Goal: Task Accomplishment & Management: Use online tool/utility

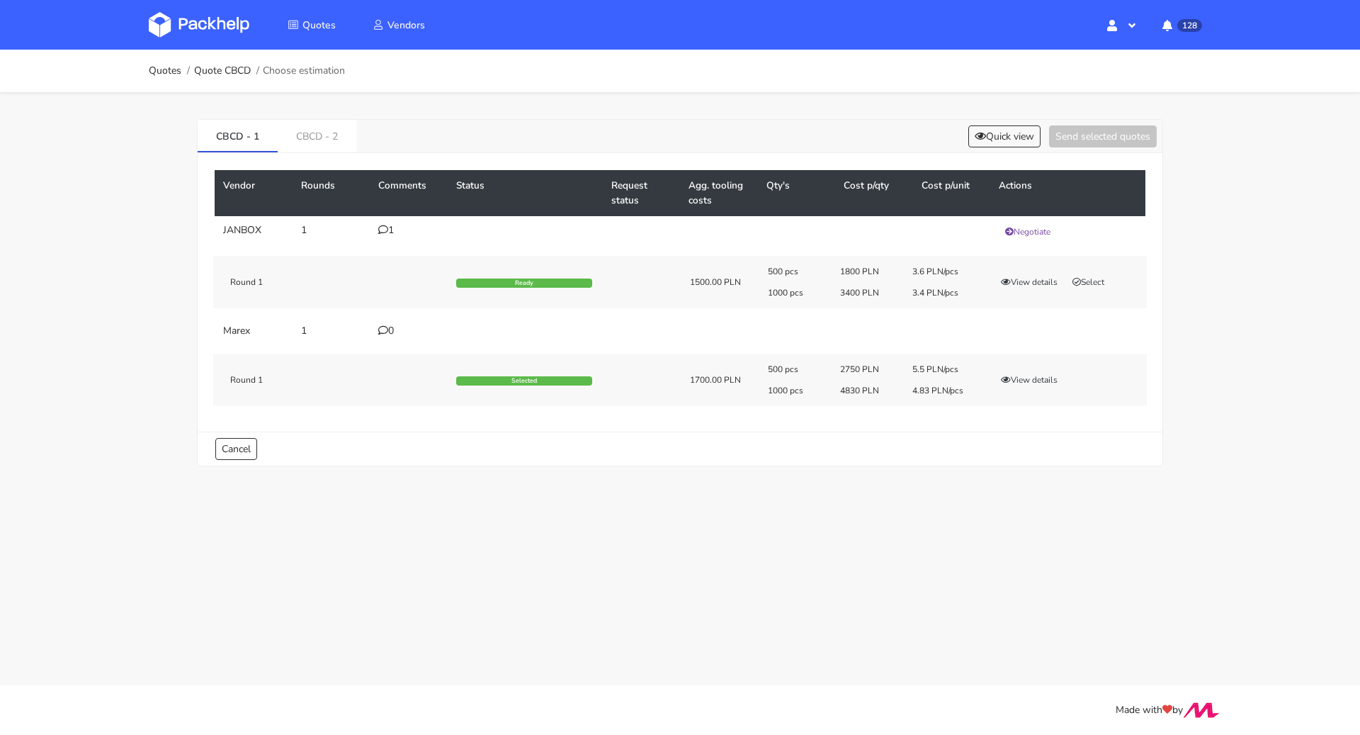
click at [1033, 388] on div "500 pcs 2750 PLN 5.5 PLN/pcs 1000 pcs 4830 PLN 4.83 PLN/pcs View details" at bounding box center [952, 379] width 389 height 33
click at [1034, 383] on button "View details" at bounding box center [1029, 380] width 69 height 14
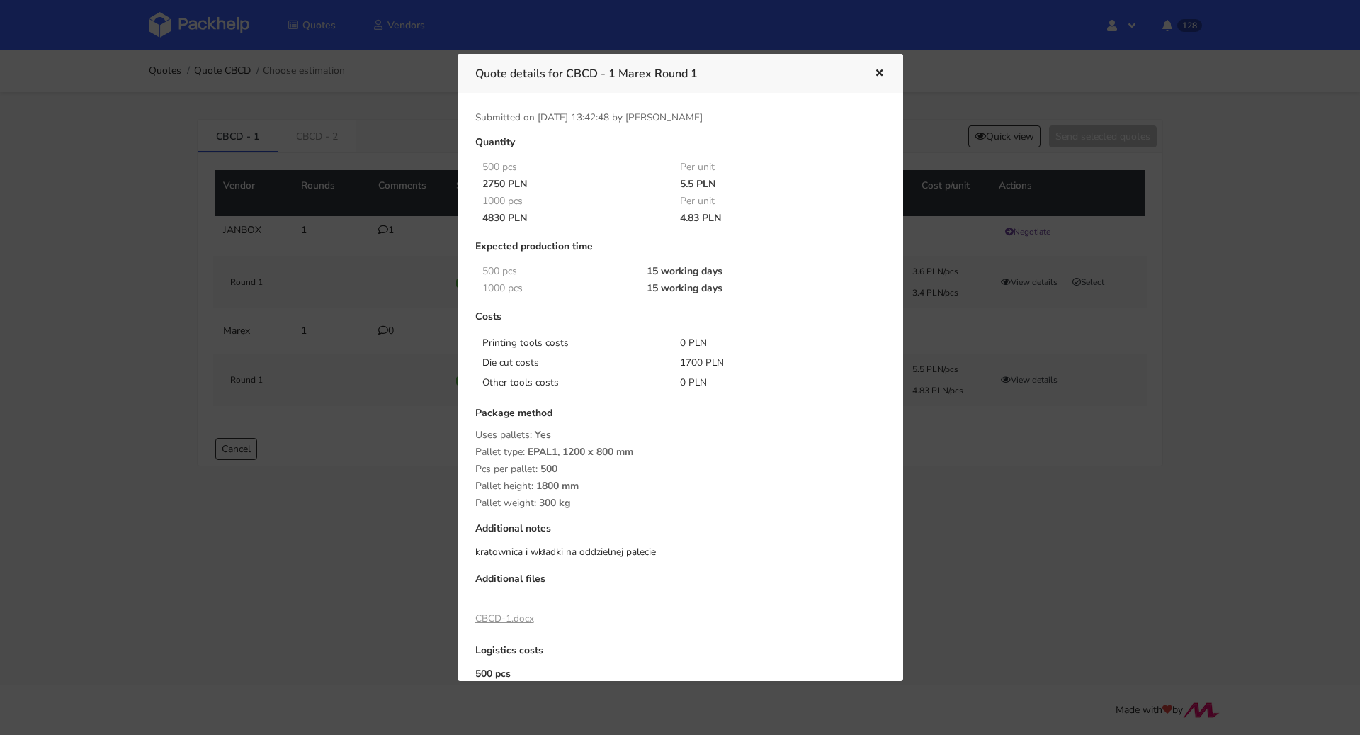
drag, startPoint x: 679, startPoint y: 182, endPoint x: 691, endPoint y: 182, distance: 12.0
click at [691, 182] on div "5.5 PLN" at bounding box center [769, 184] width 198 height 11
copy div "5.5"
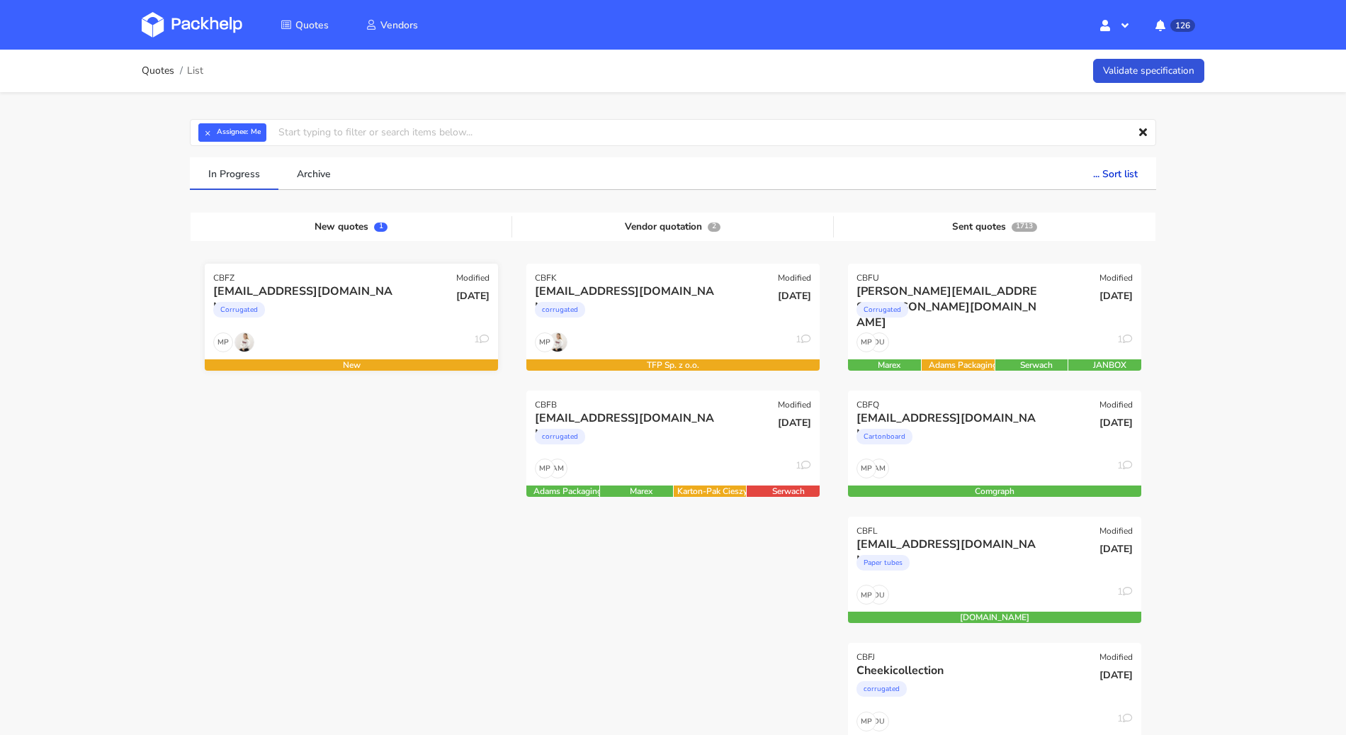
click at [404, 313] on div "01 Sep 2025" at bounding box center [450, 307] width 98 height 48
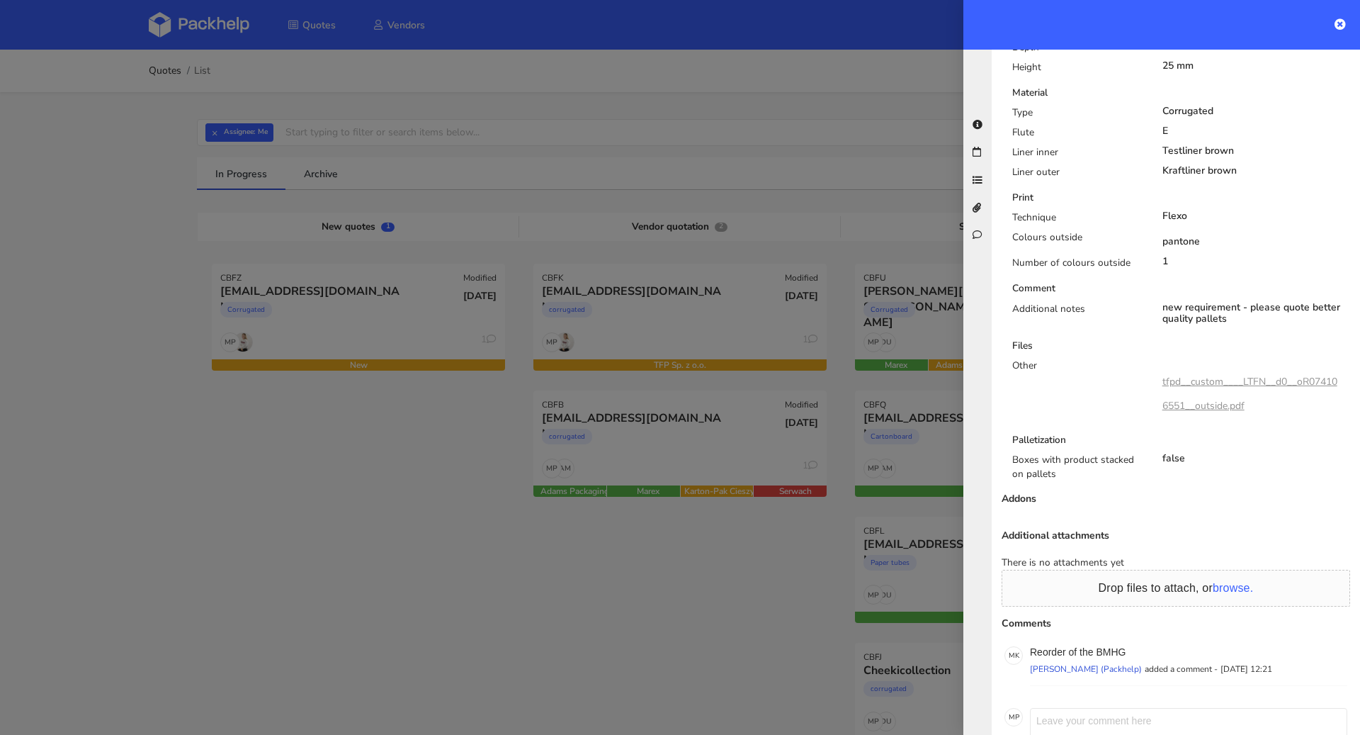
scroll to position [706, 0]
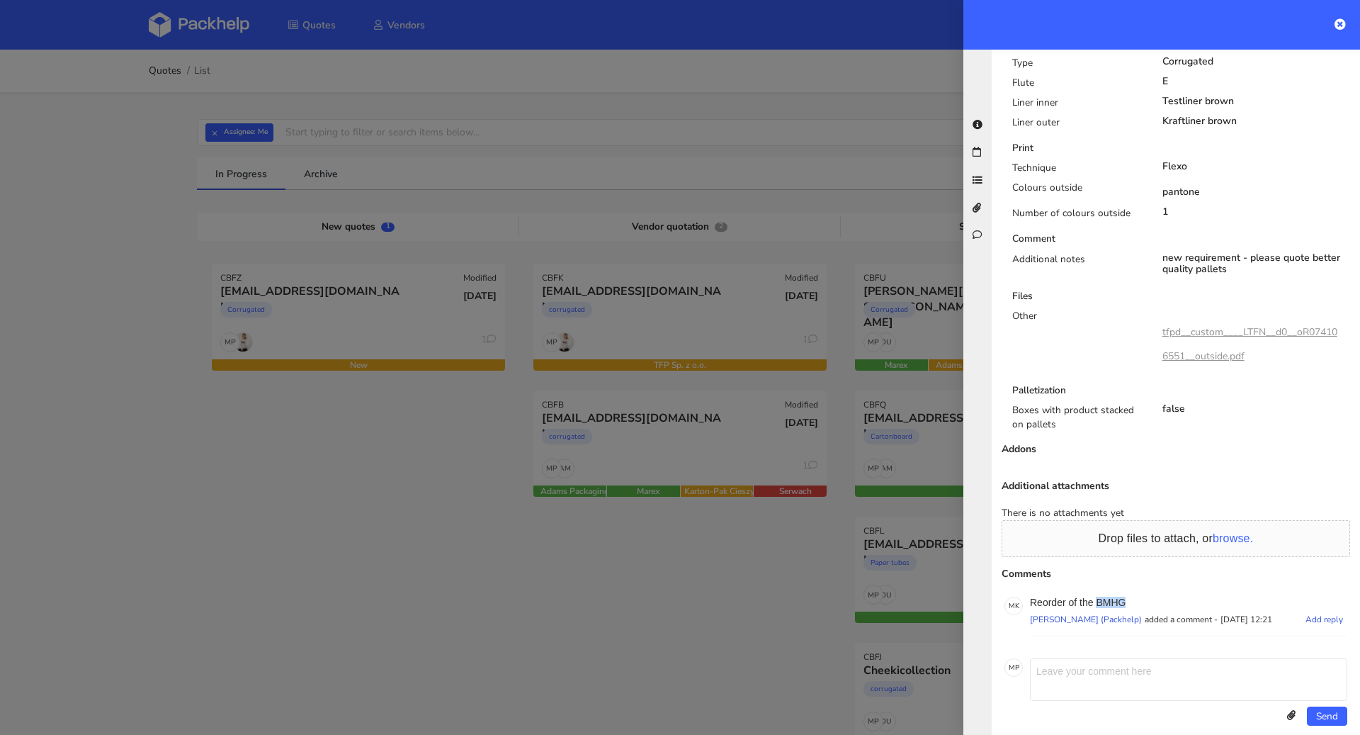
drag, startPoint x: 1127, startPoint y: 583, endPoint x: 1097, endPoint y: 585, distance: 29.8
click at [1097, 597] on p "Reorder of the BMHG" at bounding box center [1188, 602] width 317 height 11
copy p "BMHG"
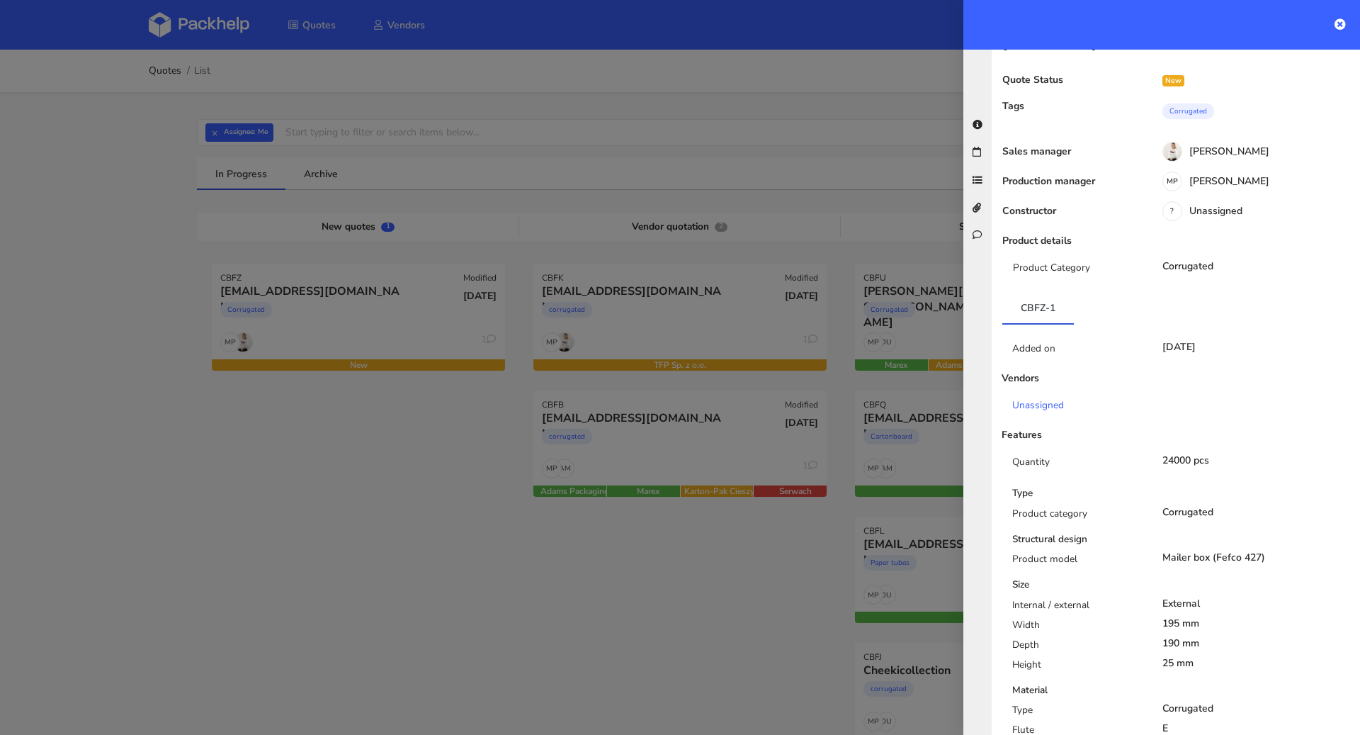
scroll to position [0, 0]
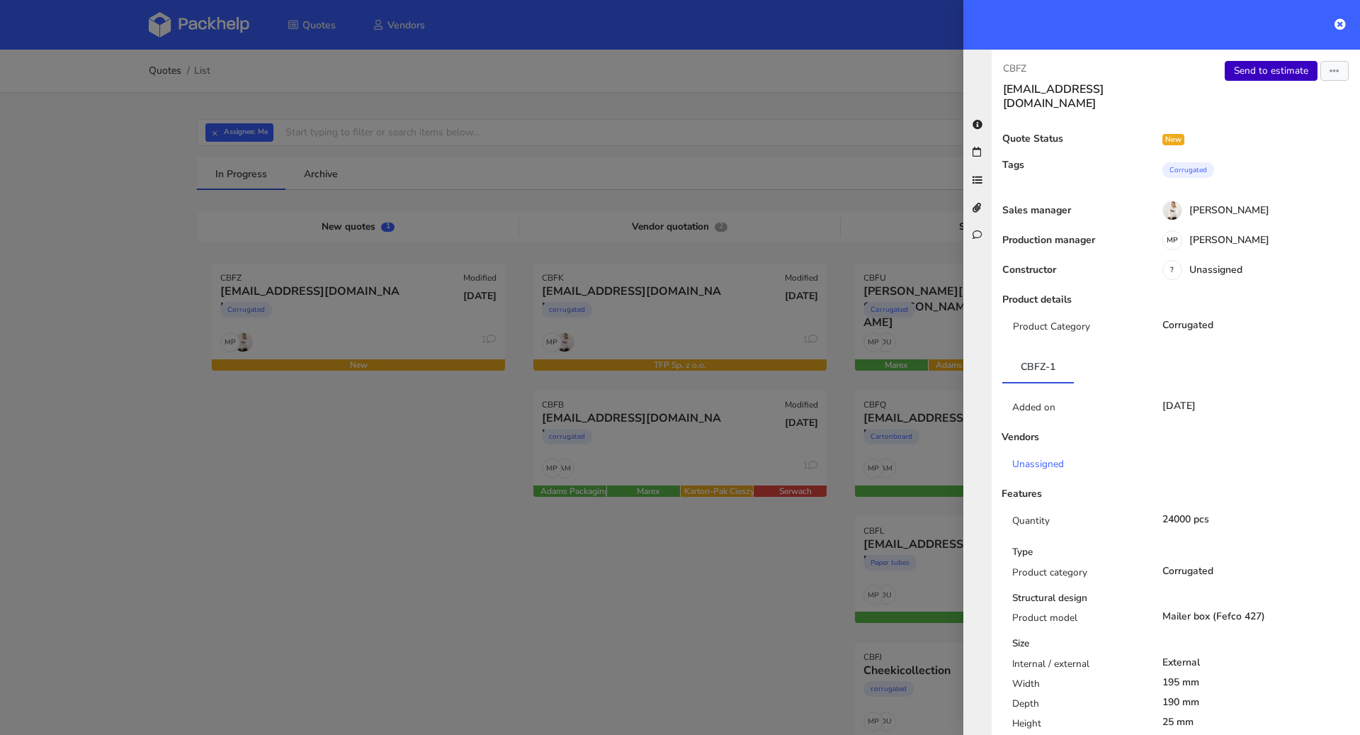
click at [1246, 66] on link "Send to estimate" at bounding box center [1271, 71] width 93 height 20
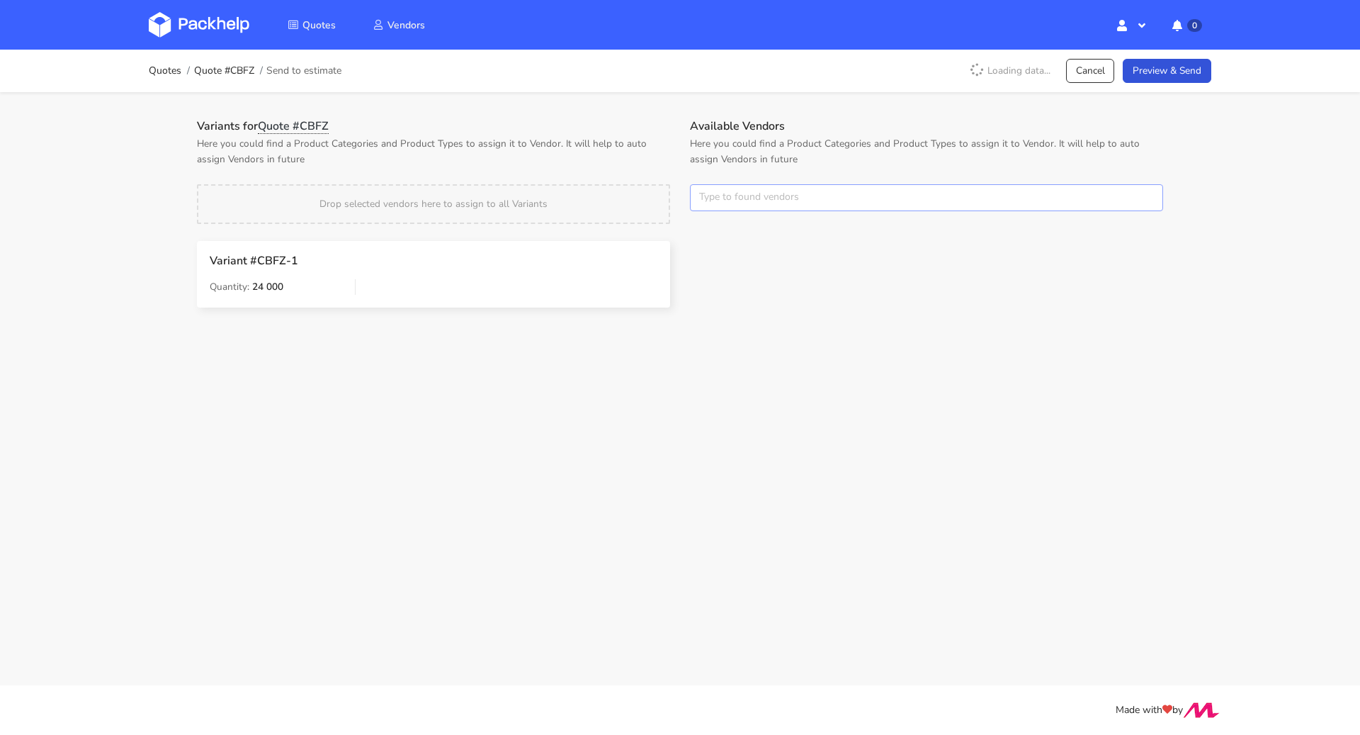
click at [750, 192] on input "text" at bounding box center [926, 197] width 473 height 27
type input "TFP"
click at [600, 410] on div "Variants for Quote #CBFZ Here you could find a Product Categories and Product T…" at bounding box center [433, 318] width 493 height 399
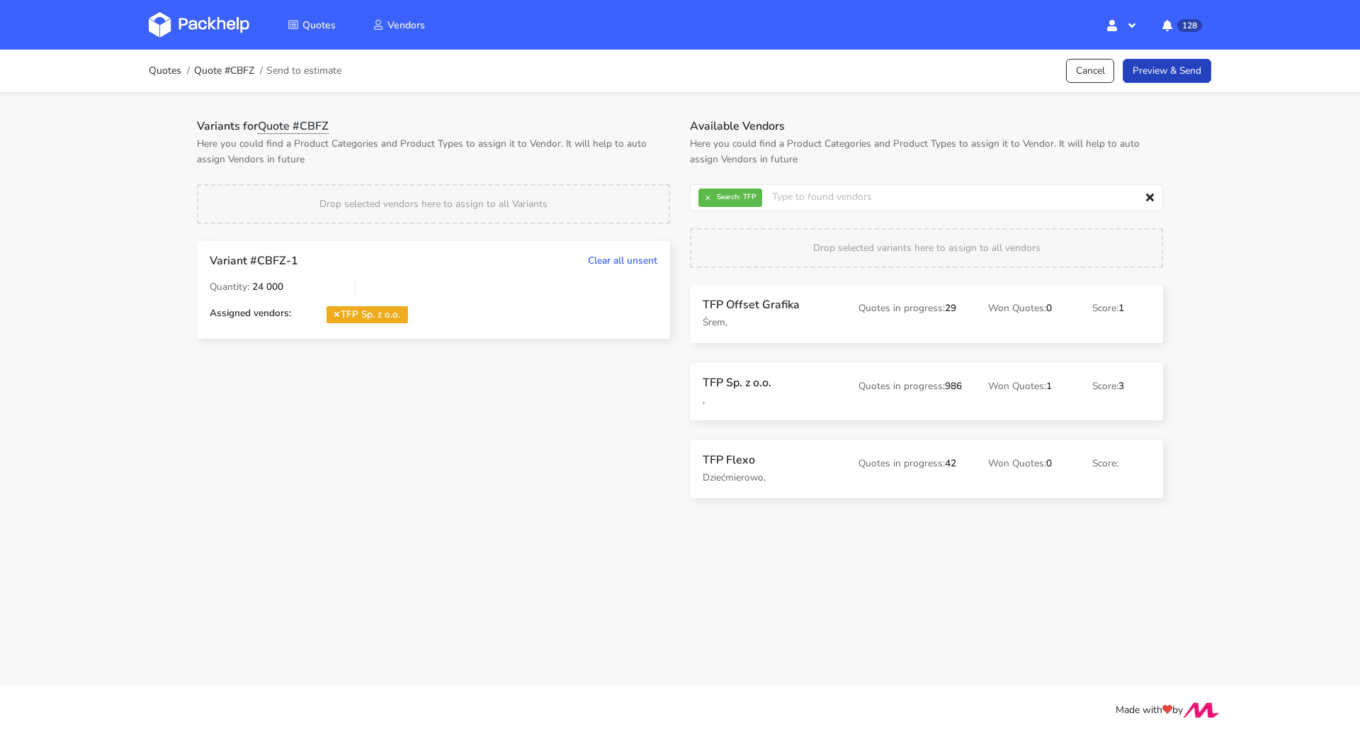
click at [1160, 66] on link "Preview & Send" at bounding box center [1167, 71] width 89 height 25
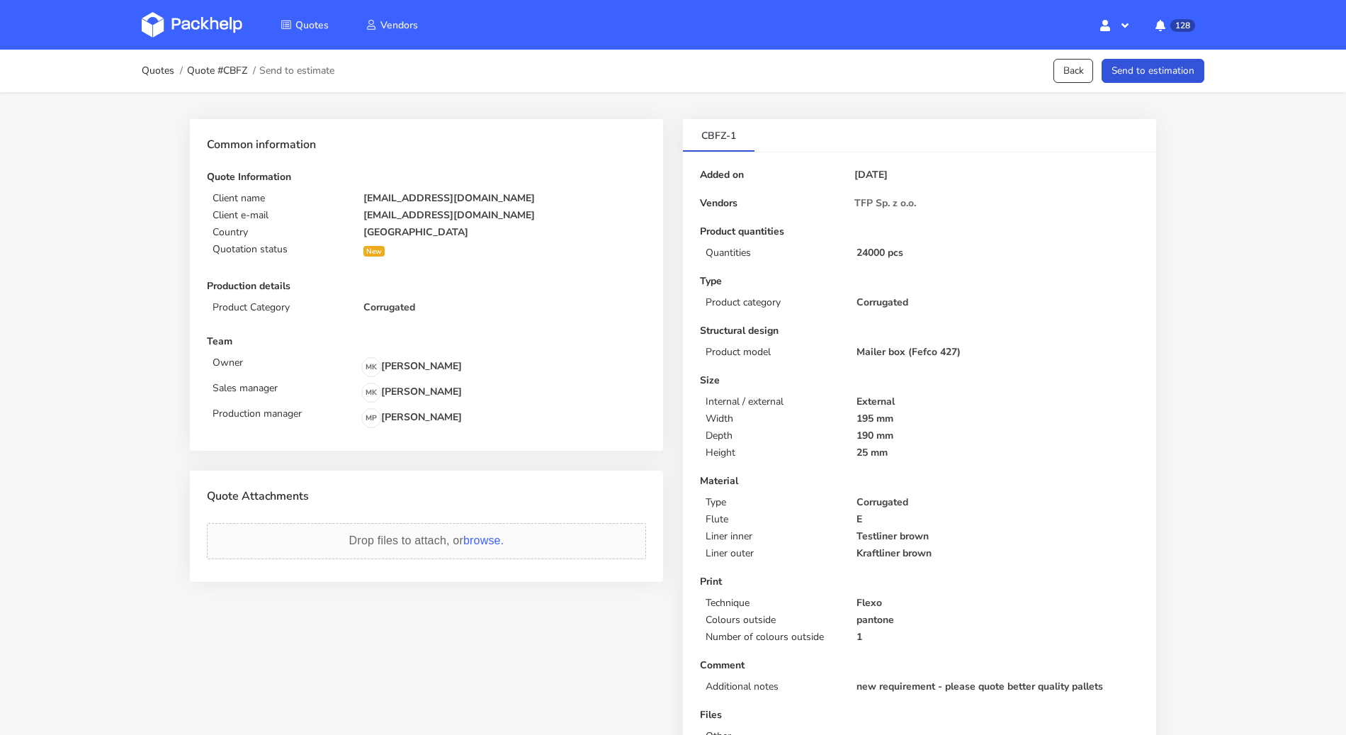
click at [1160, 66] on button "Send to estimation" at bounding box center [1153, 71] width 103 height 25
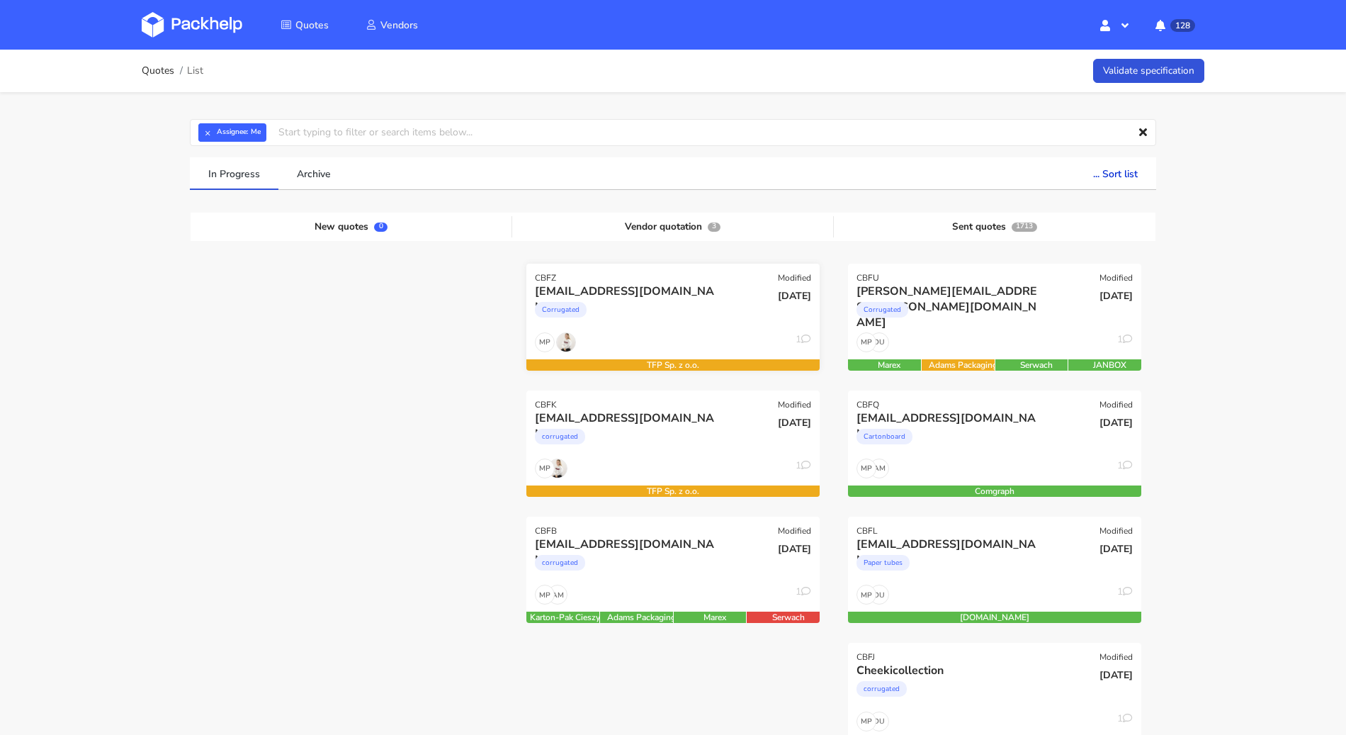
click at [730, 300] on div "[DATE]" at bounding box center [772, 307] width 98 height 48
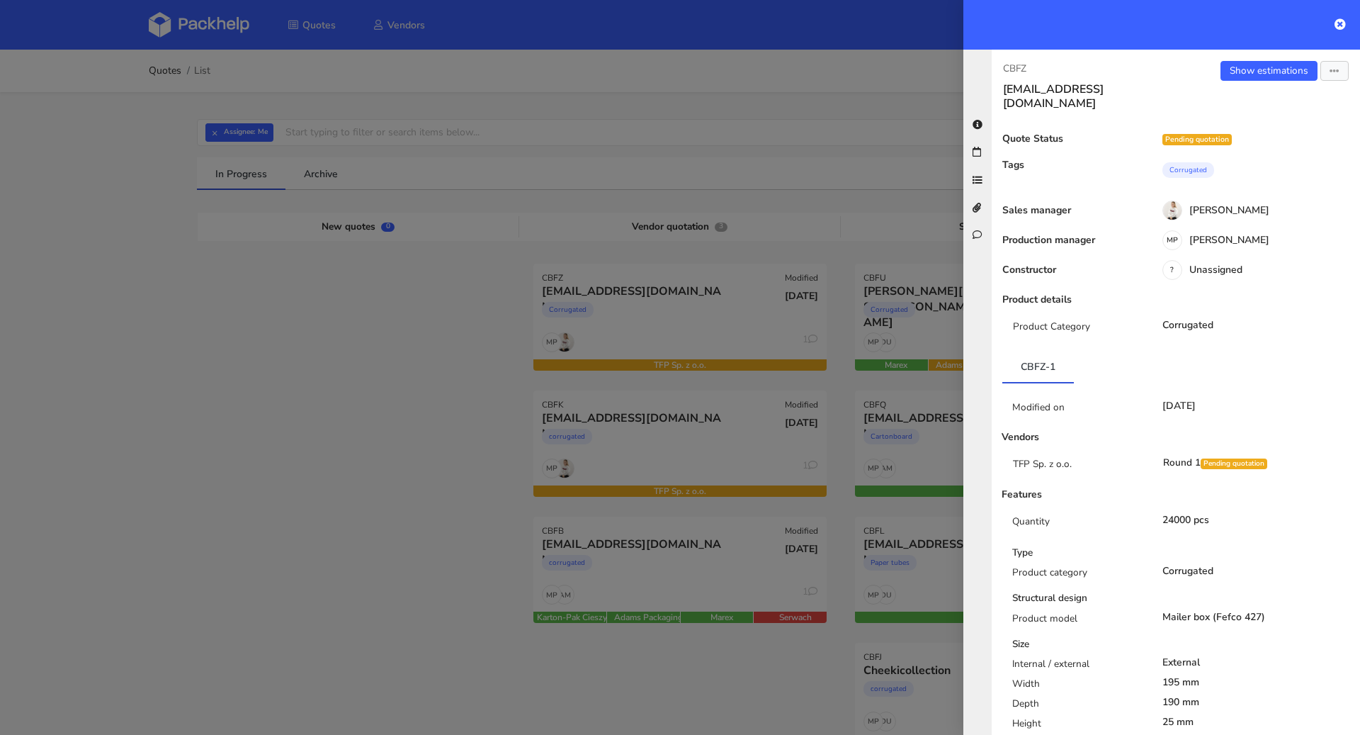
click at [1253, 81] on div "Show estimations Send to estimate View quote Edit quote Missing data Reject quo…" at bounding box center [1268, 86] width 184 height 50
click at [1254, 78] on link "Show estimations" at bounding box center [1269, 71] width 97 height 20
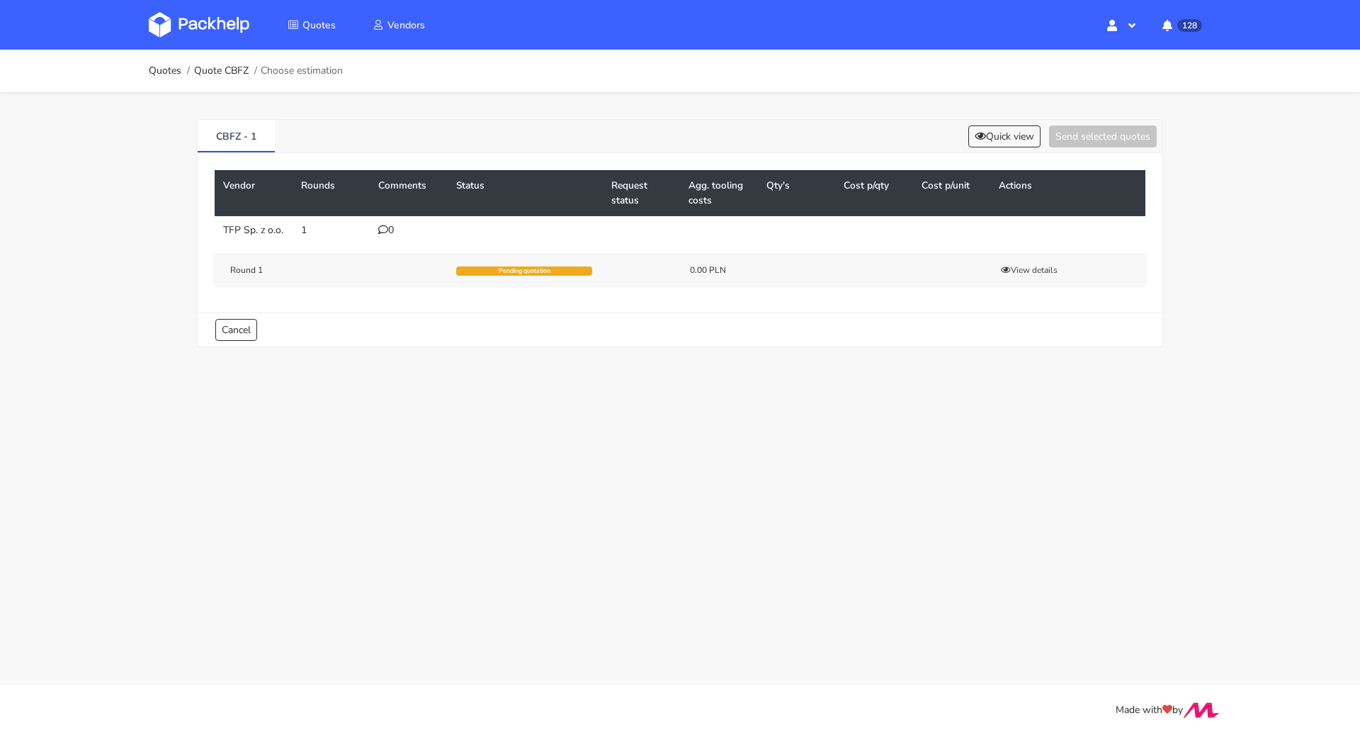
click at [393, 229] on div "0" at bounding box center [408, 230] width 61 height 11
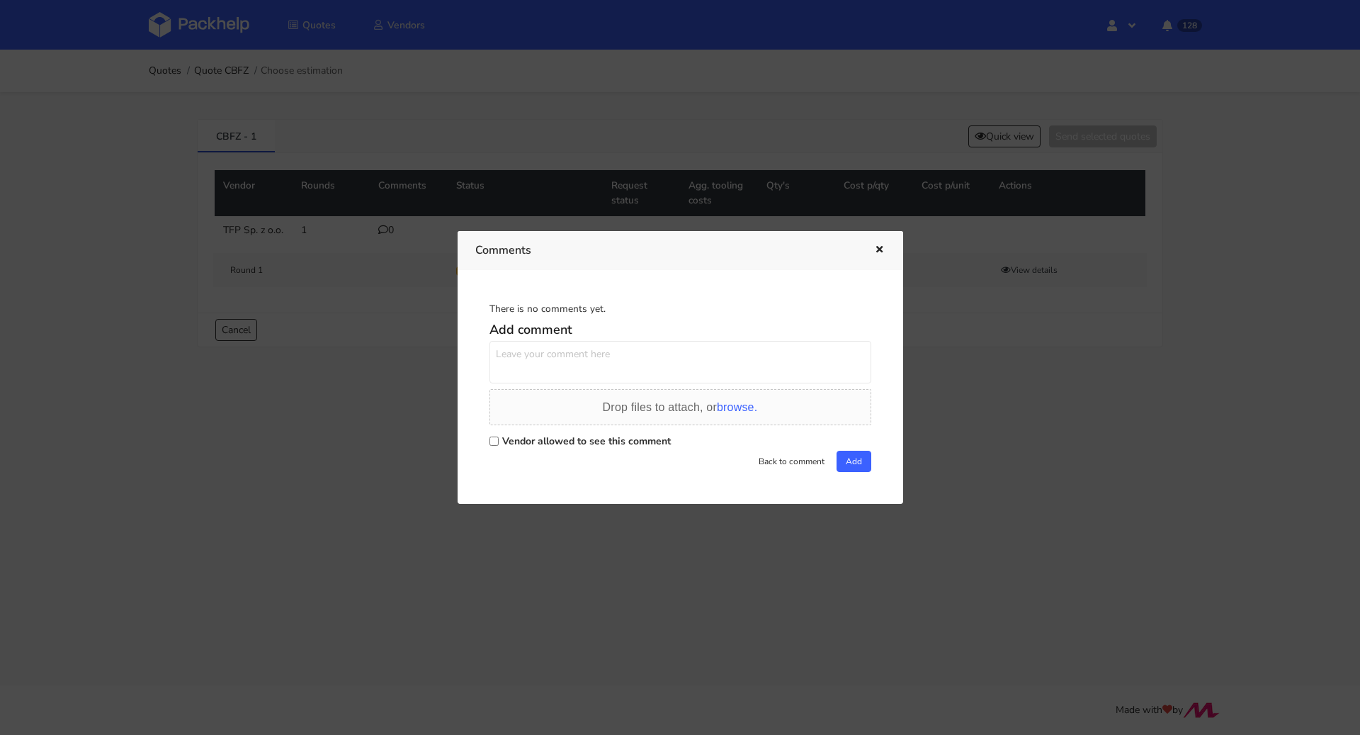
click at [482, 401] on div "There is no comments yet. Add comment Drop files to attach, or browse. Vendor a…" at bounding box center [680, 387] width 410 height 198
click at [507, 441] on label "Vendor allowed to see this comment" at bounding box center [586, 440] width 169 height 13
click at [499, 441] on input "Vendor allowed to see this comment" at bounding box center [494, 440] width 9 height 9
checkbox input "true"
click at [881, 252] on icon "button" at bounding box center [880, 250] width 12 height 10
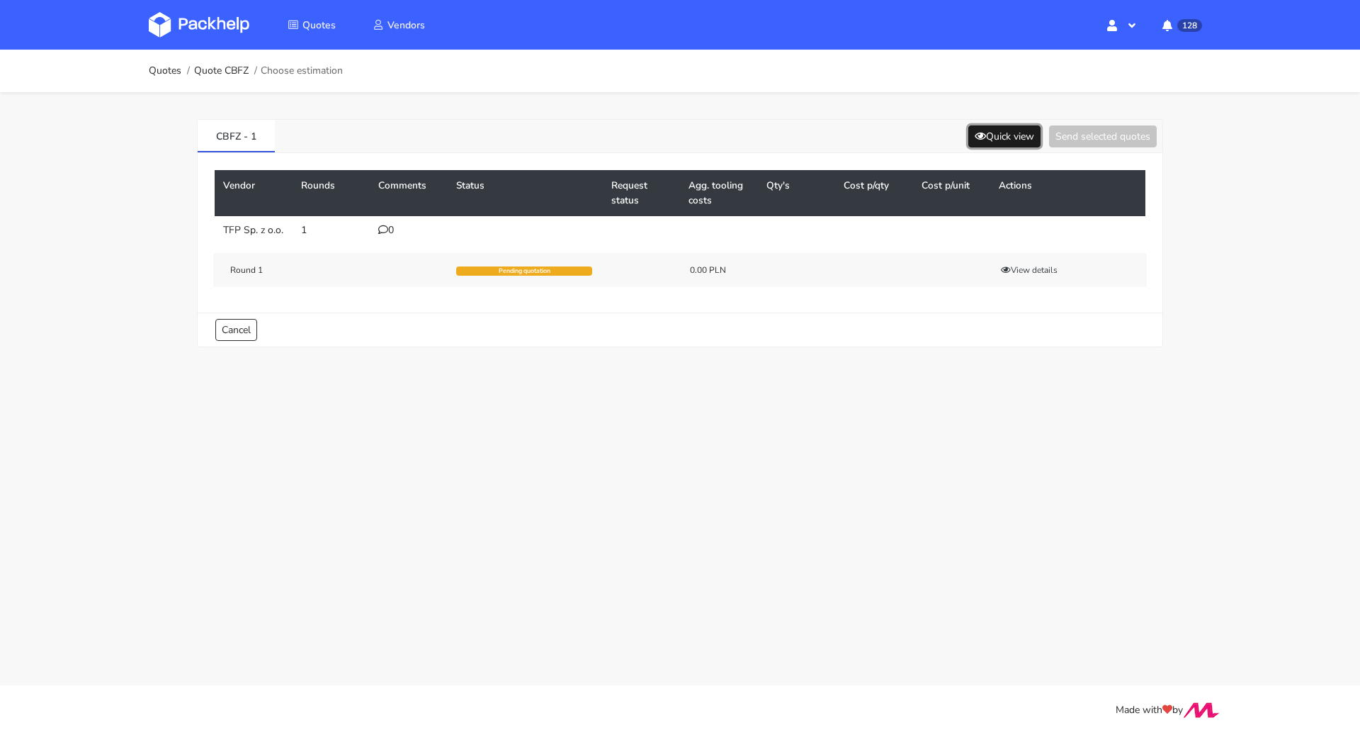
click at [997, 143] on button "Quick view" at bounding box center [1005, 136] width 72 height 22
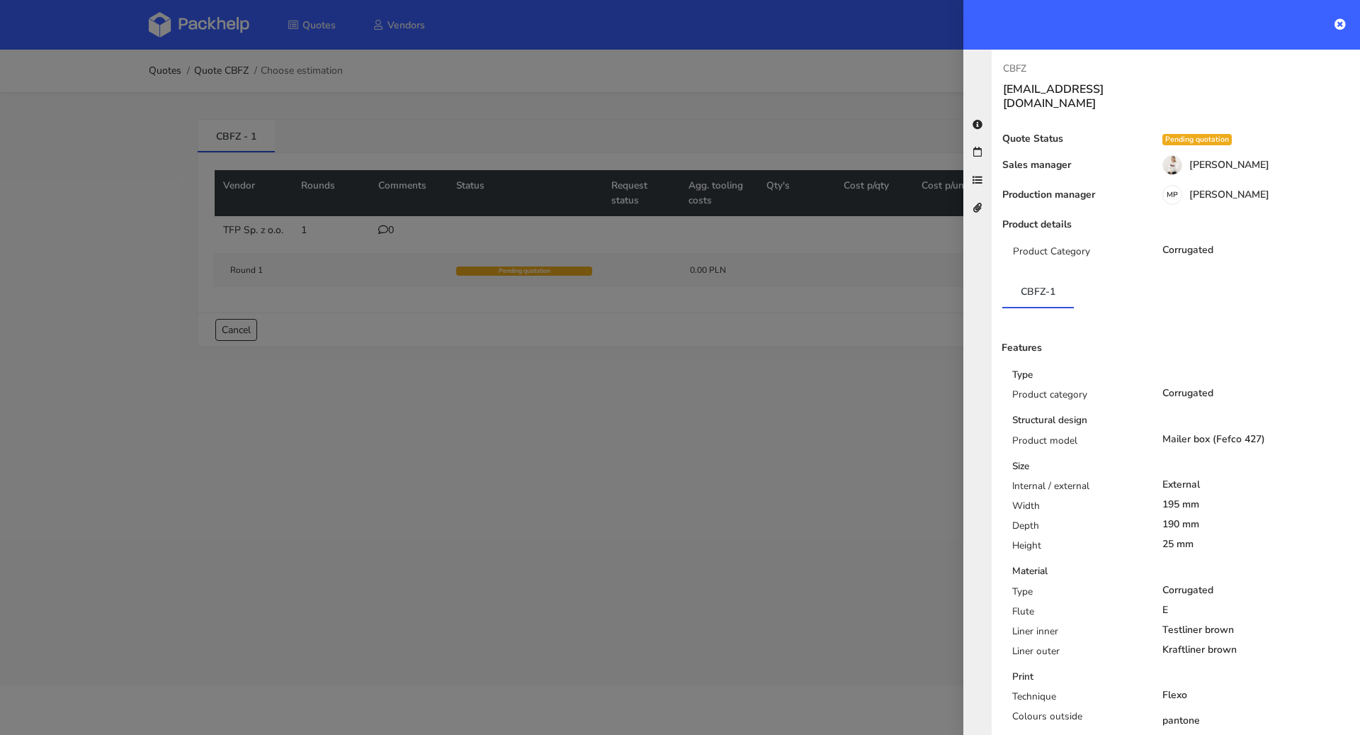
scroll to position [347, 0]
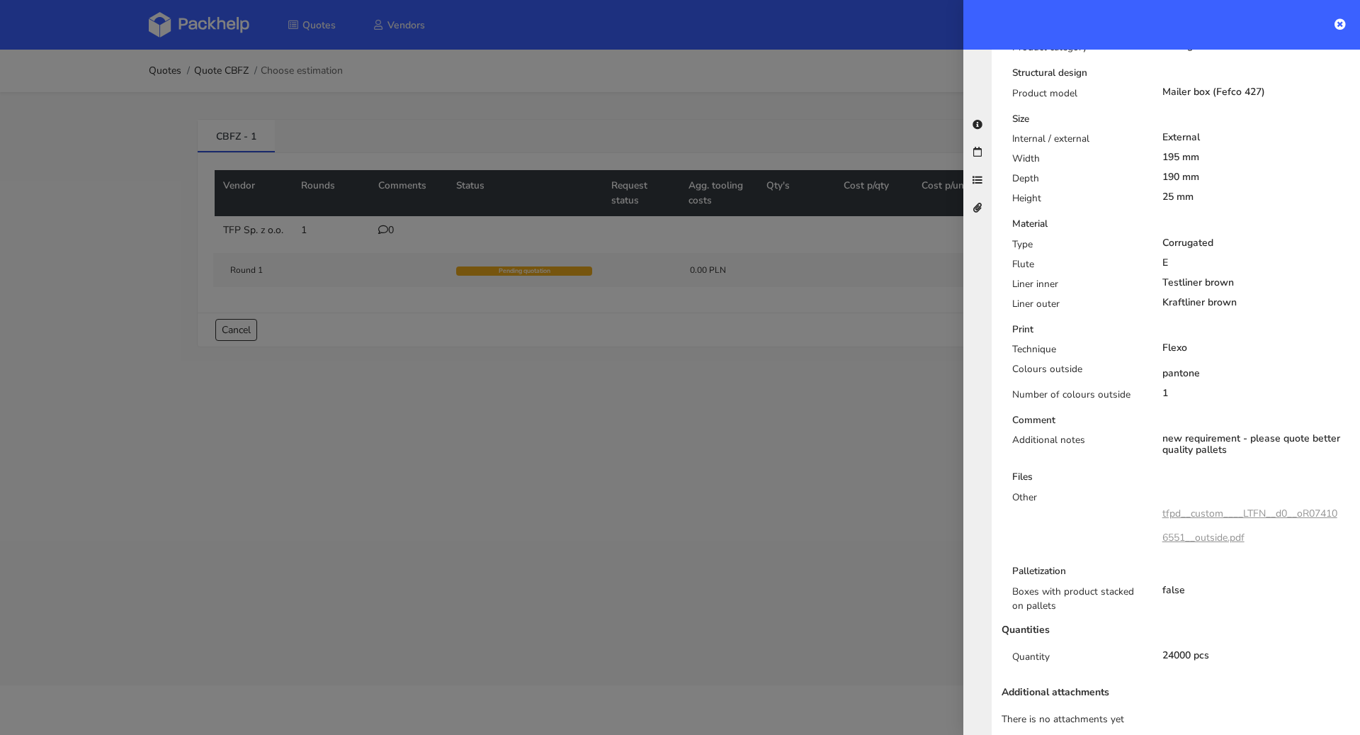
click at [658, 357] on div at bounding box center [680, 367] width 1360 height 735
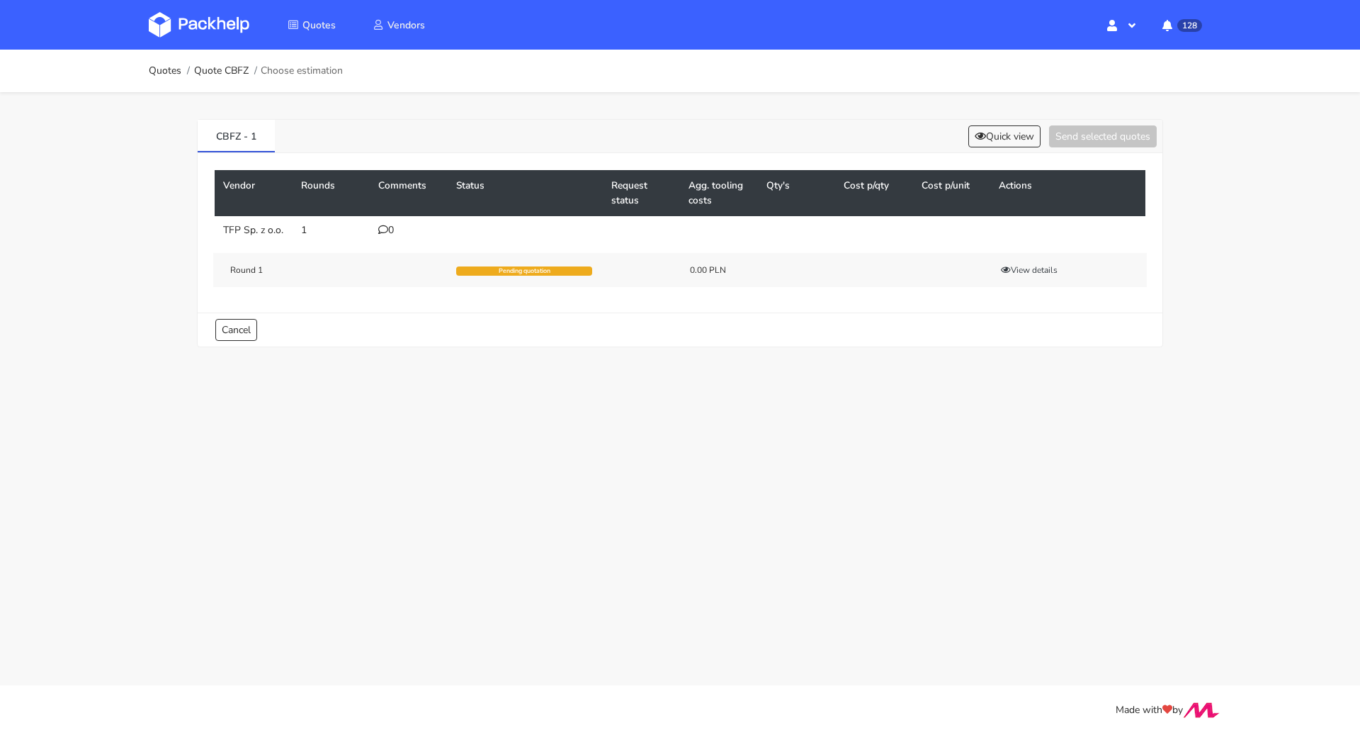
click at [392, 232] on div "0" at bounding box center [408, 230] width 61 height 11
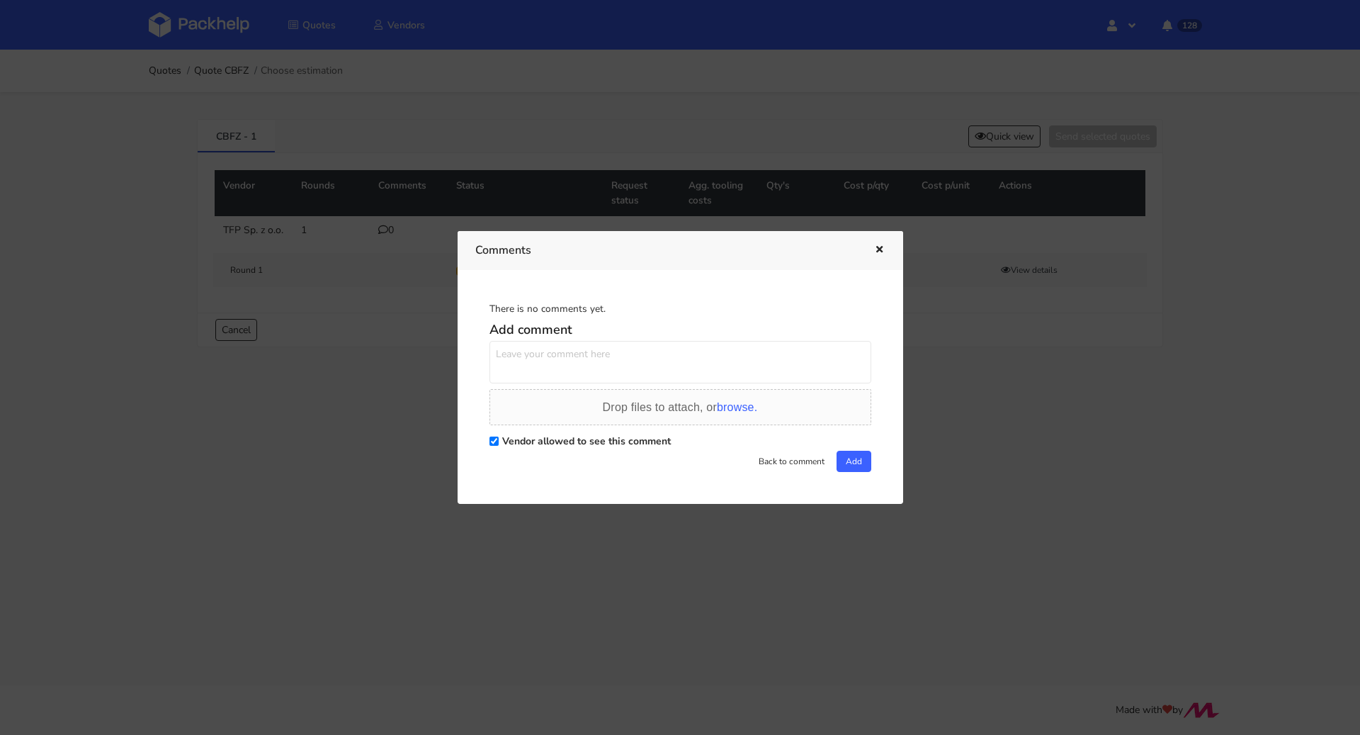
click at [559, 357] on textarea at bounding box center [681, 362] width 382 height 43
paste textarea "BMHG"
drag, startPoint x: 598, startPoint y: 359, endPoint x: 539, endPoint y: 349, distance: 59.5
click at [539, 349] on textarea "Powtórka BMHG" at bounding box center [681, 362] width 382 height 43
paste textarea "R436355446"
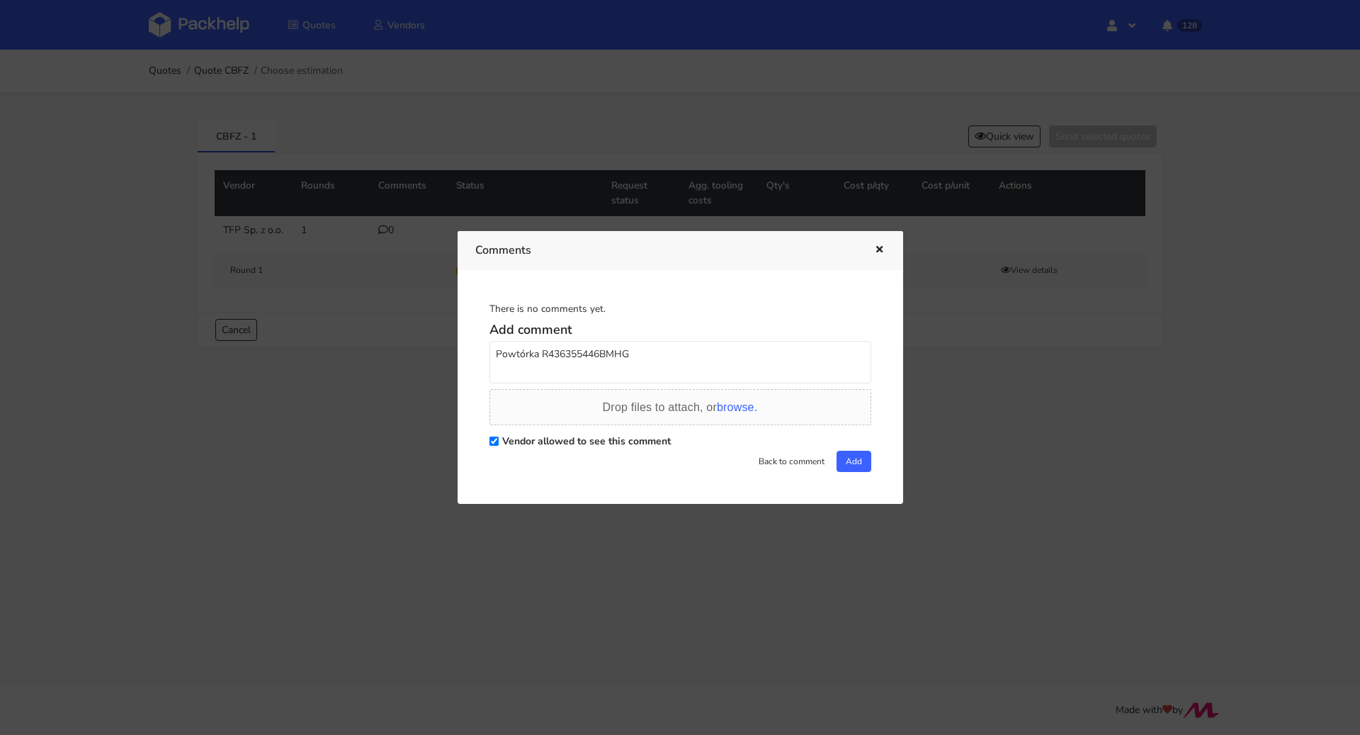
click at [595, 350] on textarea "Powtórka R436355446BMHG" at bounding box center [681, 362] width 382 height 43
click at [653, 357] on textarea "Powtórka R436355446_BMHG" at bounding box center [681, 362] width 382 height 43
drag, startPoint x: 732, startPoint y: 357, endPoint x: 636, endPoint y: 357, distance: 96.4
click at [636, 357] on textarea "Powtórka R436355446_BMHG. Proszę o wycenę" at bounding box center [681, 362] width 382 height 43
click at [672, 350] on textarea "Powtórka R436355446_BMHG. Proszę o wycenę" at bounding box center [681, 362] width 382 height 43
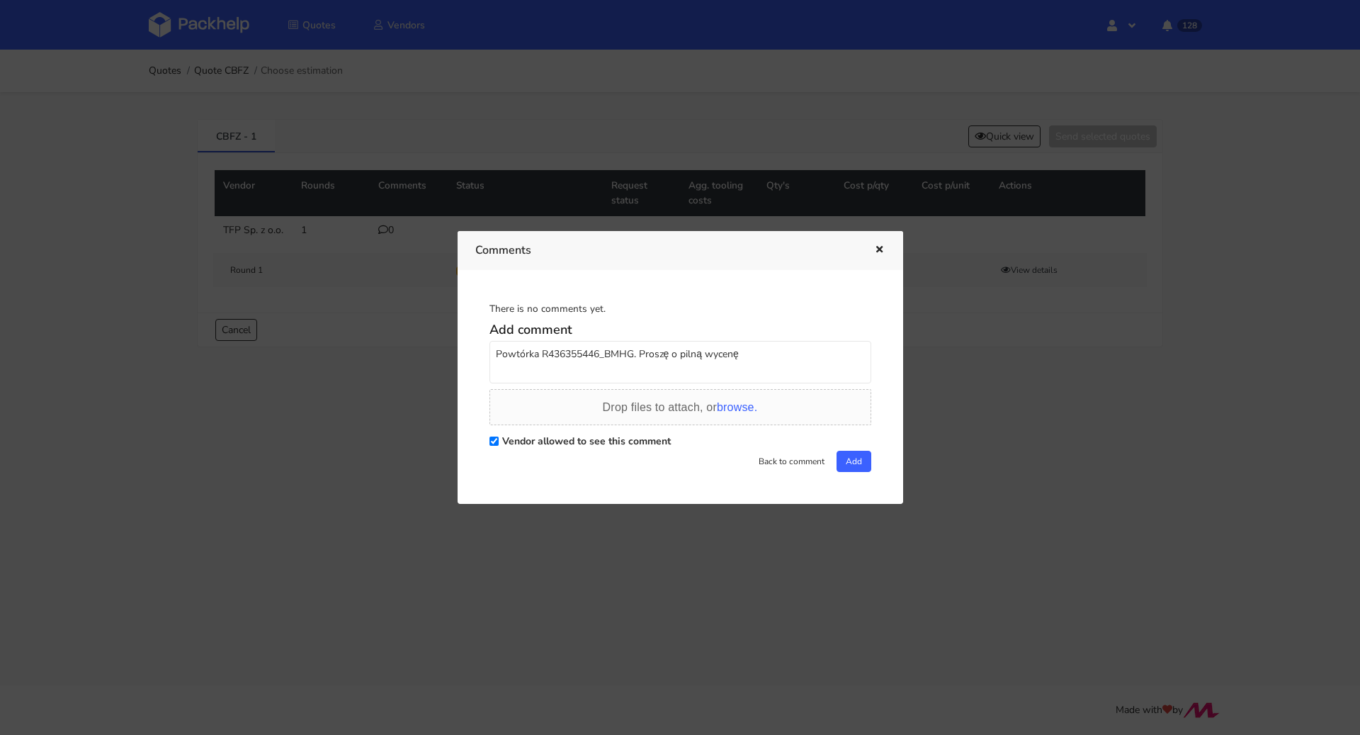
drag, startPoint x: 760, startPoint y: 356, endPoint x: 634, endPoint y: 349, distance: 125.6
click at [634, 349] on textarea "Powtórka R436355446_BMHG. Proszę o pilną wycenę" at bounding box center [681, 362] width 382 height 43
type textarea "Powtórka R436355446_BMHG. Proszę o pilną wycenę"
click at [855, 456] on button "Add" at bounding box center [854, 461] width 35 height 21
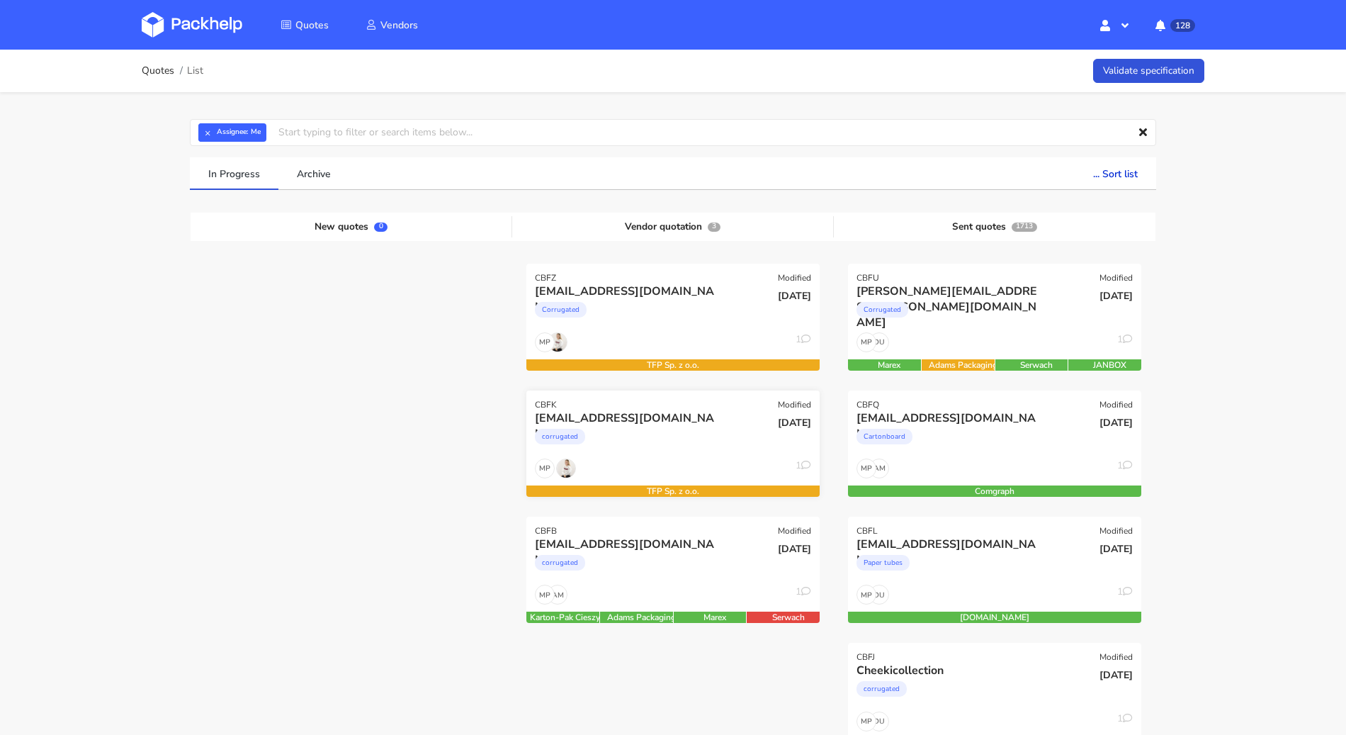
click at [630, 433] on div "corrugated" at bounding box center [629, 440] width 188 height 28
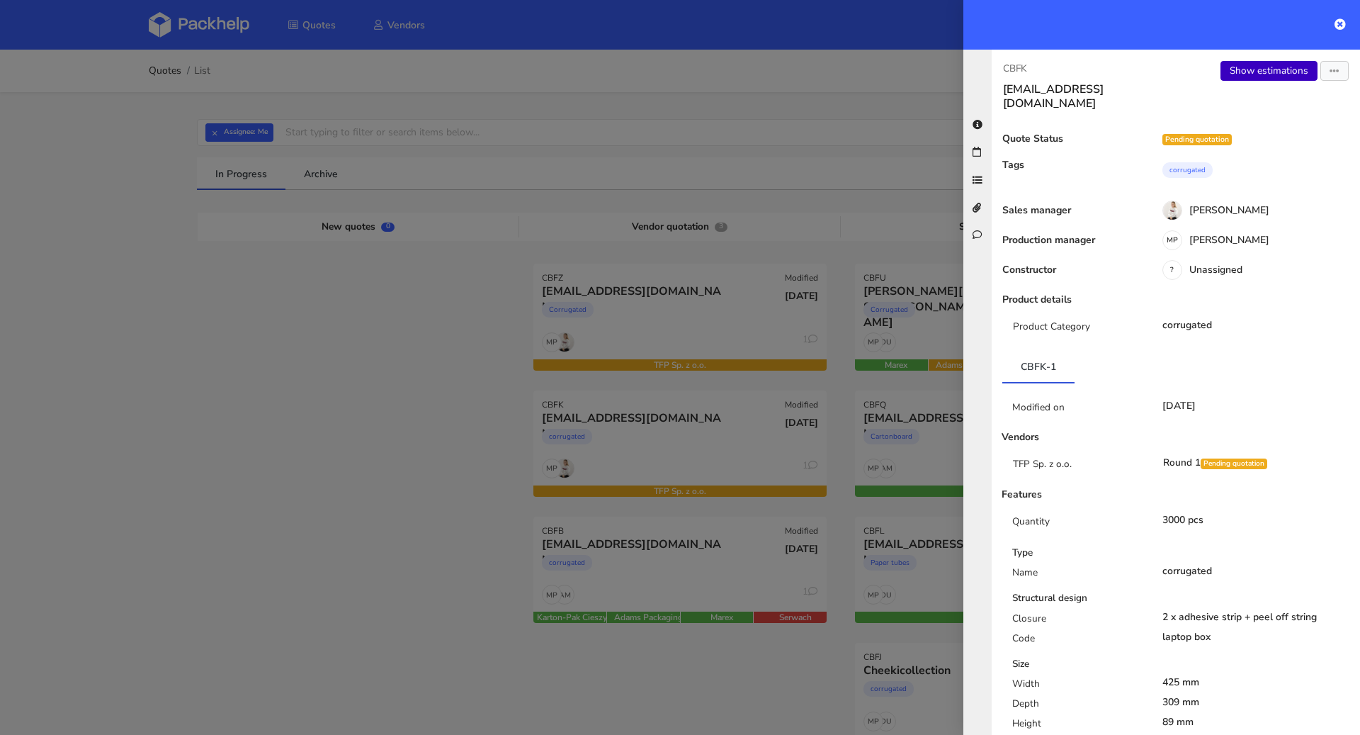
click at [1274, 68] on link "Show estimations" at bounding box center [1269, 71] width 97 height 20
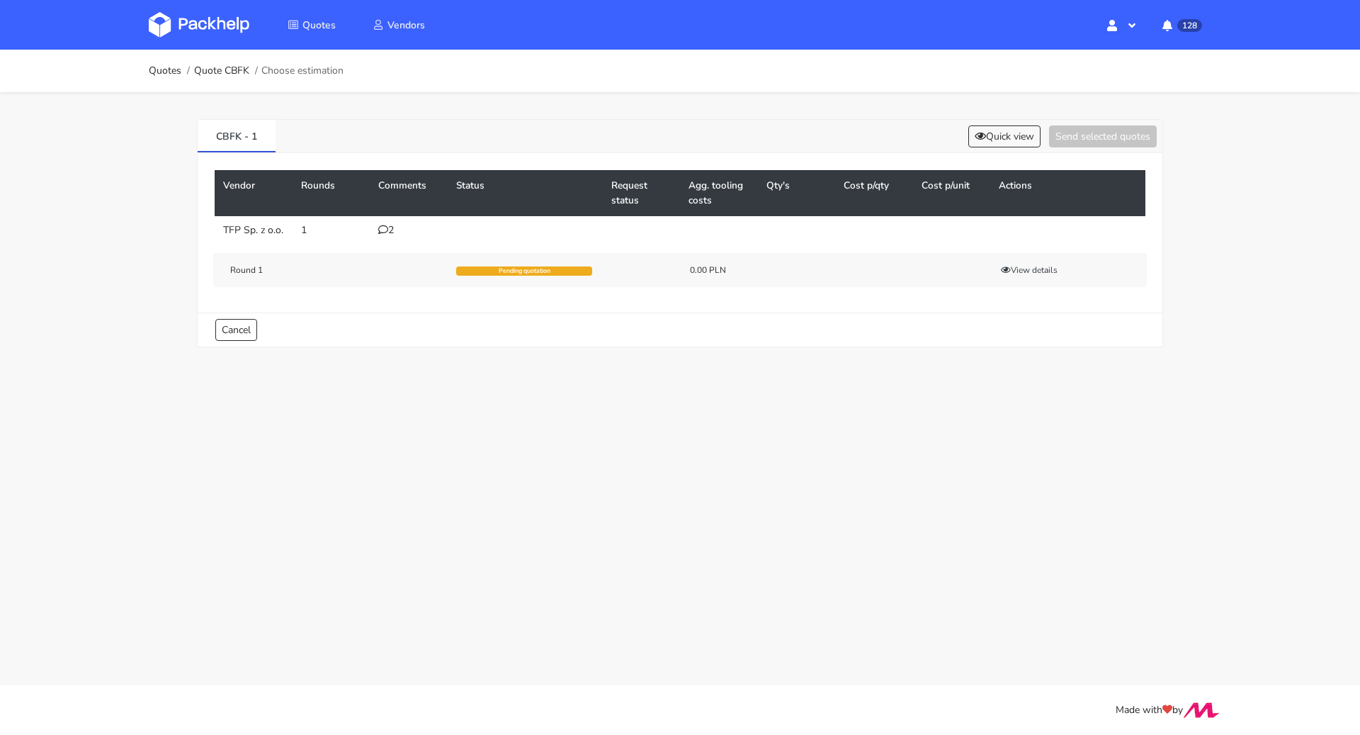
click at [383, 234] on div "2" at bounding box center [408, 230] width 61 height 11
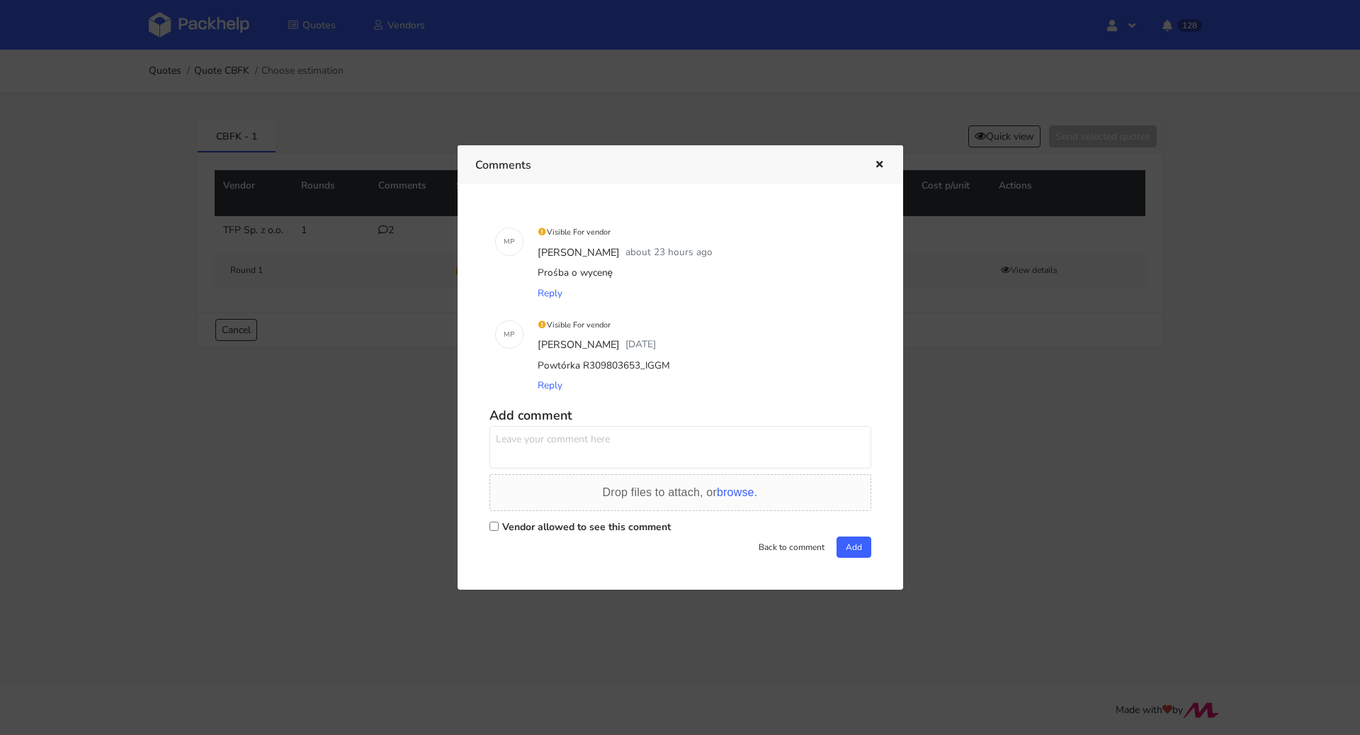
click at [536, 533] on label "Vendor allowed to see this comment" at bounding box center [586, 526] width 169 height 13
click at [499, 531] on input "Vendor allowed to see this comment" at bounding box center [494, 525] width 9 height 9
checkbox input "true"
click at [556, 464] on textarea at bounding box center [681, 447] width 382 height 43
paste textarea "Proszę o pilną wycenę"
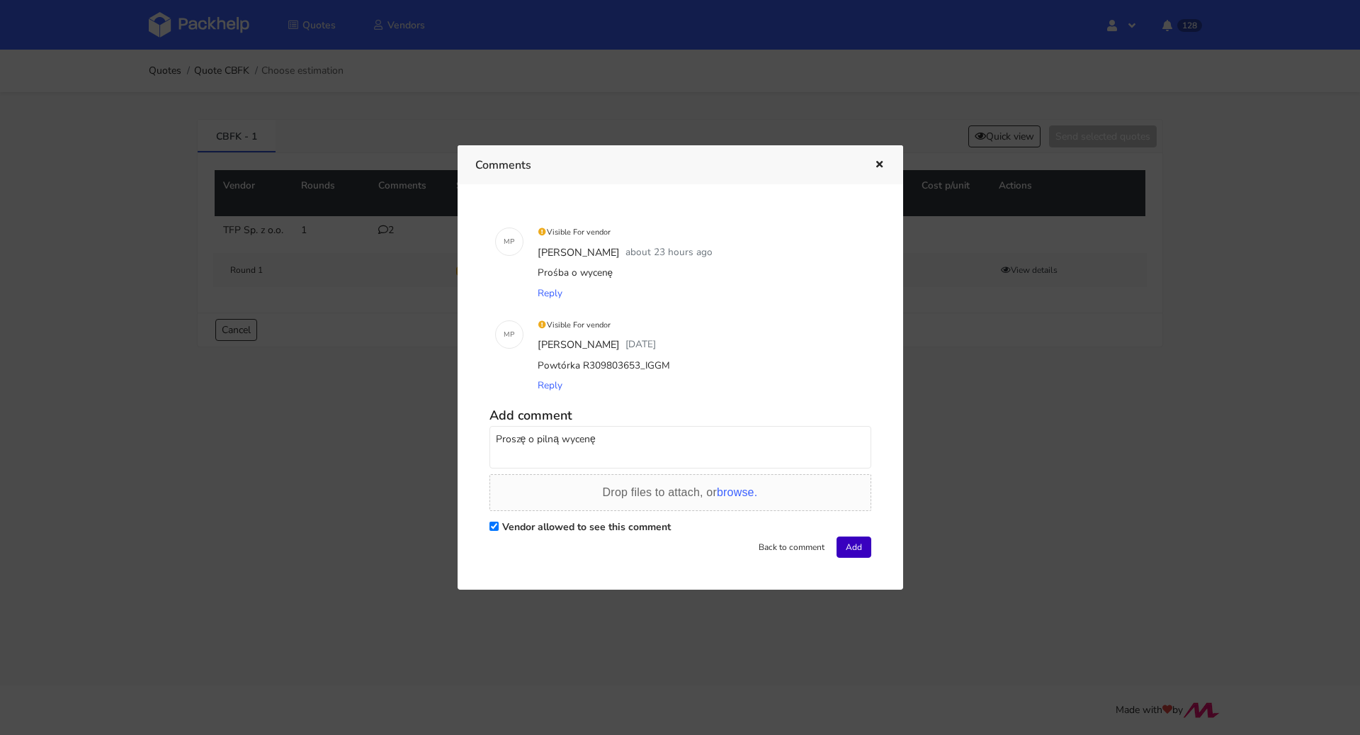
type textarea "Proszę o pilną wycenę"
click at [847, 543] on button "Add" at bounding box center [854, 546] width 35 height 21
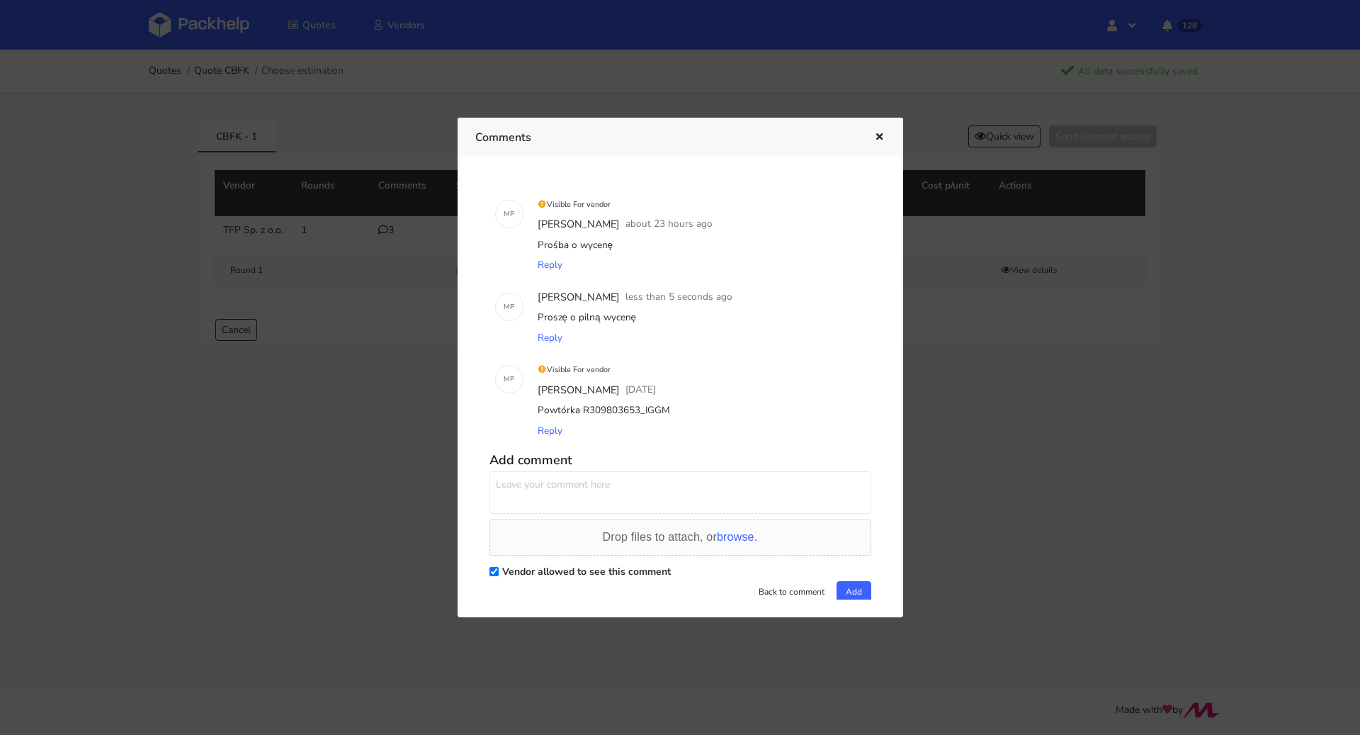
click at [883, 137] on icon "button" at bounding box center [880, 137] width 12 height 10
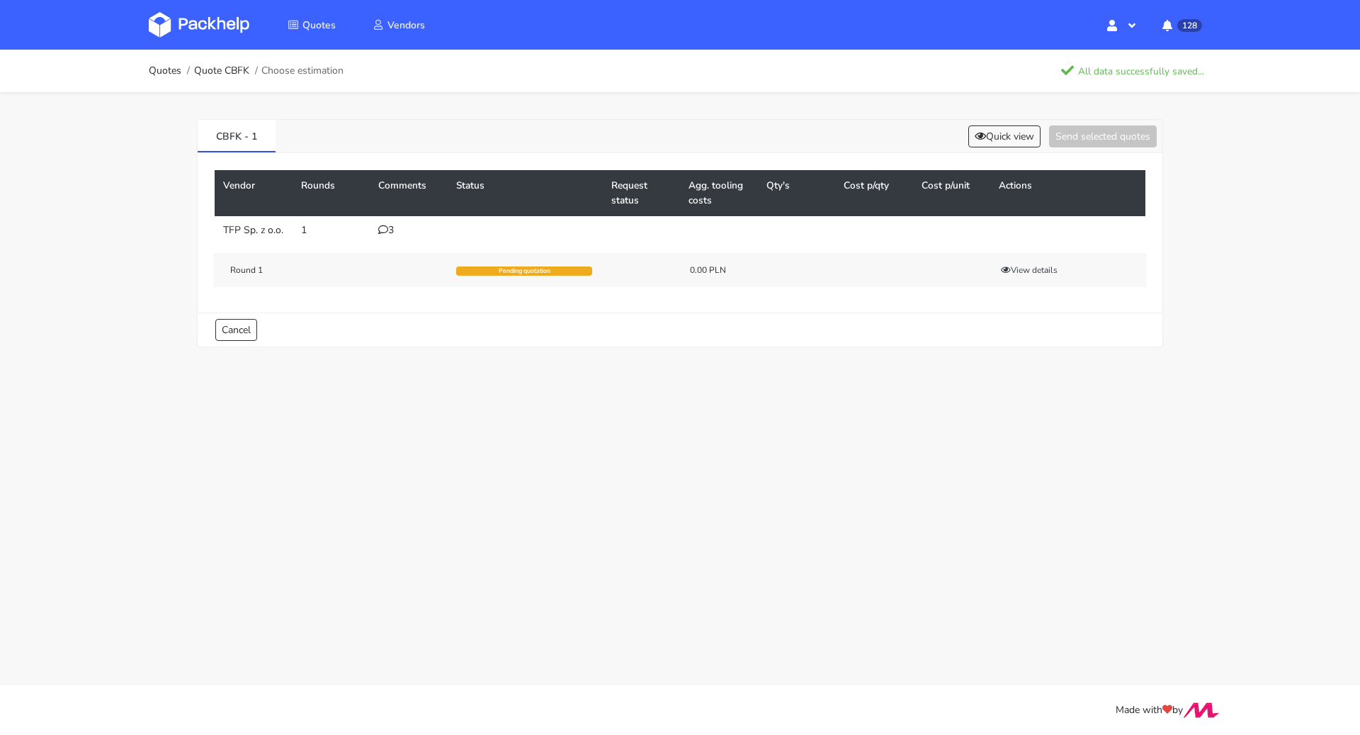
click at [145, 67] on div "Quotes Quote CBFK Choose estimation All data successfully saved..." at bounding box center [680, 71] width 1134 height 43
click at [148, 69] on div "Quotes Quote CBFK Choose estimation All data successfully saved..." at bounding box center [680, 71] width 1134 height 43
click at [166, 74] on link "Quotes" at bounding box center [165, 70] width 33 height 11
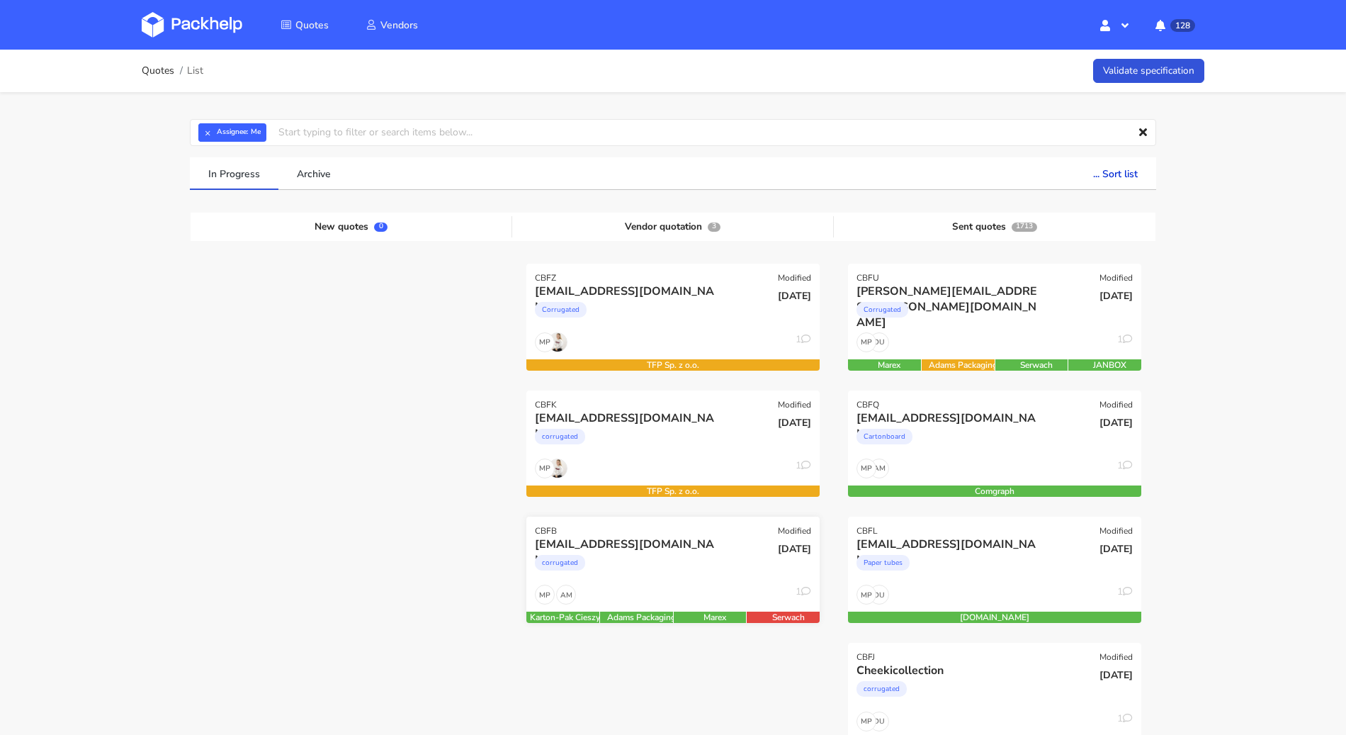
click at [643, 563] on div "corrugated" at bounding box center [629, 566] width 188 height 28
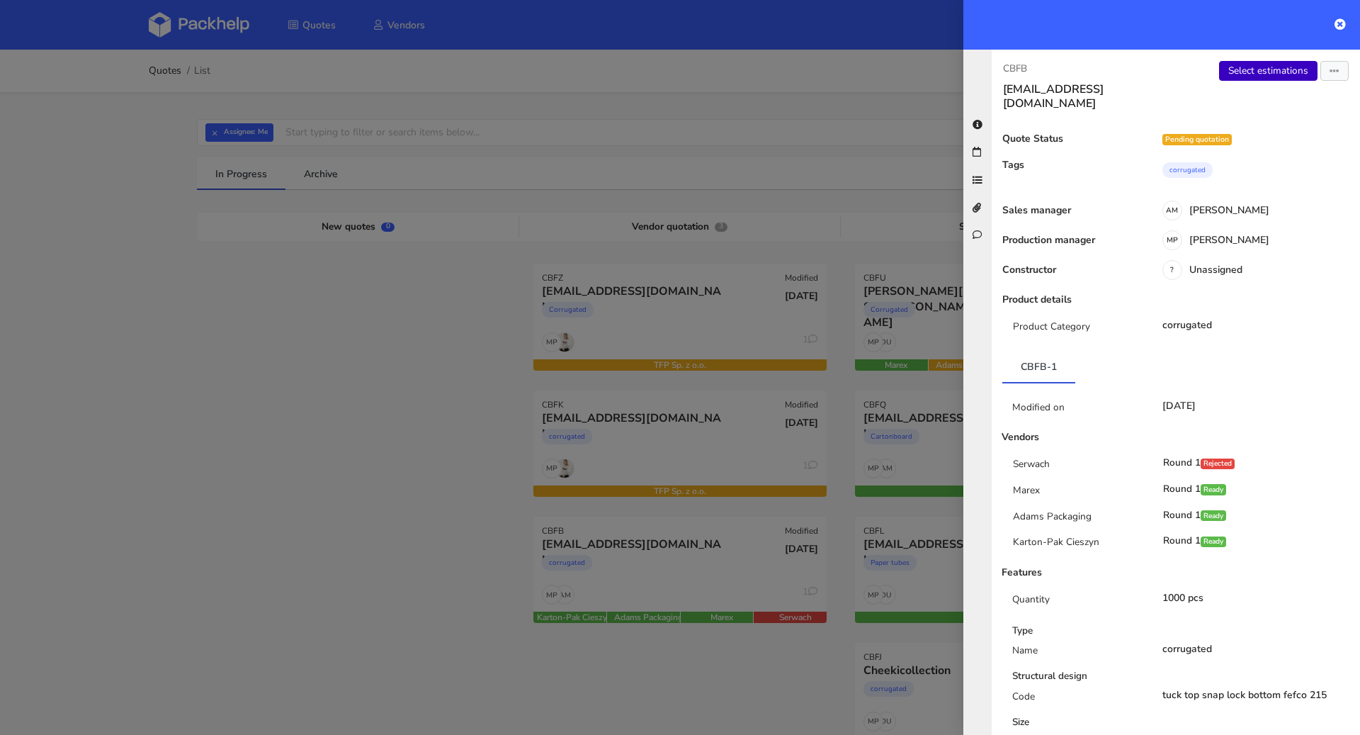
click at [1262, 70] on link "Select estimations" at bounding box center [1268, 71] width 98 height 20
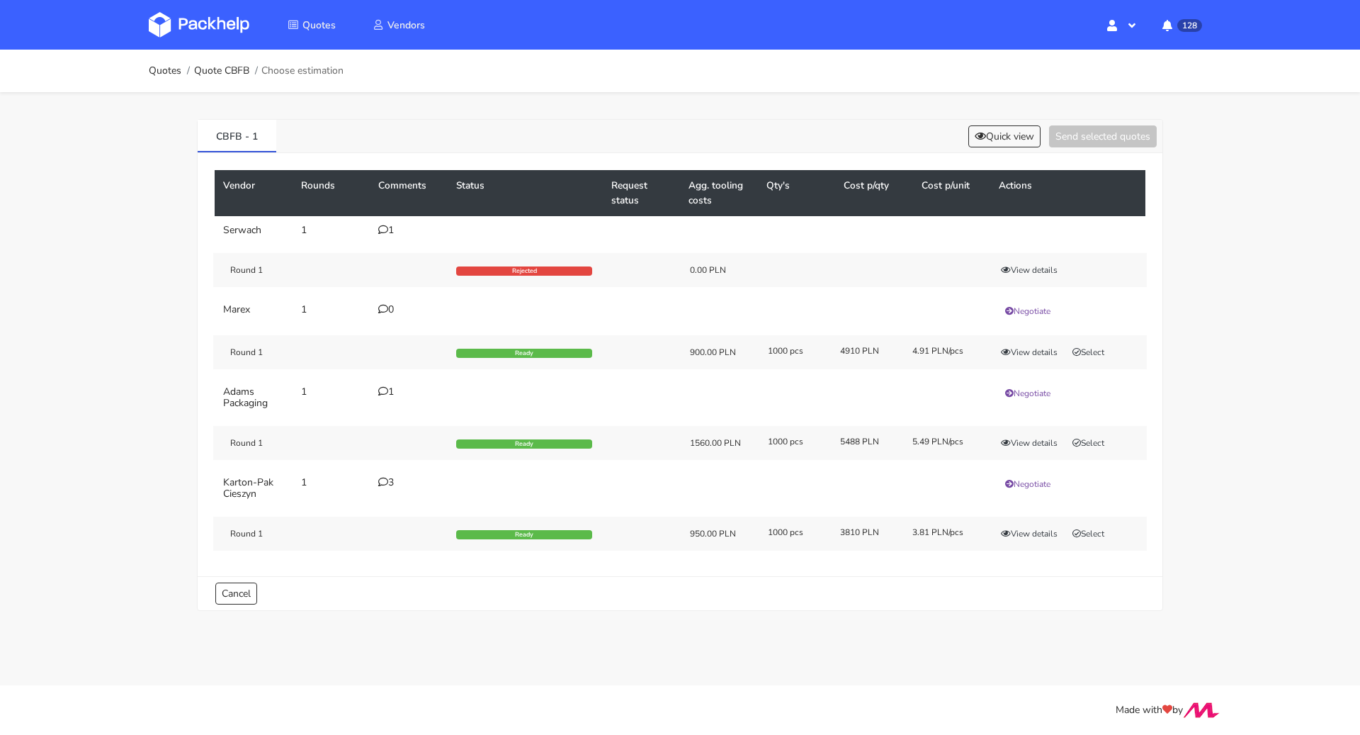
click at [391, 478] on div "3" at bounding box center [408, 482] width 61 height 11
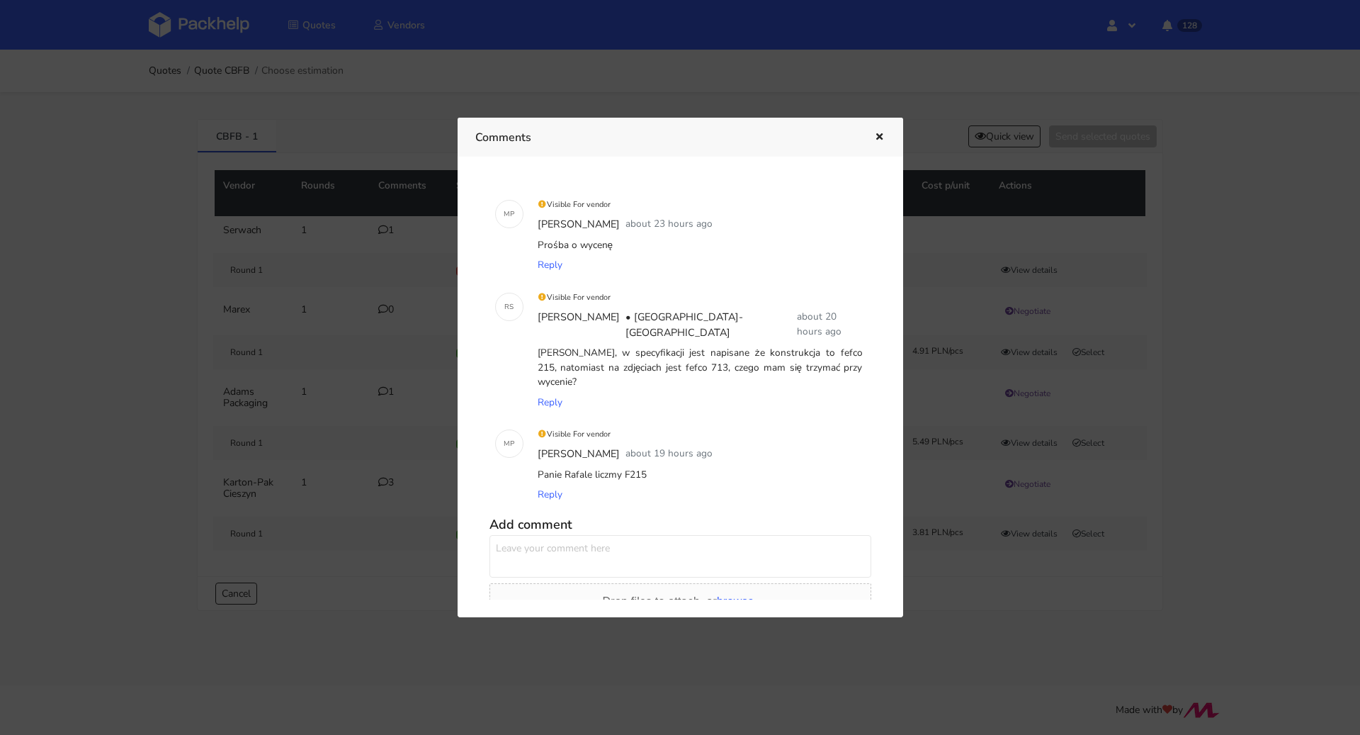
click at [881, 133] on icon "button" at bounding box center [880, 137] width 12 height 10
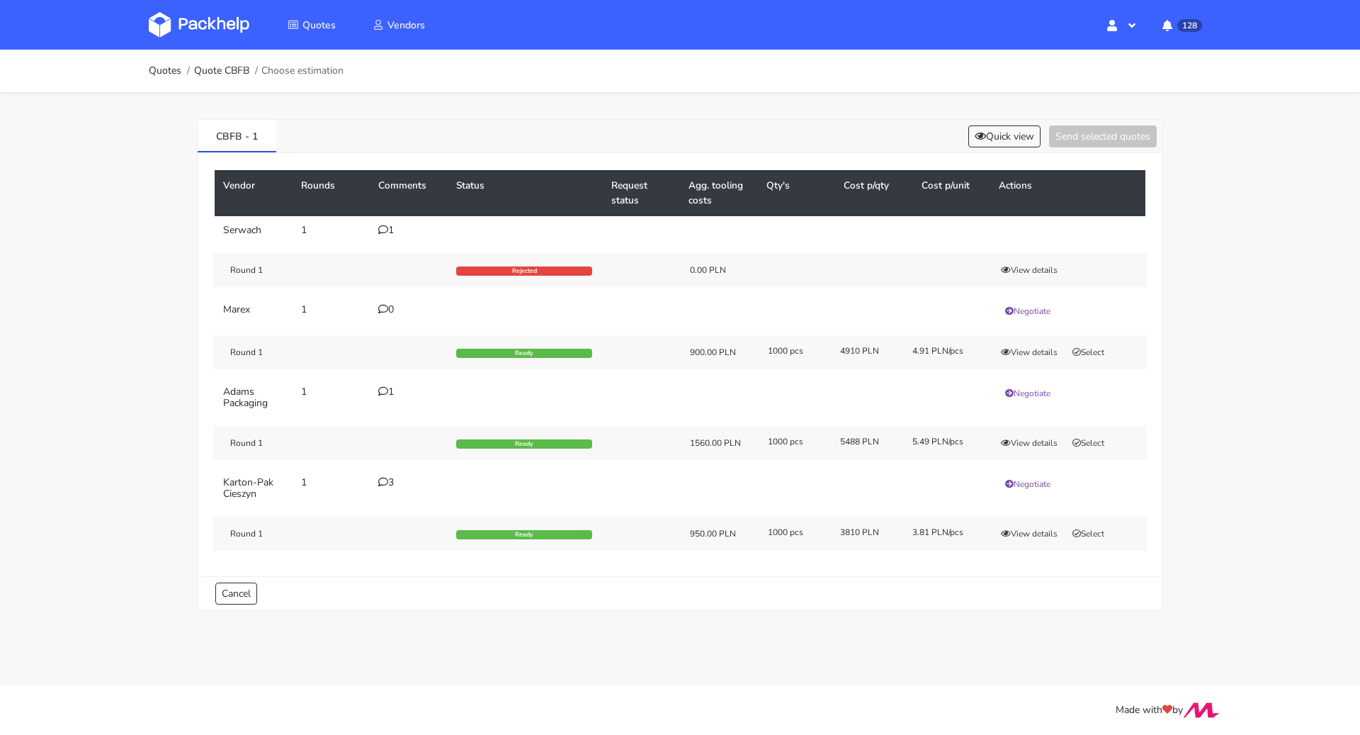
click at [395, 388] on div "1" at bounding box center [408, 391] width 61 height 11
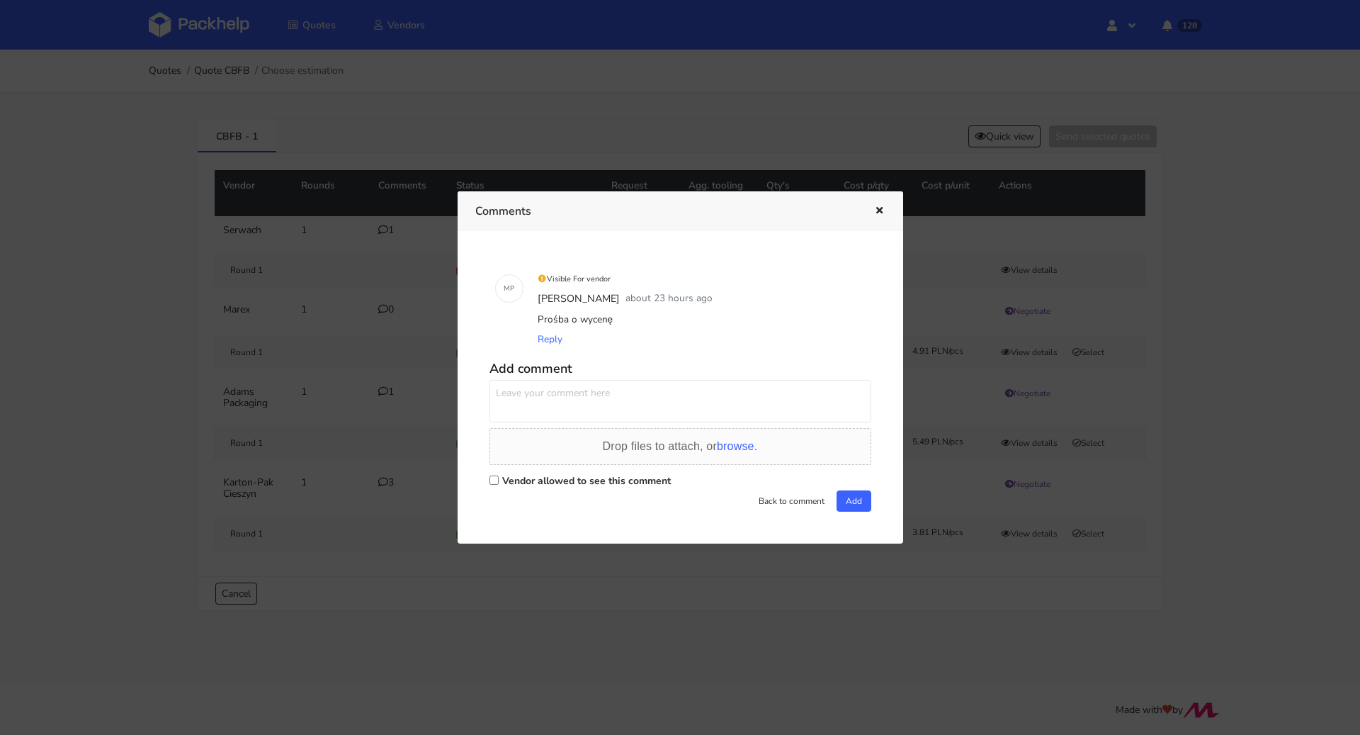
click at [133, 411] on div at bounding box center [680, 367] width 1360 height 735
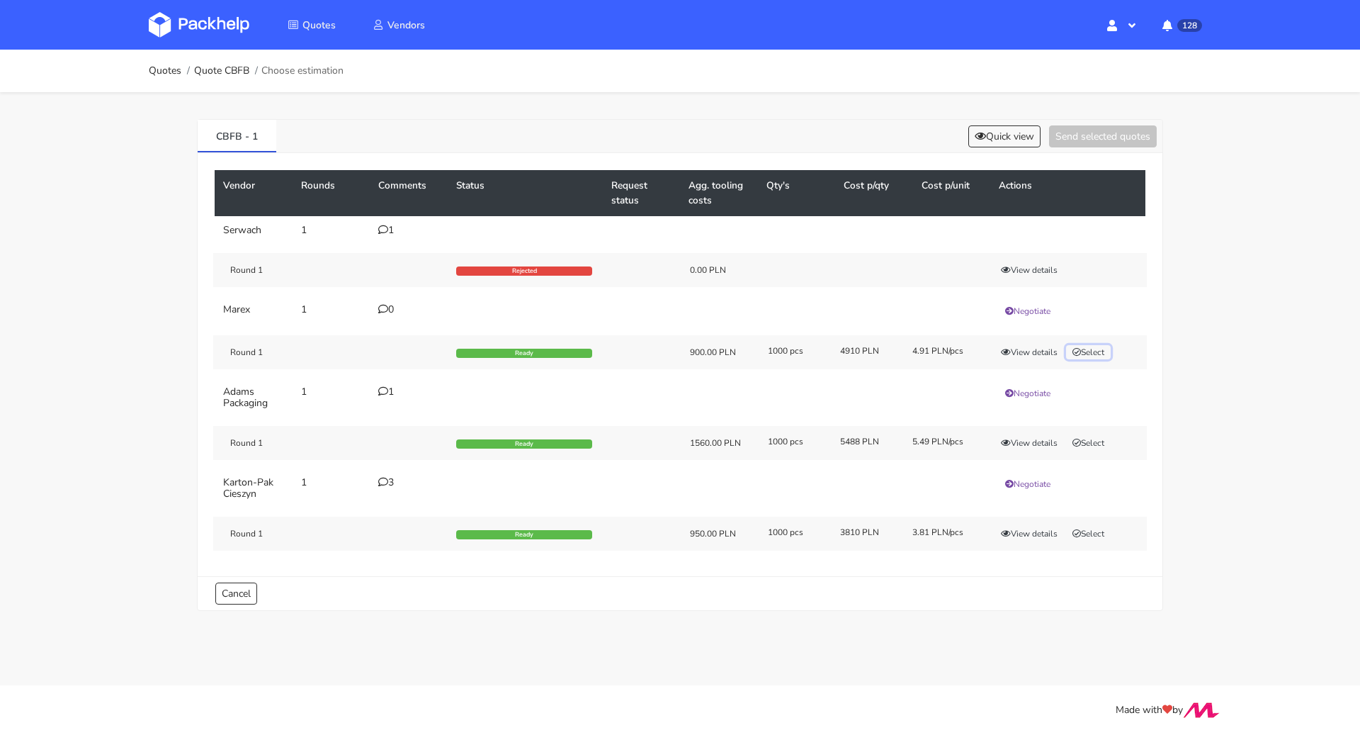
click at [1099, 351] on button "Select" at bounding box center [1088, 352] width 45 height 14
click at [1099, 129] on button "Send selected quotes ( 1 )" at bounding box center [1093, 136] width 128 height 22
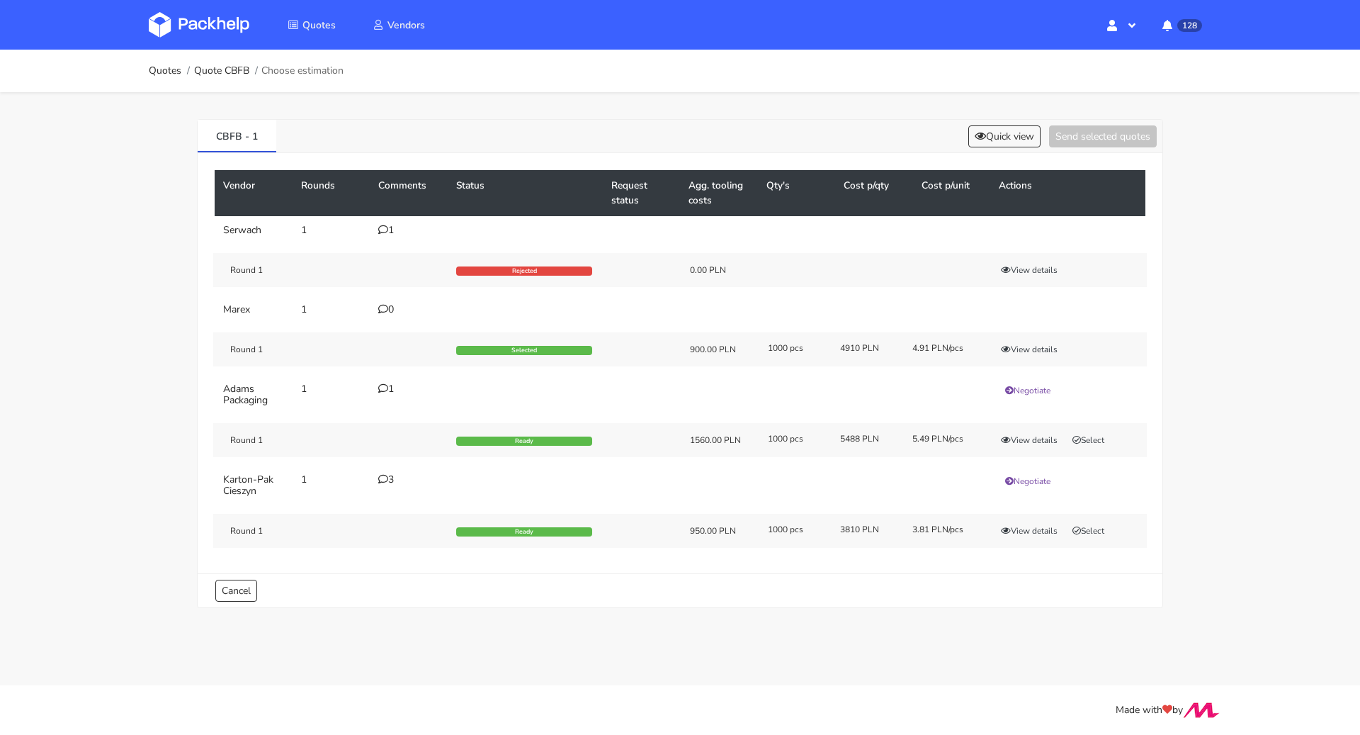
click at [171, 78] on ol "Quotes Quote CBFB Choose estimation" at bounding box center [246, 71] width 195 height 28
click at [167, 71] on link "Quotes" at bounding box center [165, 70] width 33 height 11
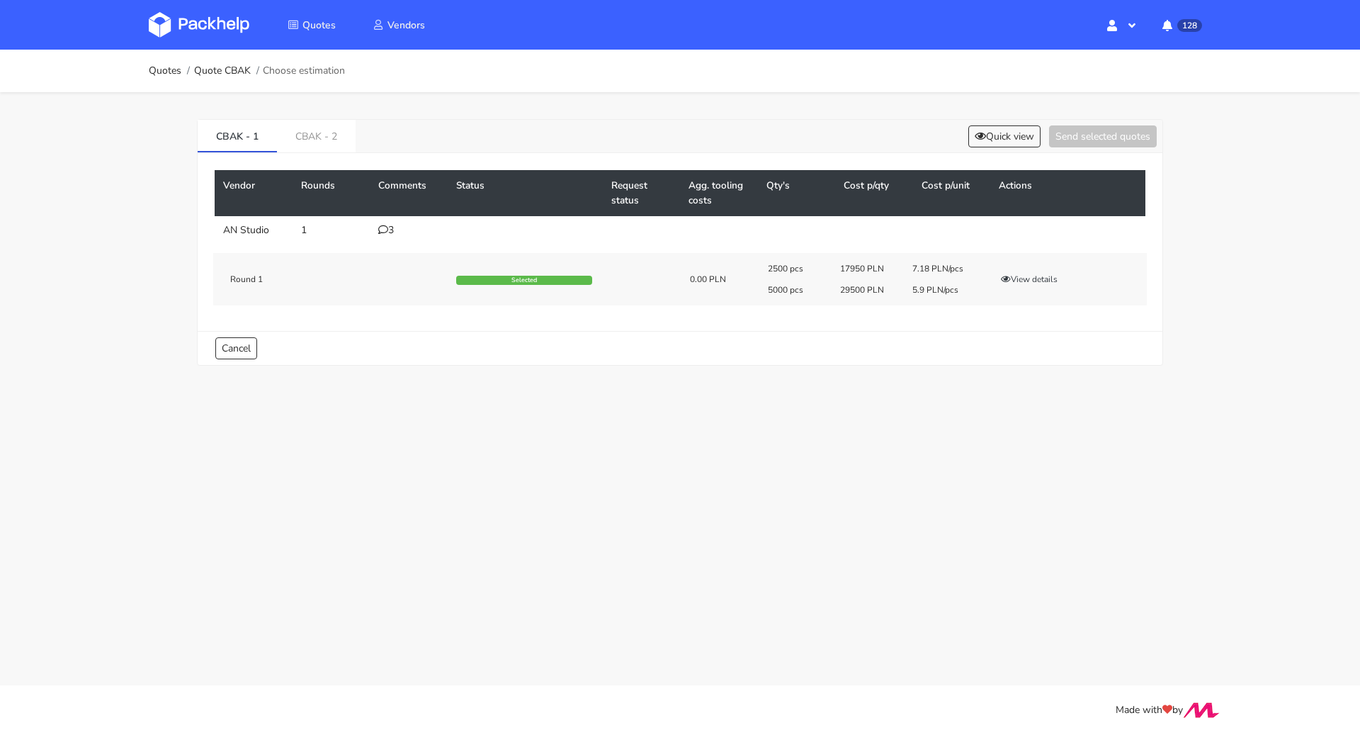
click at [380, 230] on icon at bounding box center [383, 230] width 10 height 10
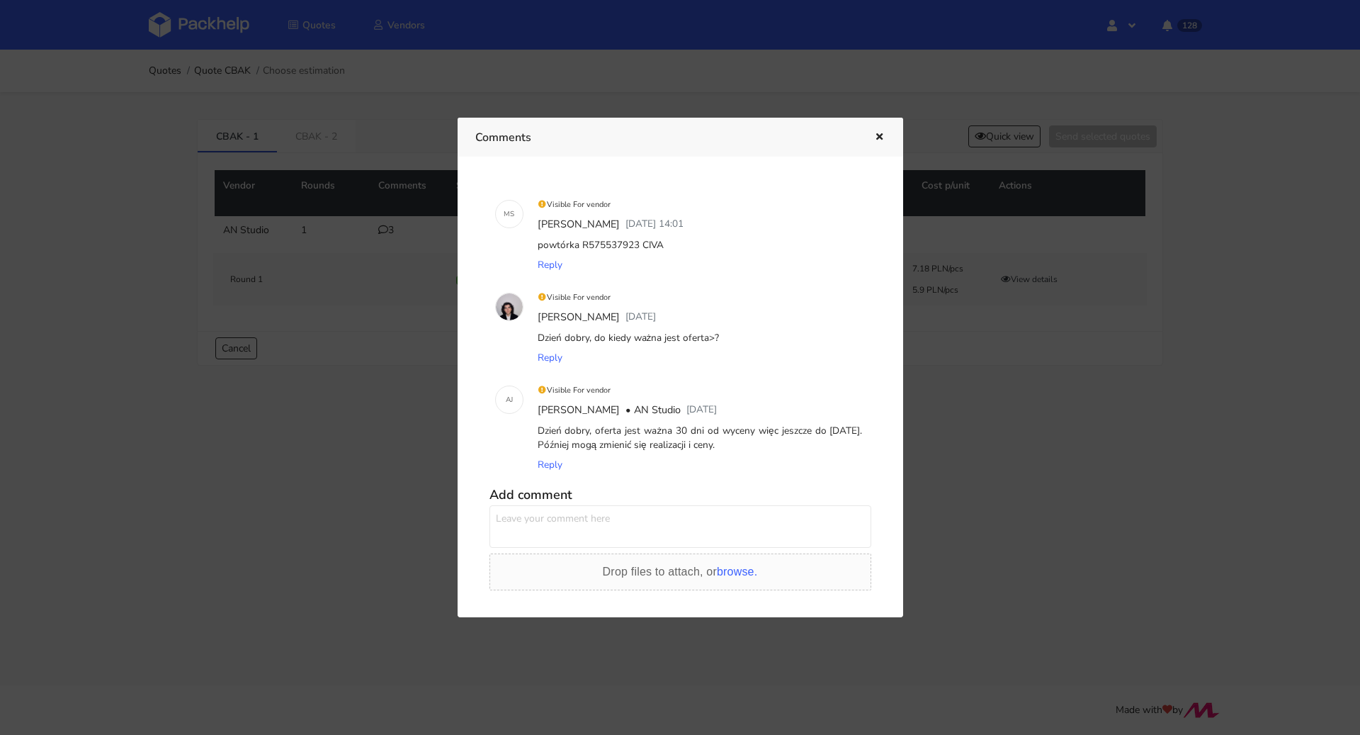
drag, startPoint x: 660, startPoint y: 247, endPoint x: 581, endPoint y: 241, distance: 78.8
click at [581, 241] on div "powtórka R575537923 CIVA" at bounding box center [700, 245] width 331 height 20
click at [723, 241] on div "powtórka R575537923 CIVA" at bounding box center [700, 245] width 331 height 20
drag, startPoint x: 657, startPoint y: 245, endPoint x: 637, endPoint y: 246, distance: 19.9
click at [637, 246] on div "powtórka R575537923 CIVA" at bounding box center [700, 245] width 331 height 20
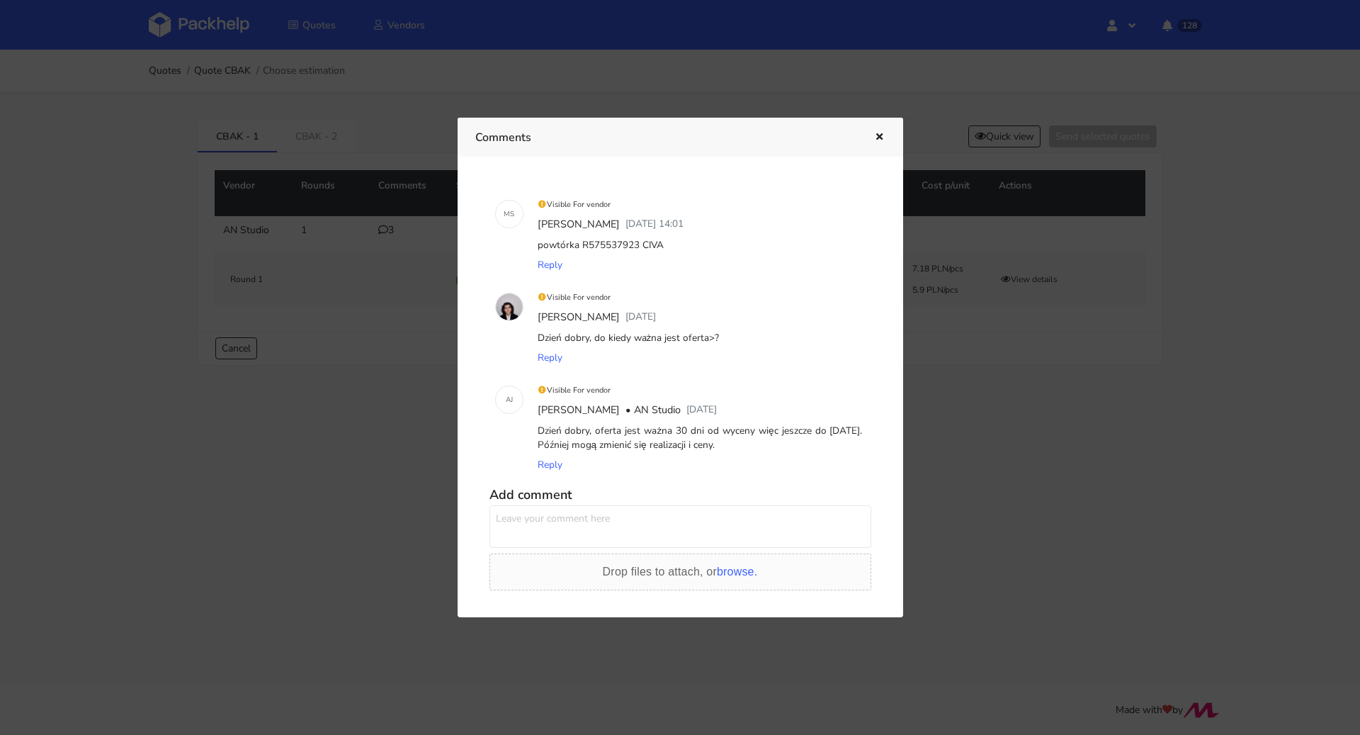
copy div "CIVA"
click at [694, 248] on div "powtórka R575537923 CIVA" at bounding box center [700, 245] width 331 height 20
drag, startPoint x: 678, startPoint y: 242, endPoint x: 581, endPoint y: 242, distance: 97.1
click at [581, 242] on div "powtórka R575537923 CIVA" at bounding box center [700, 245] width 331 height 20
copy div "R575537923 CIVA"
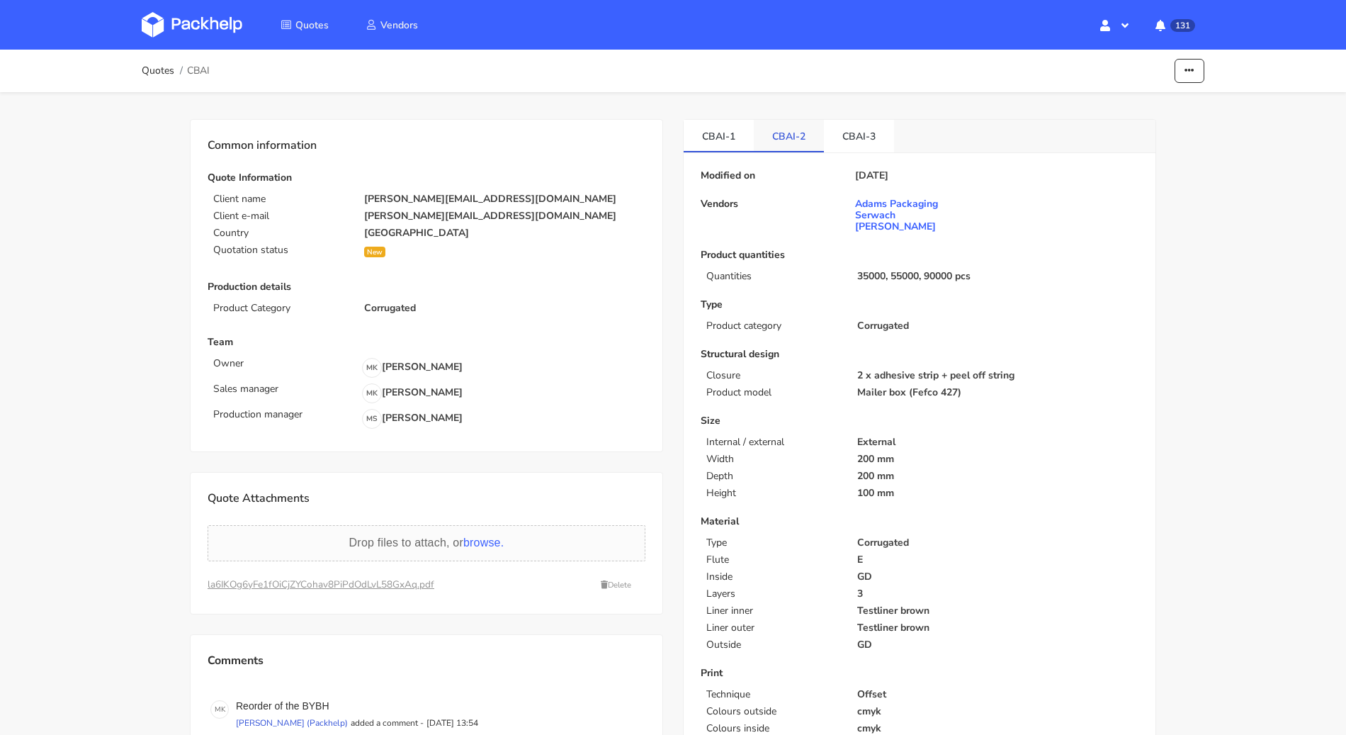
click at [786, 134] on link "CBAI-2" at bounding box center [789, 135] width 70 height 31
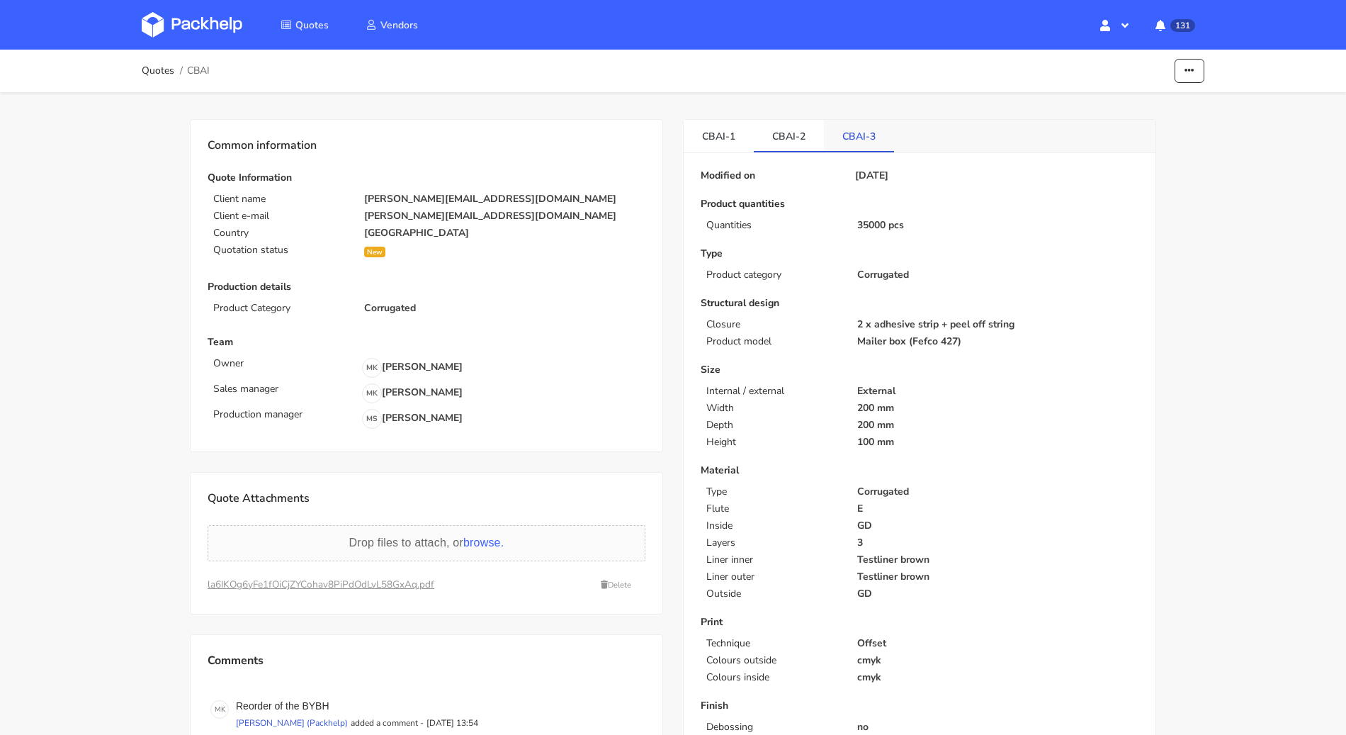
click at [842, 133] on link "CBAI-3" at bounding box center [859, 135] width 70 height 31
click at [162, 73] on link "Quotes" at bounding box center [158, 70] width 33 height 11
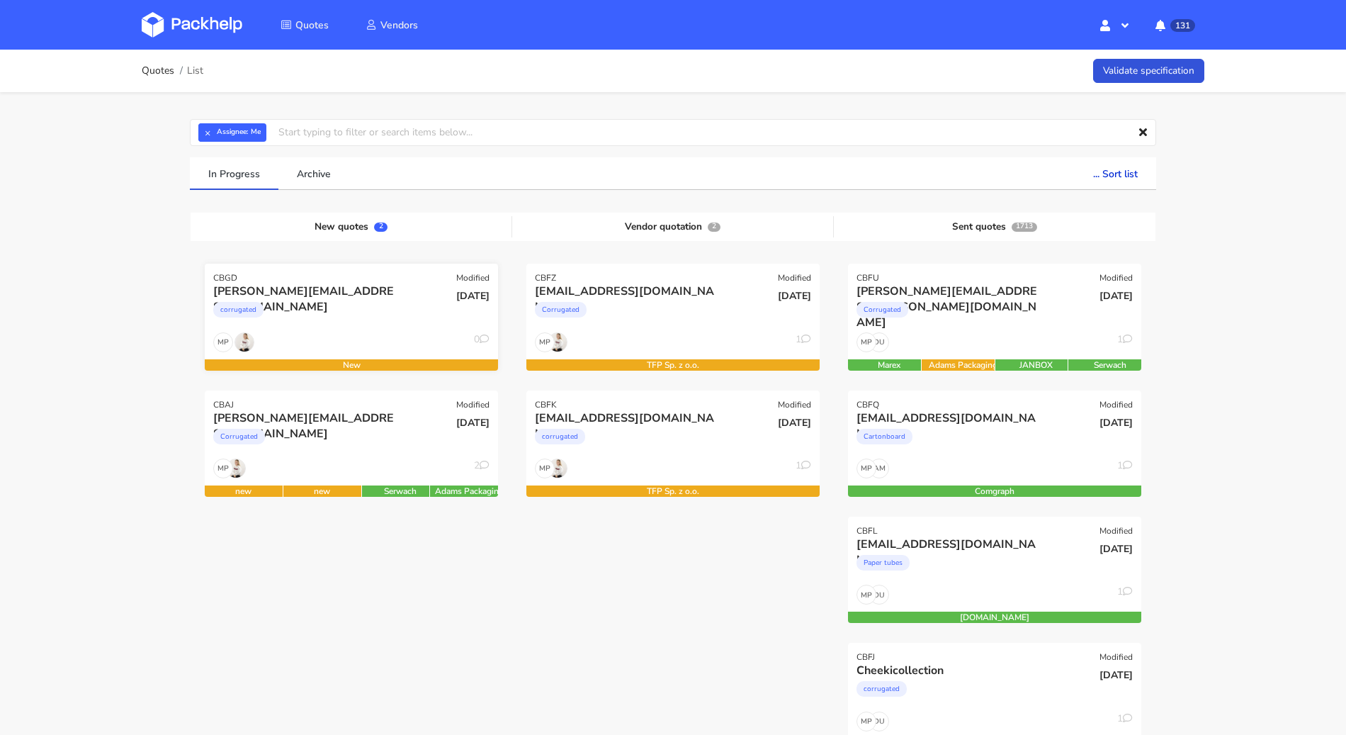
click at [390, 319] on div "corrugated" at bounding box center [307, 313] width 188 height 28
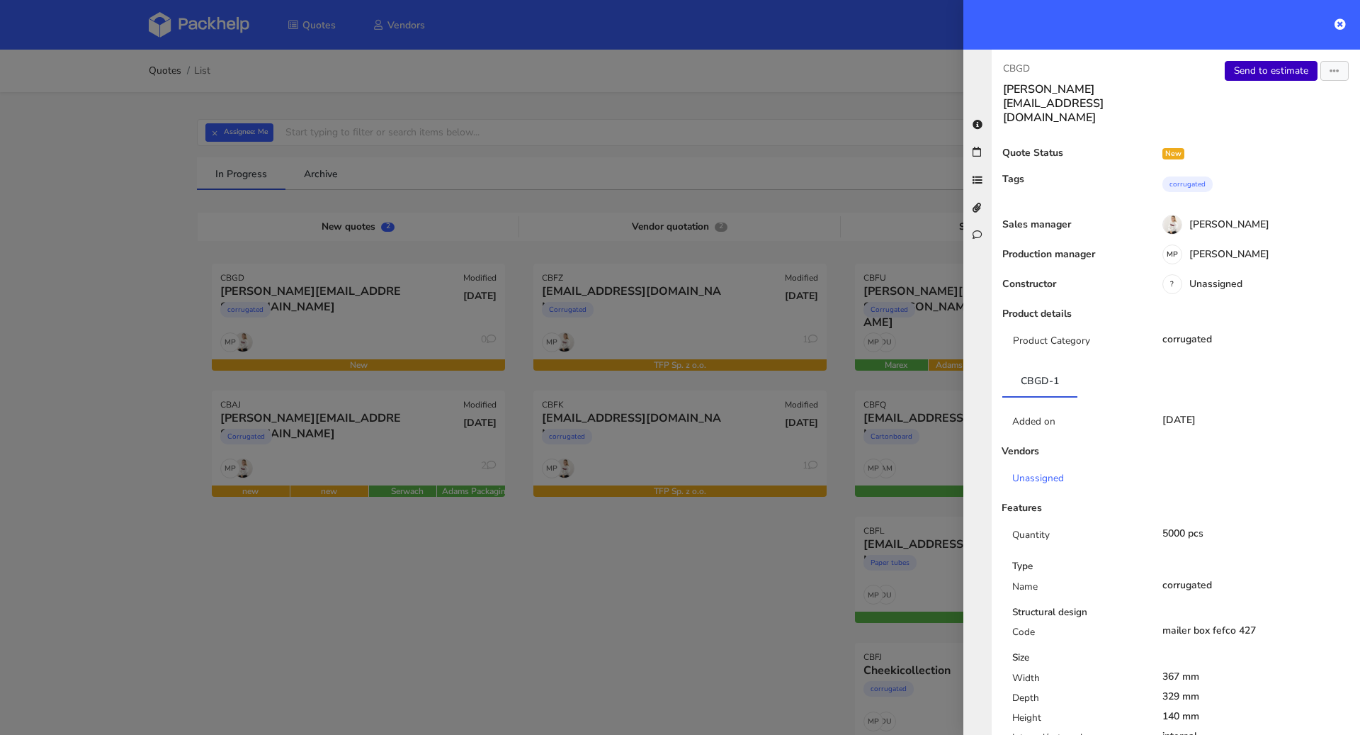
click at [1243, 72] on link "Send to estimate" at bounding box center [1271, 71] width 93 height 20
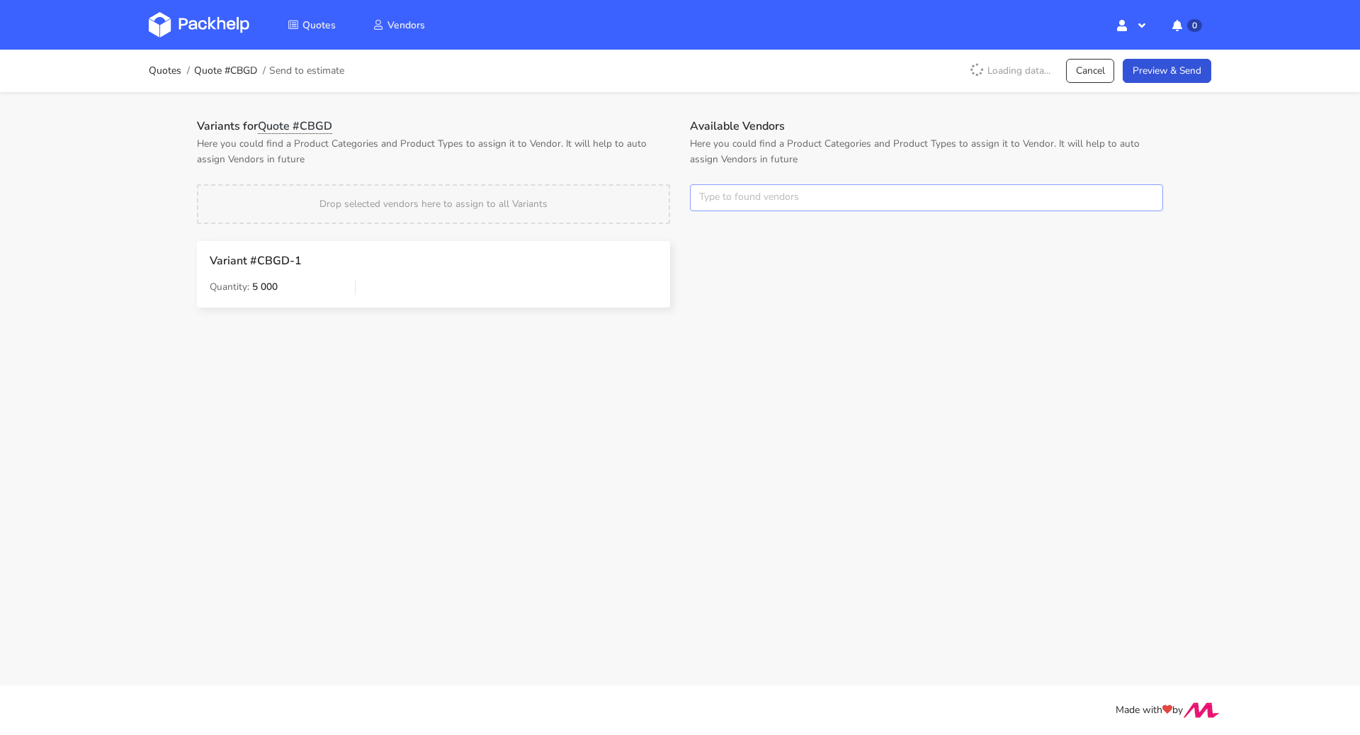
click at [723, 198] on input "text" at bounding box center [926, 197] width 473 height 27
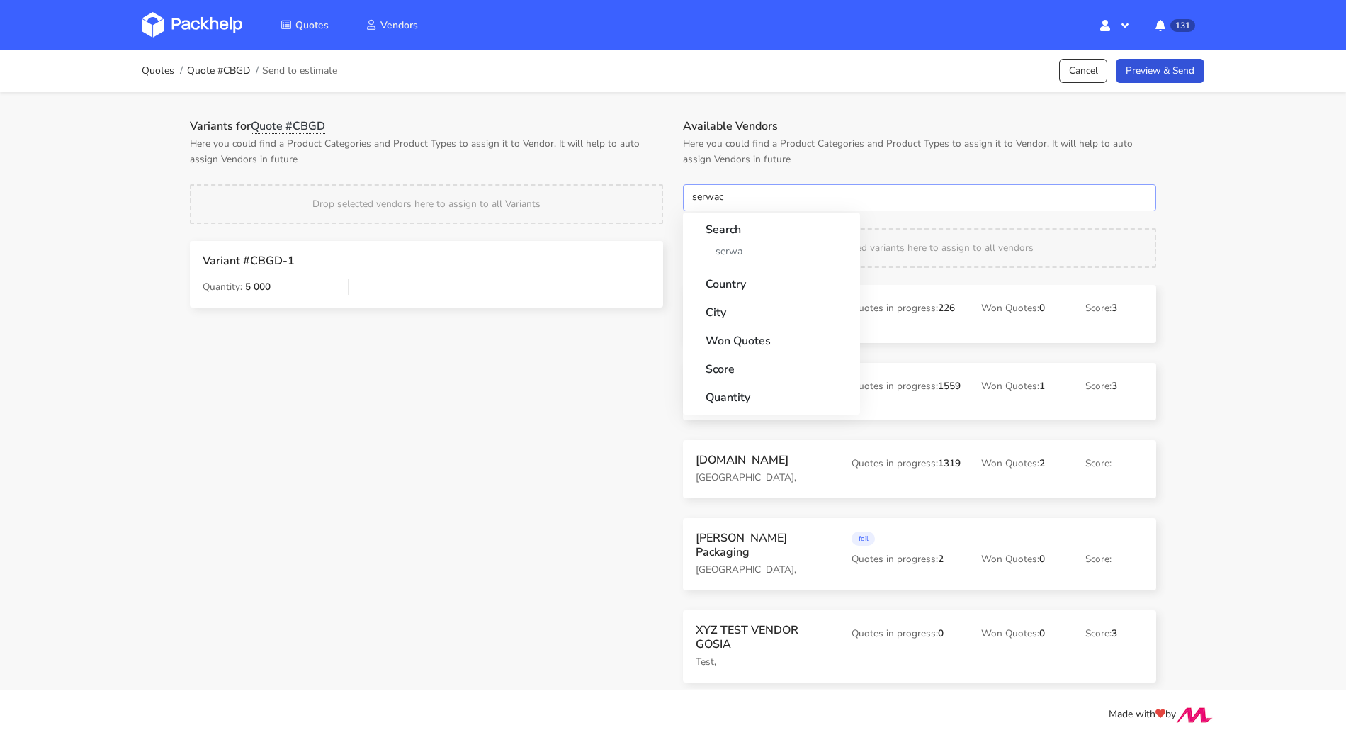
type input "serwach"
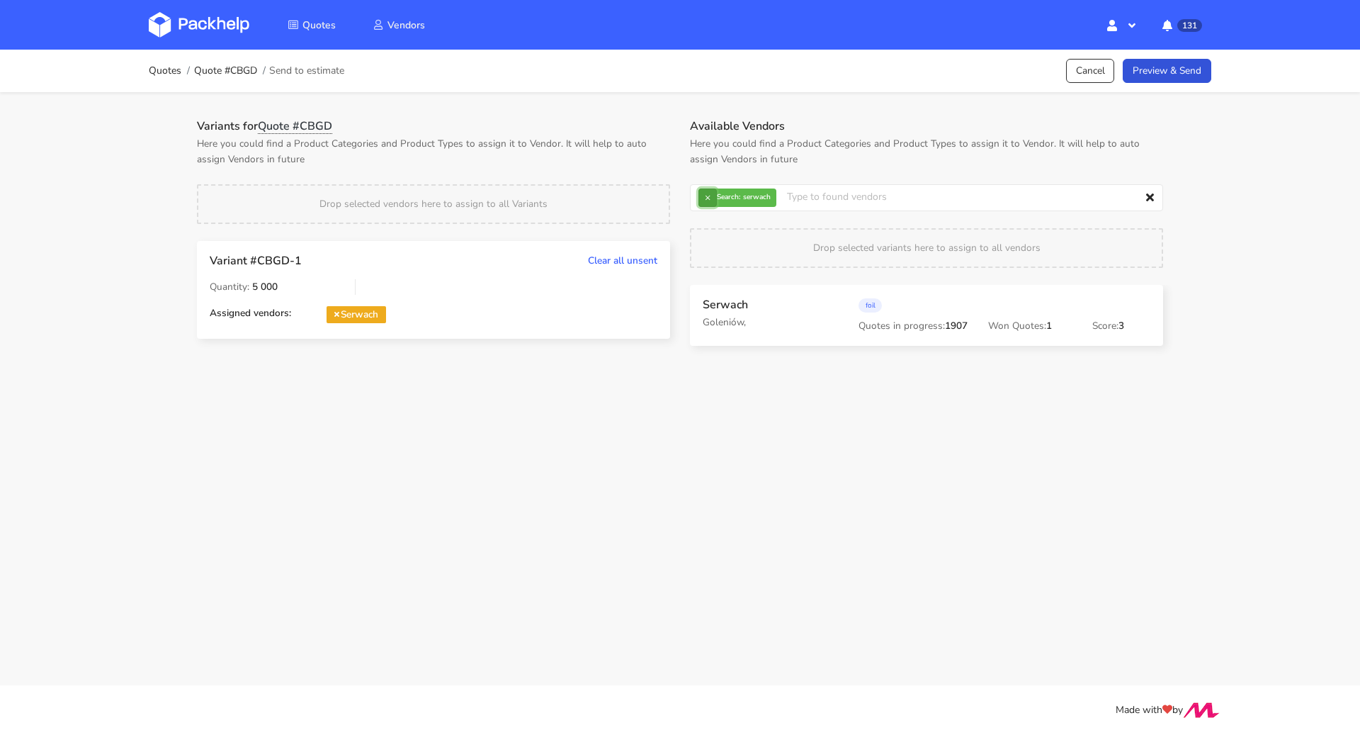
click at [699, 197] on button "×" at bounding box center [708, 197] width 18 height 18
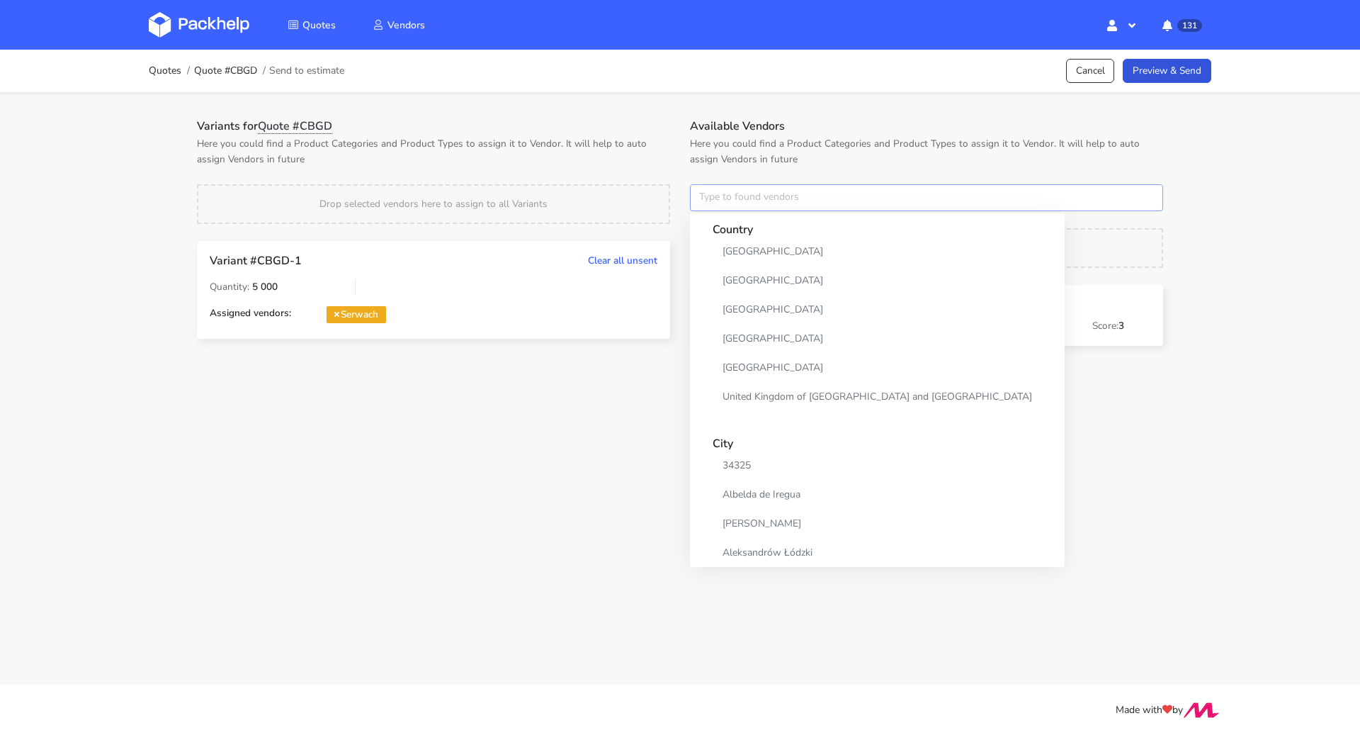
click at [699, 197] on input "text" at bounding box center [926, 197] width 473 height 27
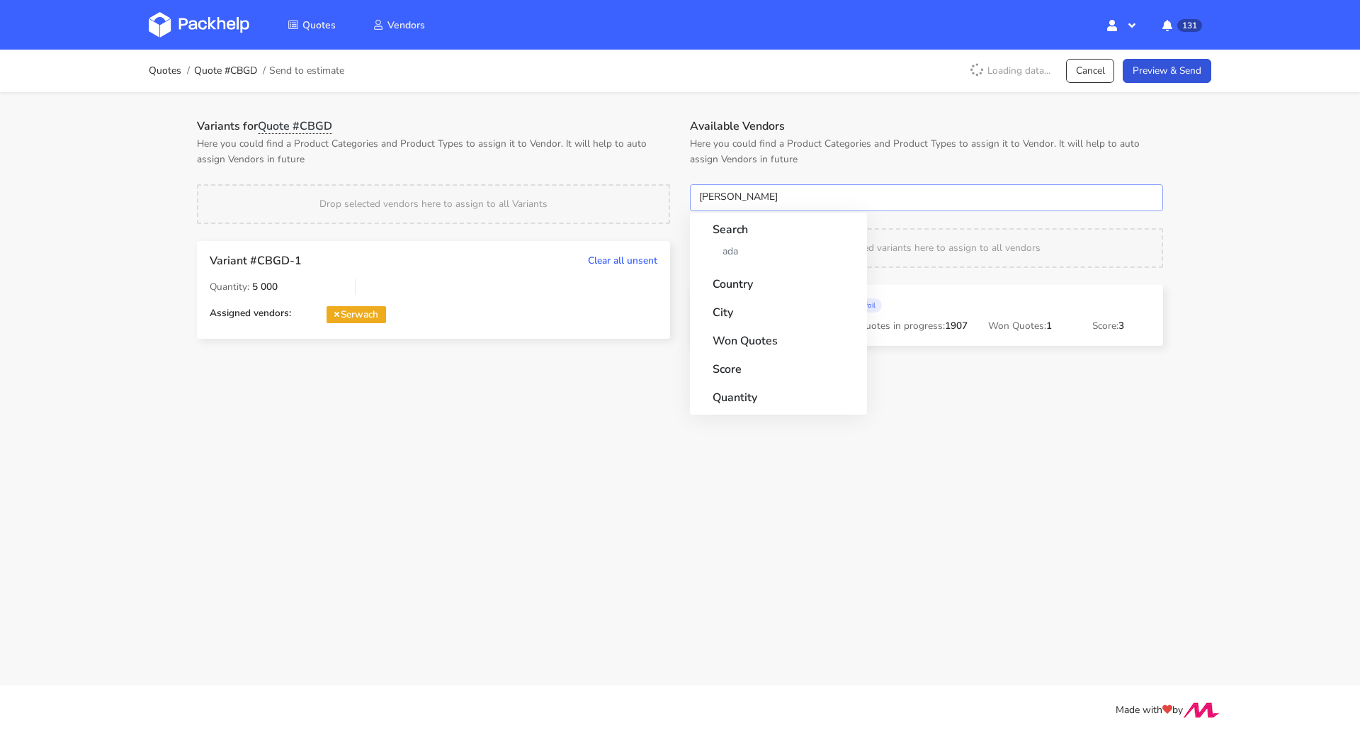
type input "adams"
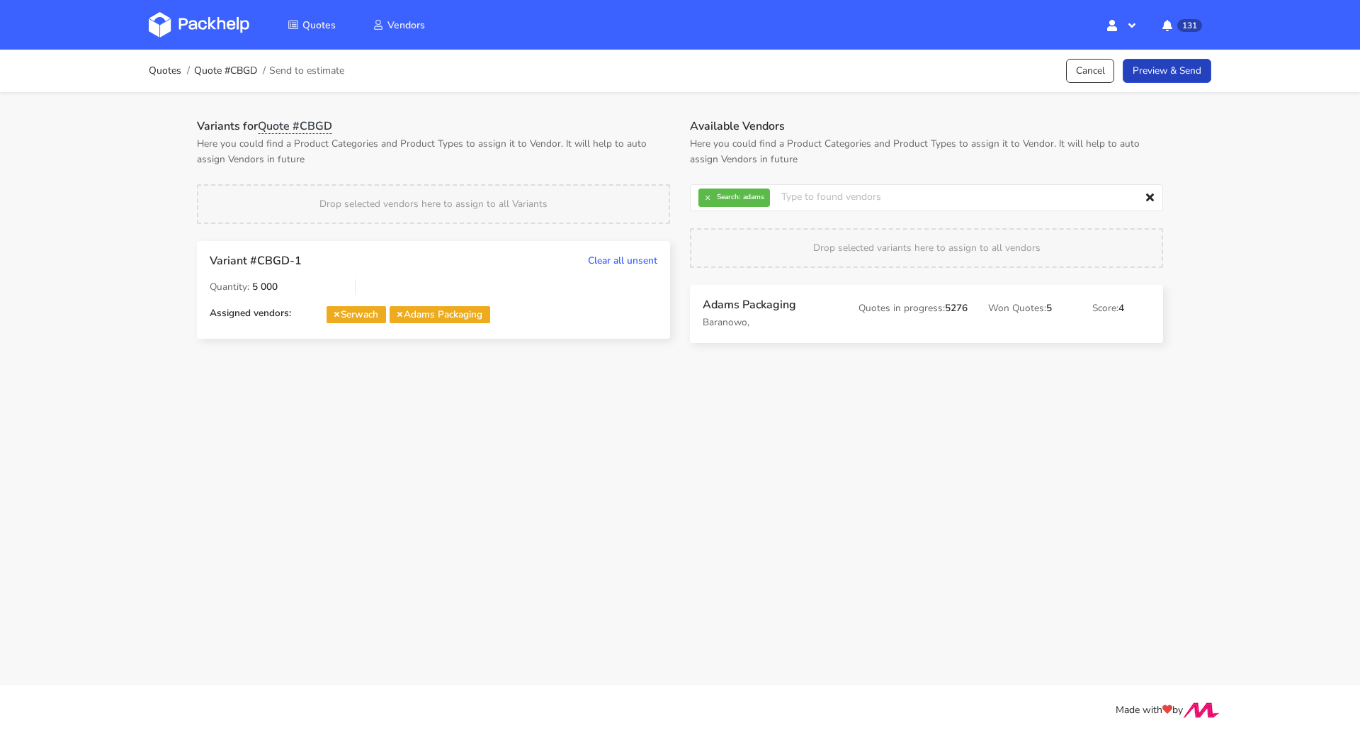
click at [1148, 68] on link "Preview & Send" at bounding box center [1167, 71] width 89 height 25
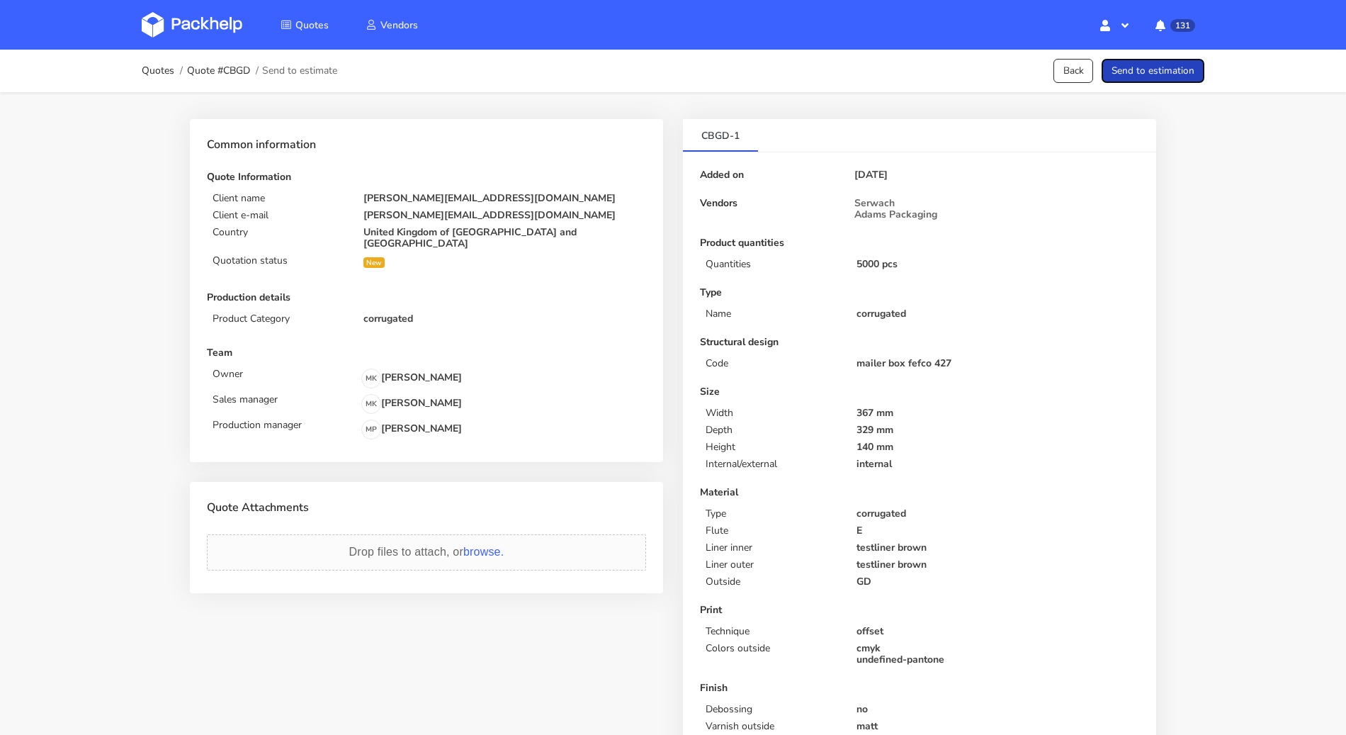
click at [1148, 68] on button "Send to estimation" at bounding box center [1153, 71] width 103 height 25
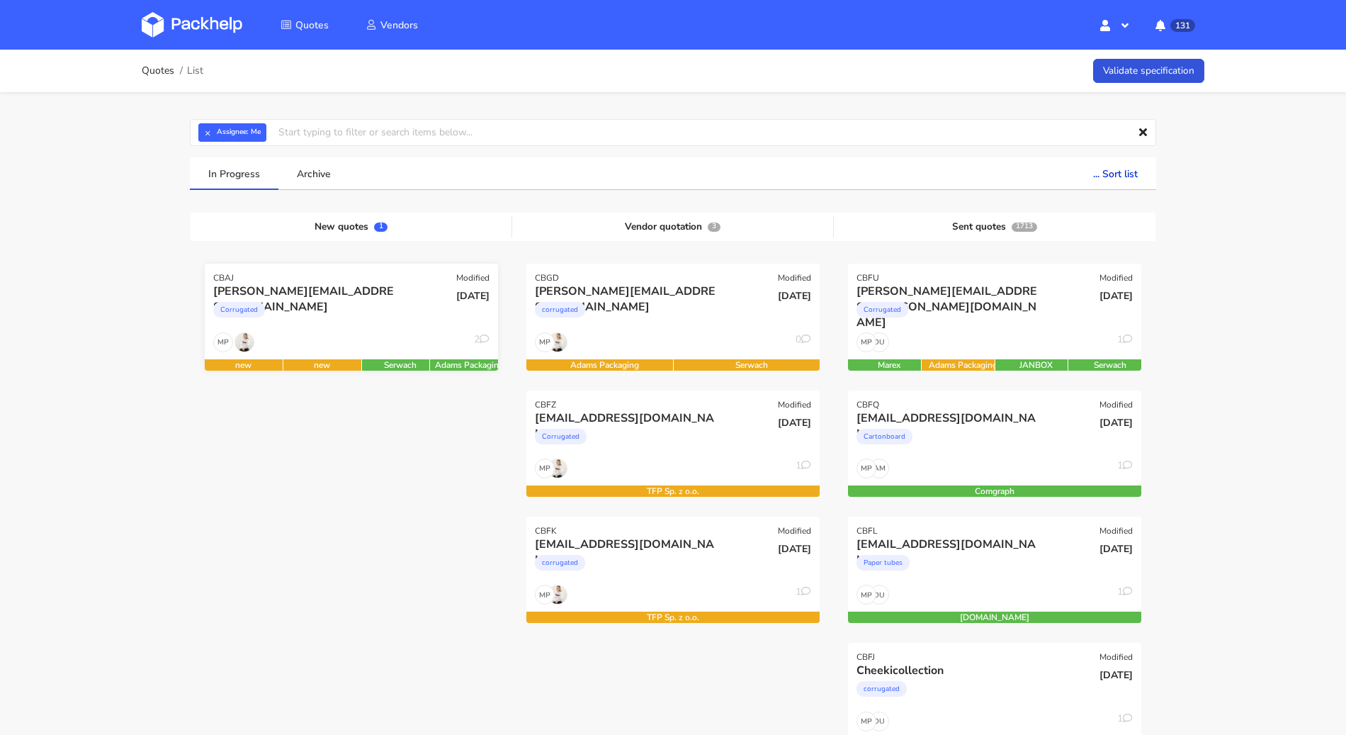
click at [381, 305] on div "Corrugated" at bounding box center [307, 313] width 188 height 28
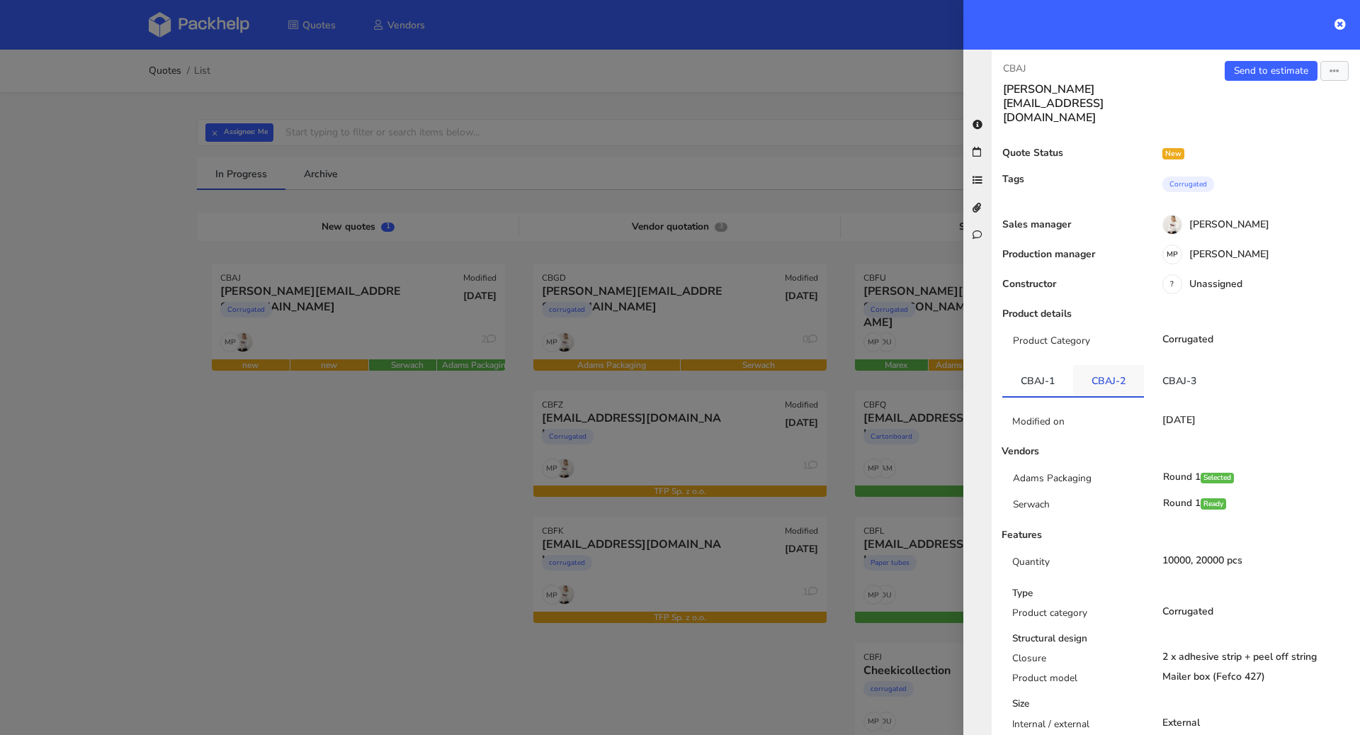
click at [1116, 365] on link "CBAJ-2" at bounding box center [1108, 380] width 71 height 31
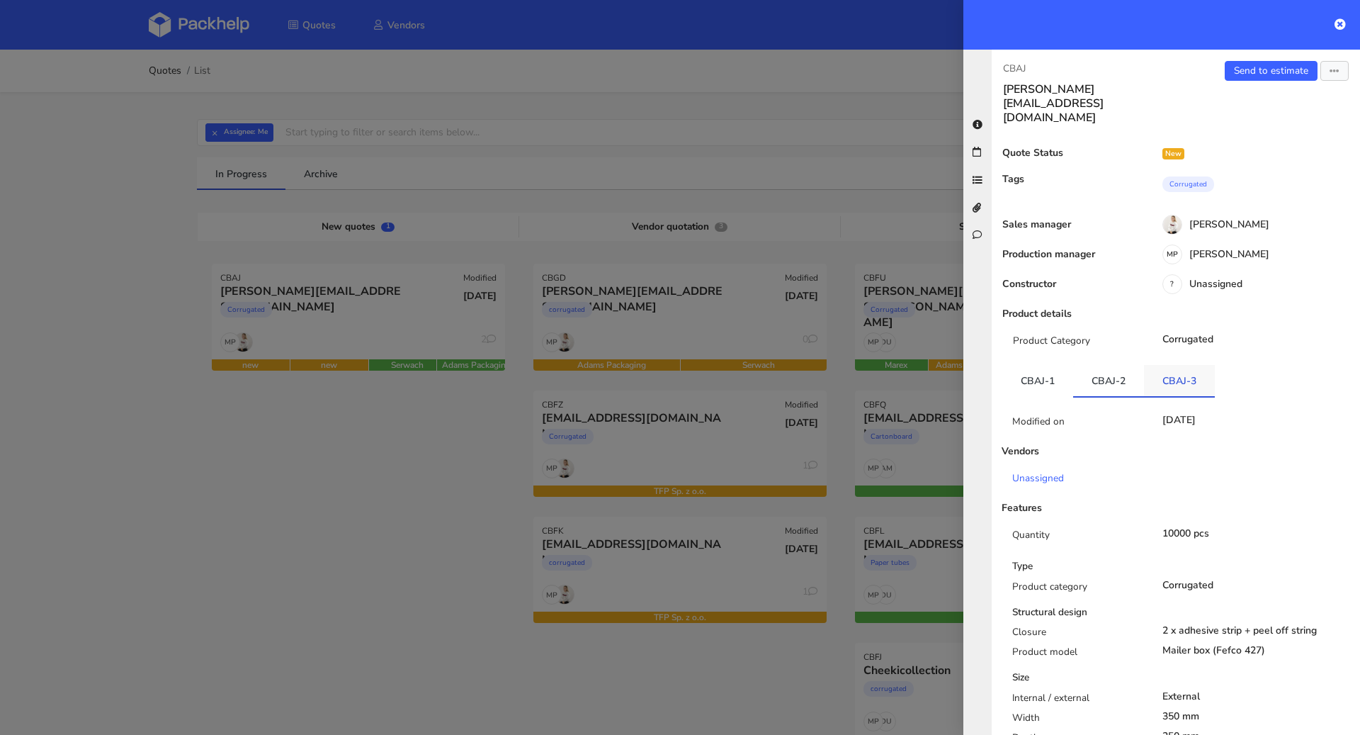
click at [1186, 365] on link "CBAJ-3" at bounding box center [1179, 380] width 71 height 31
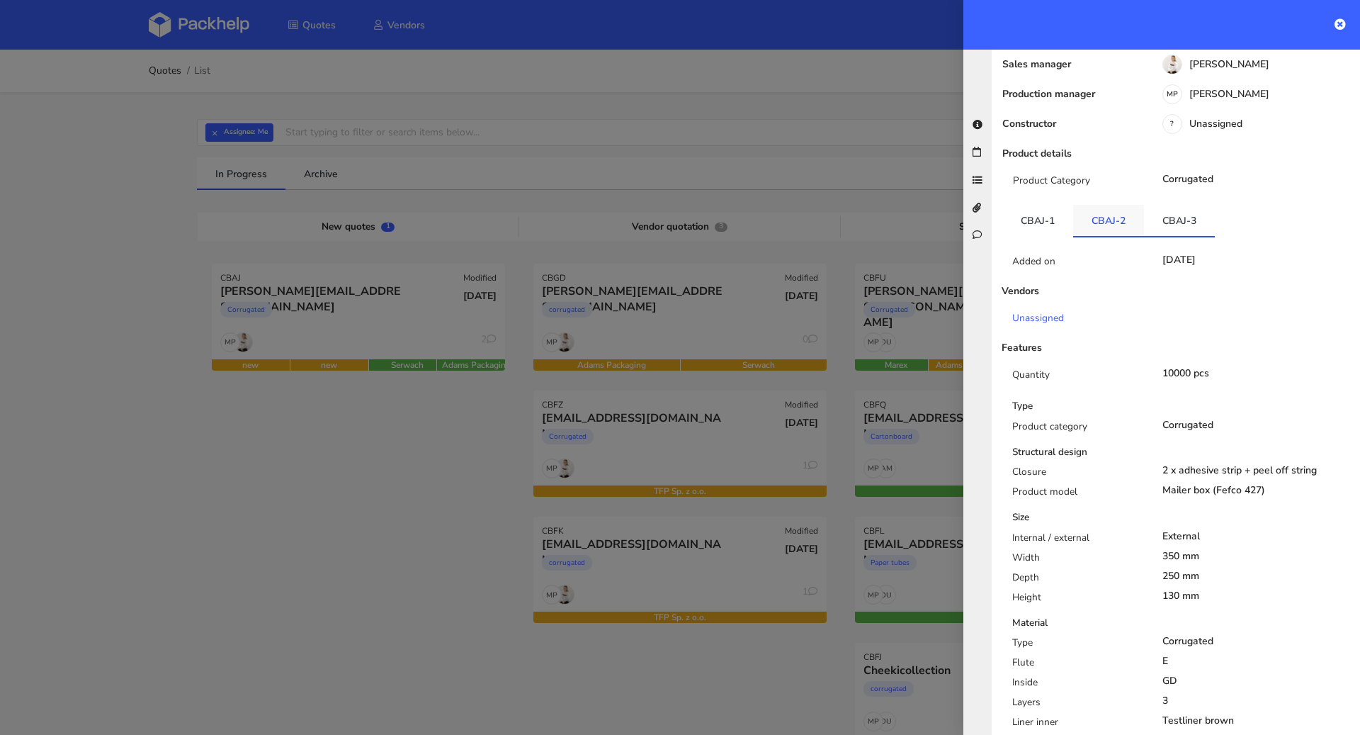
click at [1105, 205] on link "CBAJ-2" at bounding box center [1108, 220] width 71 height 31
click at [1036, 205] on link "CBAJ-1" at bounding box center [1038, 220] width 71 height 31
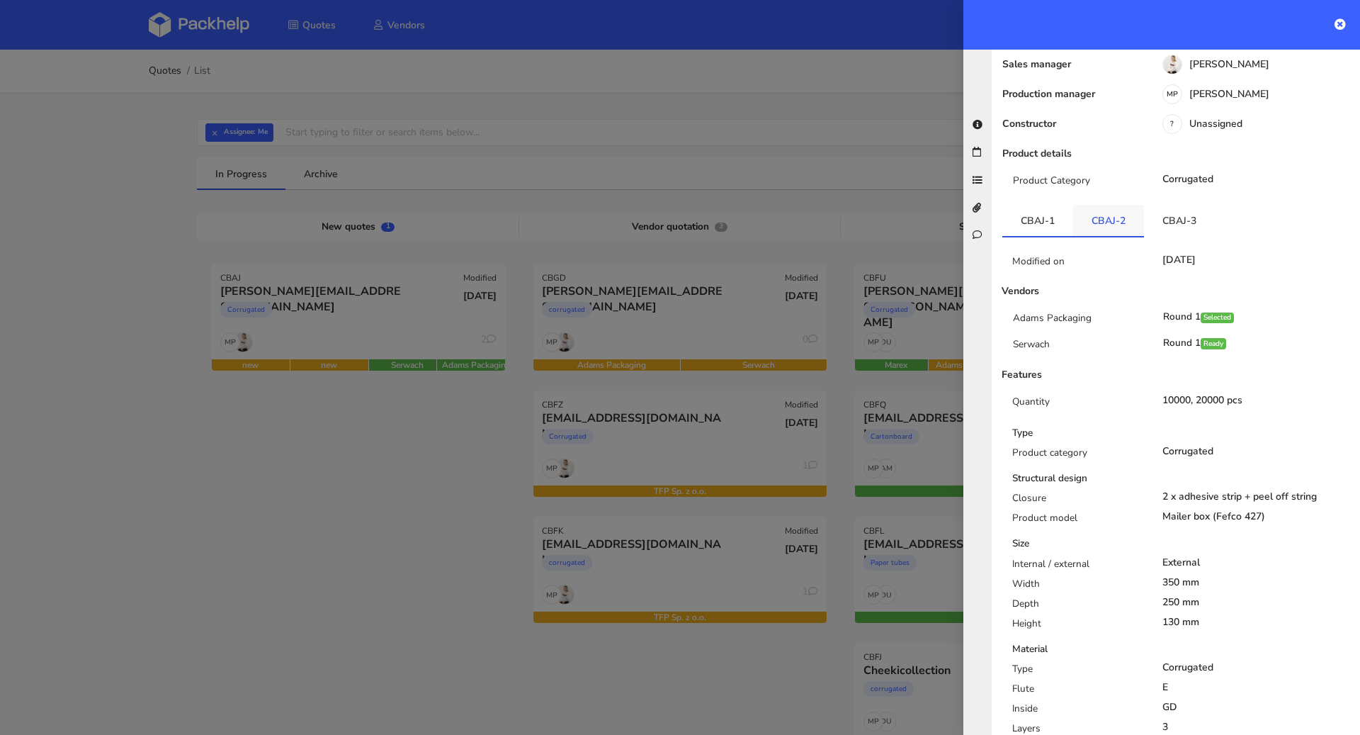
click at [1099, 205] on link "CBAJ-2" at bounding box center [1108, 220] width 71 height 31
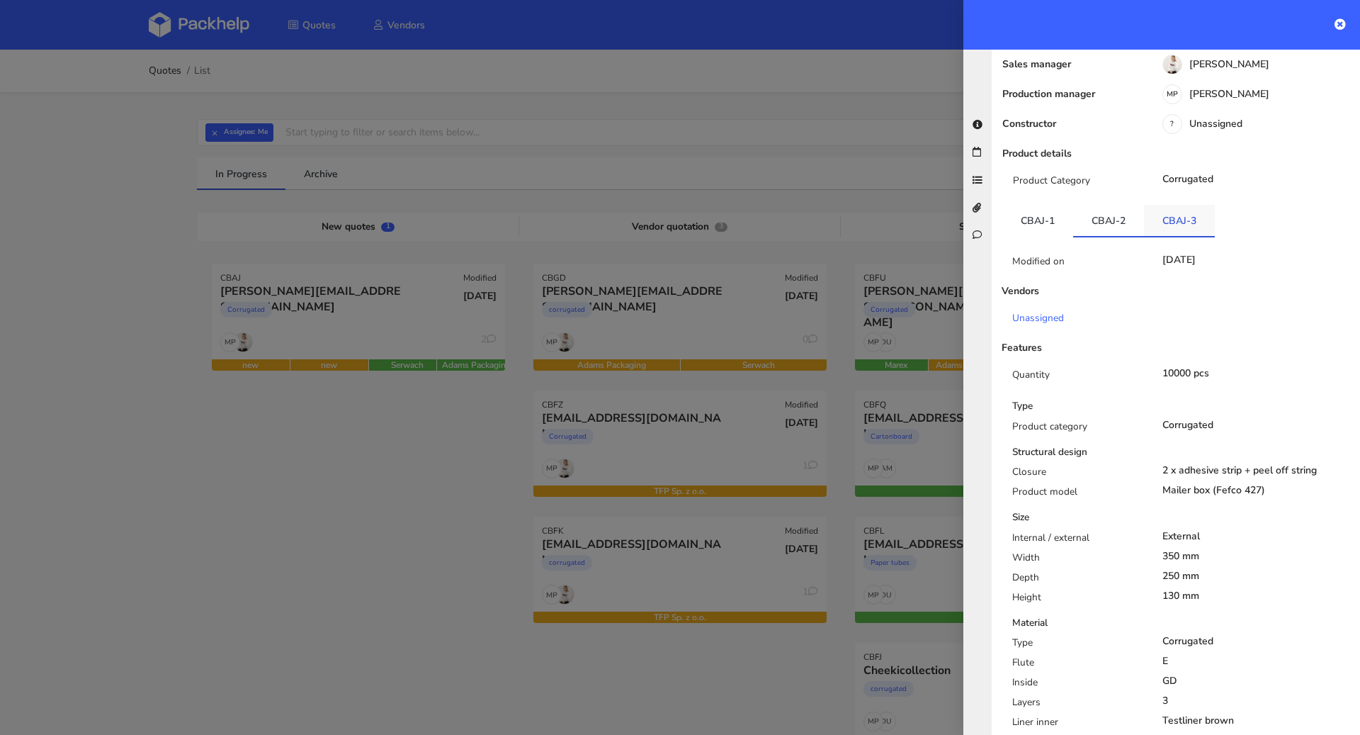
click at [1163, 205] on link "CBAJ-3" at bounding box center [1179, 220] width 71 height 31
click at [1110, 205] on link "CBAJ-2" at bounding box center [1108, 220] width 71 height 31
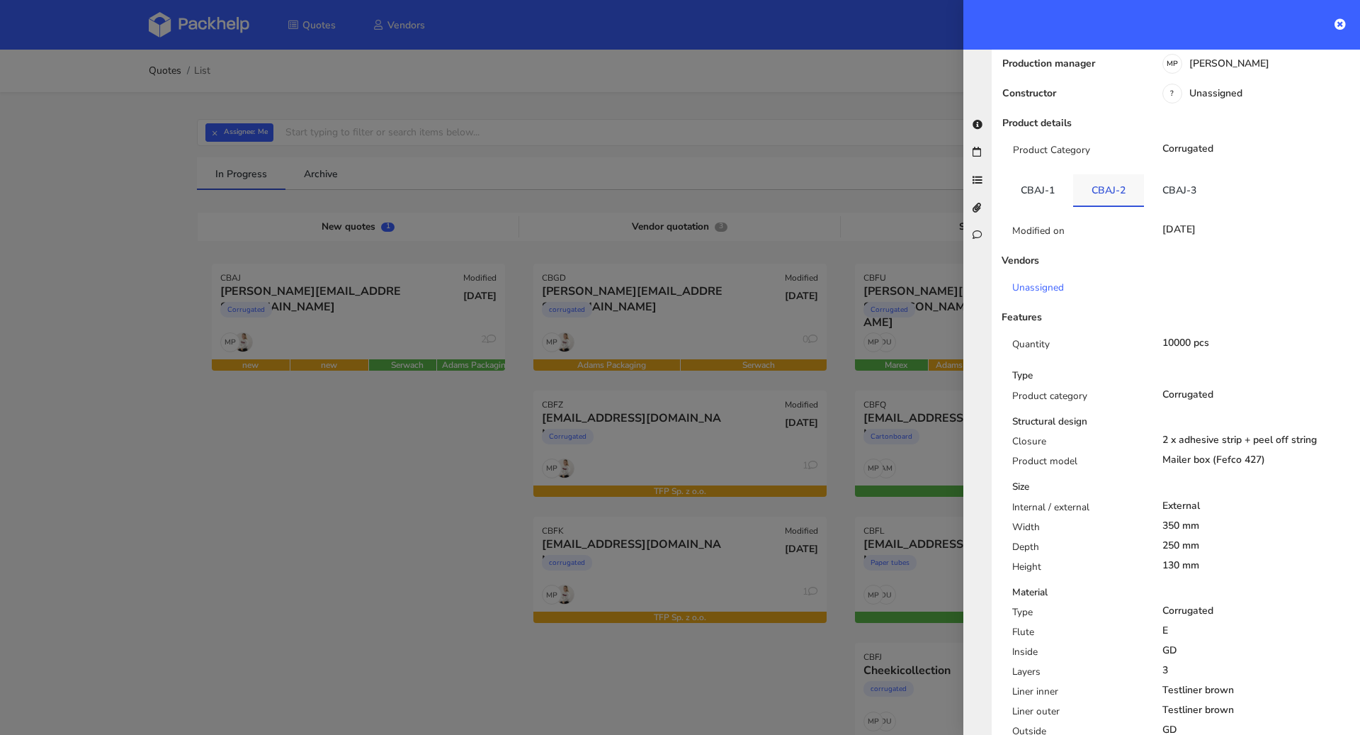
scroll to position [229, 0]
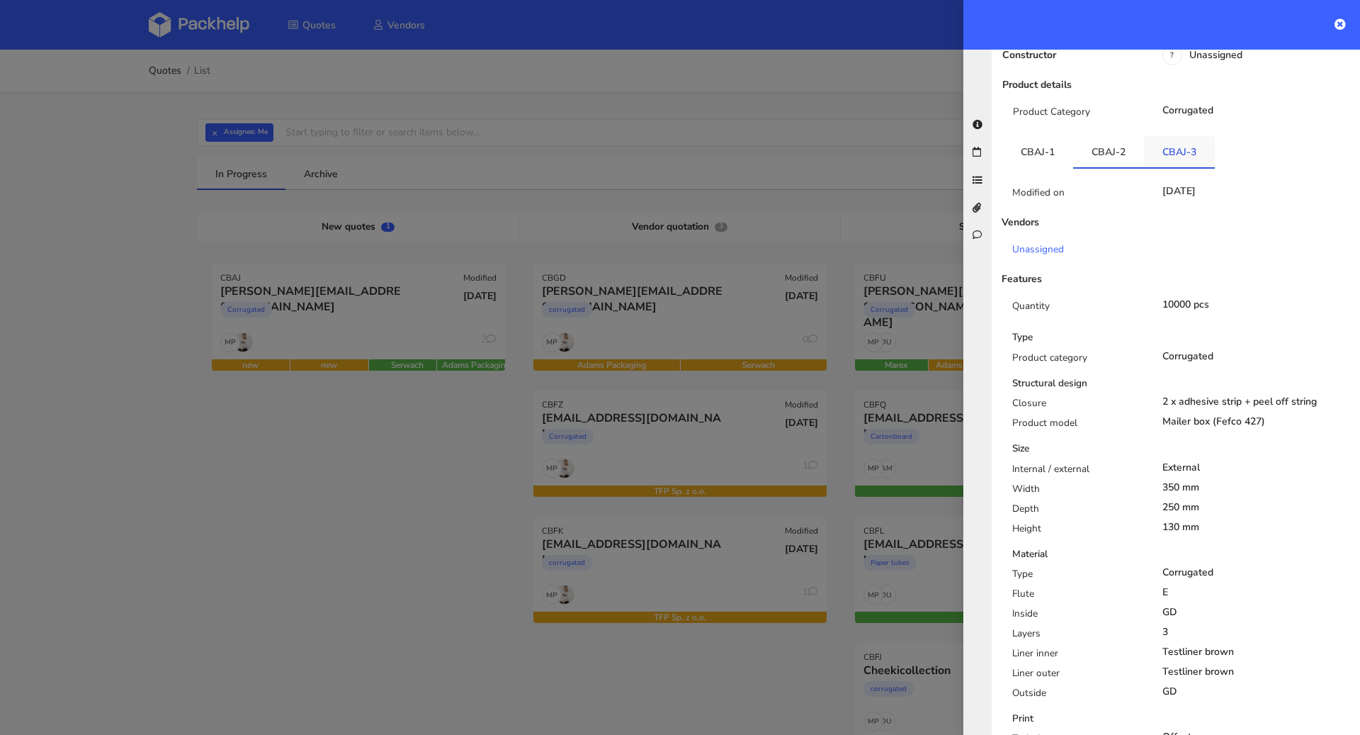
click at [1171, 136] on link "CBAJ-3" at bounding box center [1179, 151] width 71 height 31
click at [1121, 136] on link "CBAJ-2" at bounding box center [1108, 151] width 71 height 31
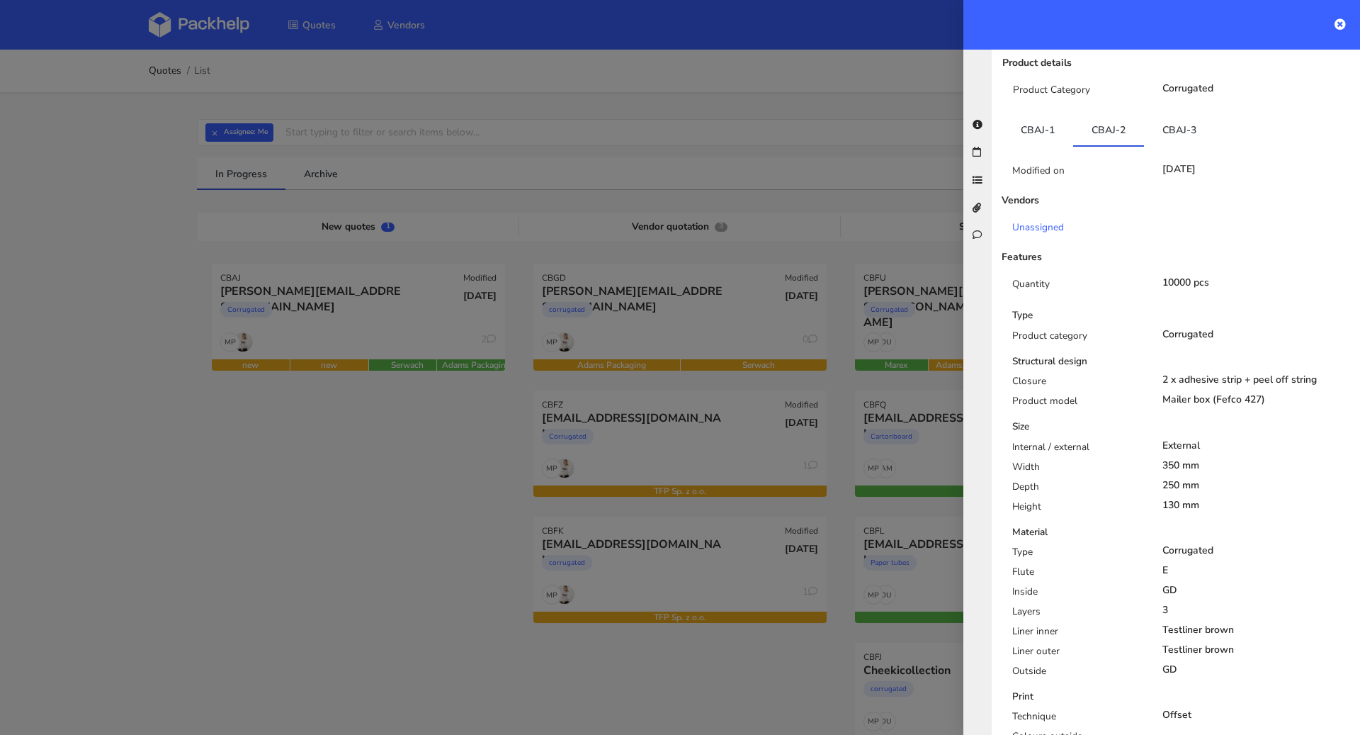
scroll to position [293, 0]
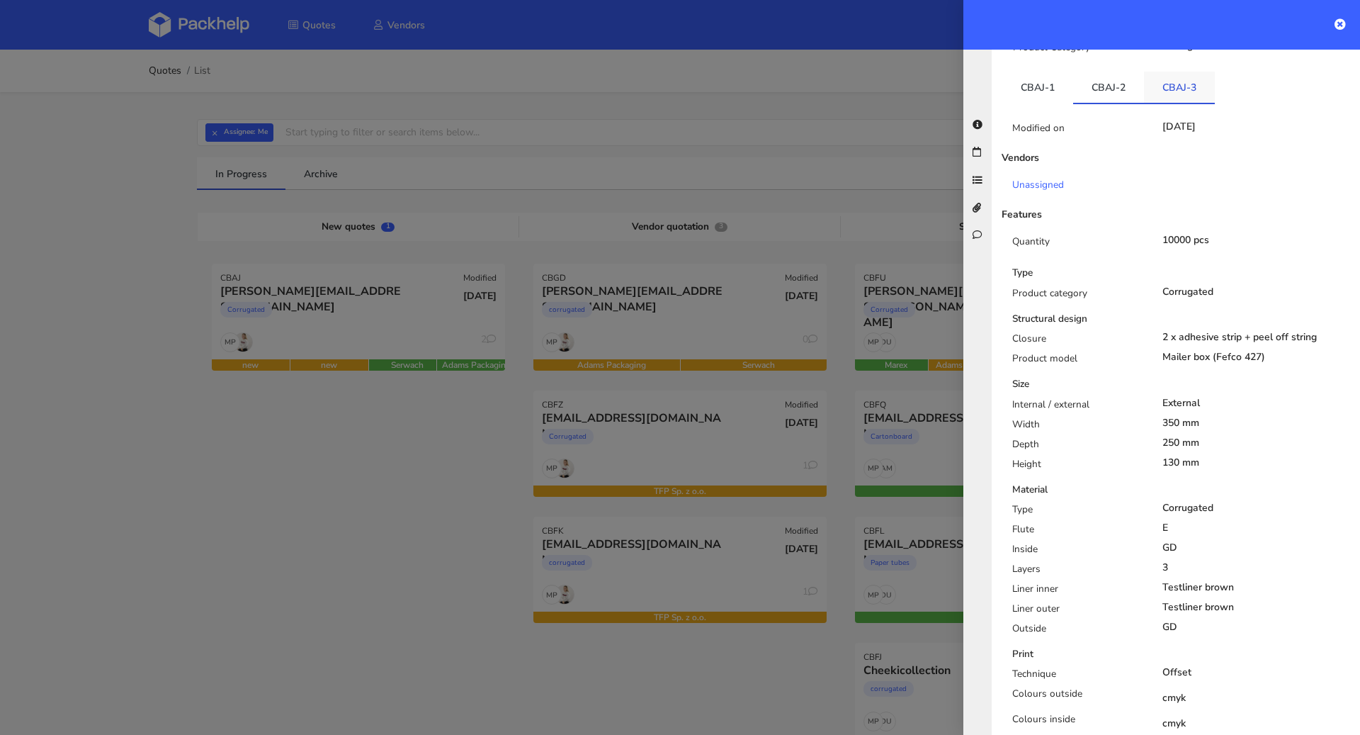
click at [1178, 72] on link "CBAJ-3" at bounding box center [1179, 87] width 71 height 31
click at [1122, 72] on link "CBAJ-2" at bounding box center [1108, 87] width 71 height 31
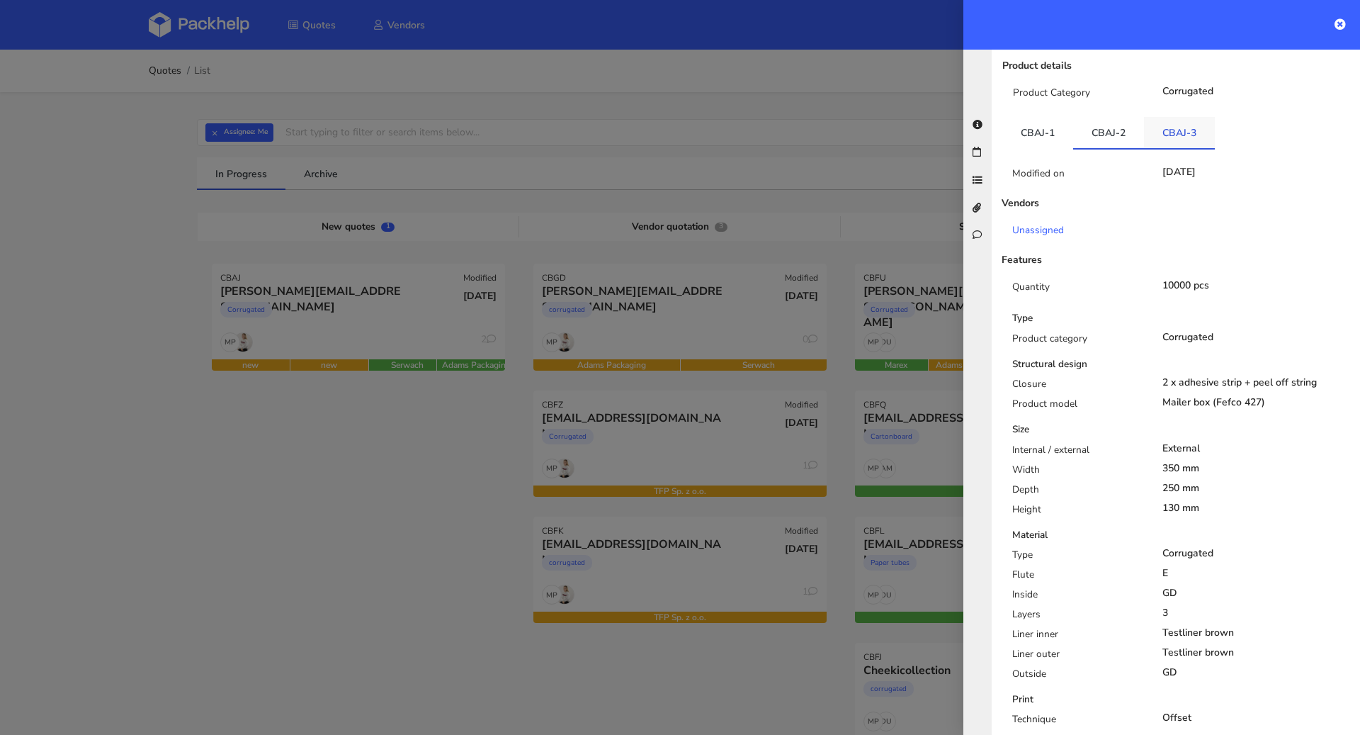
click at [1176, 120] on li "CBAJ-3" at bounding box center [1179, 133] width 71 height 33
click at [1178, 117] on link "CBAJ-3" at bounding box center [1179, 132] width 71 height 31
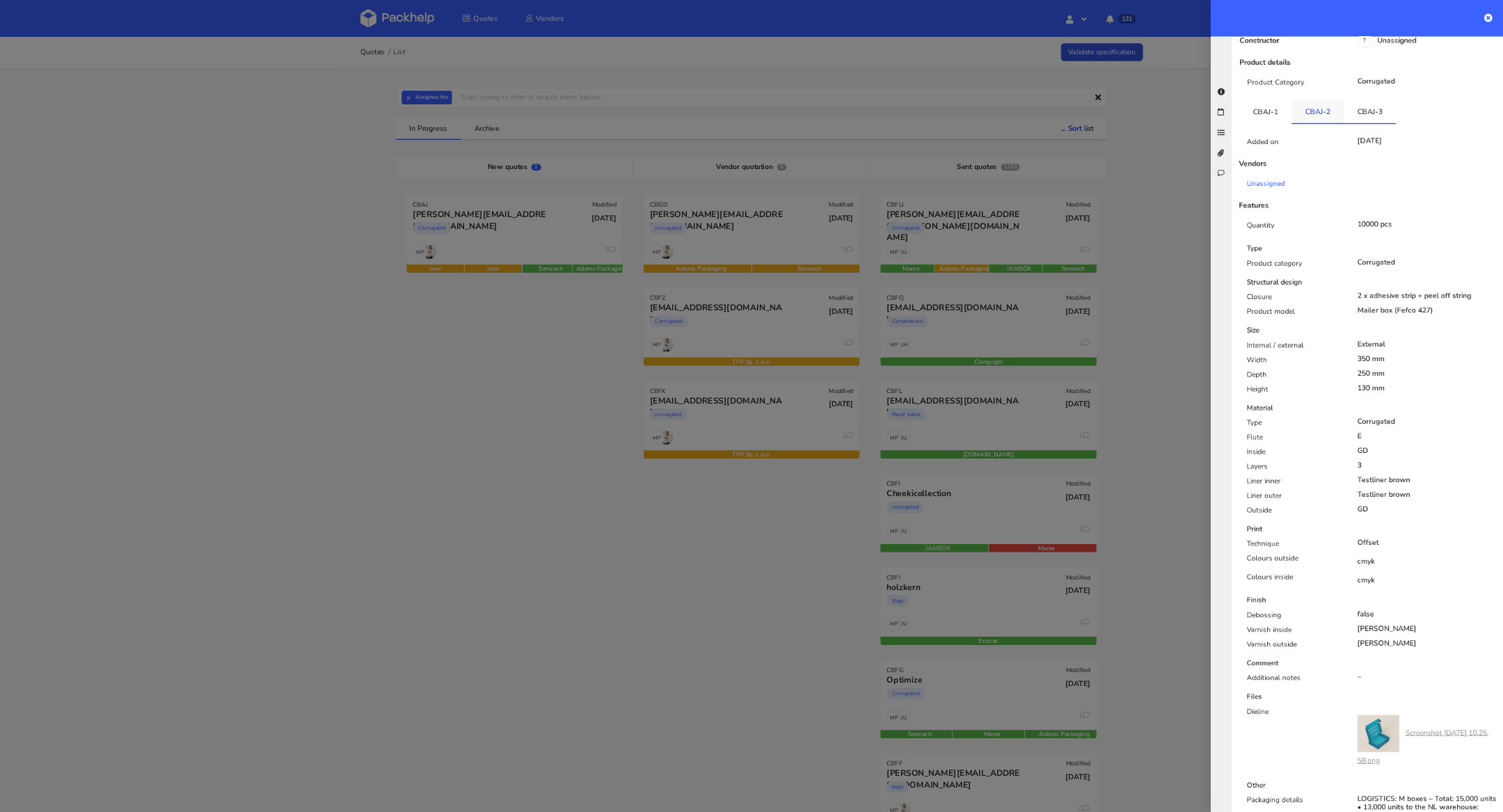
scroll to position [225, 0]
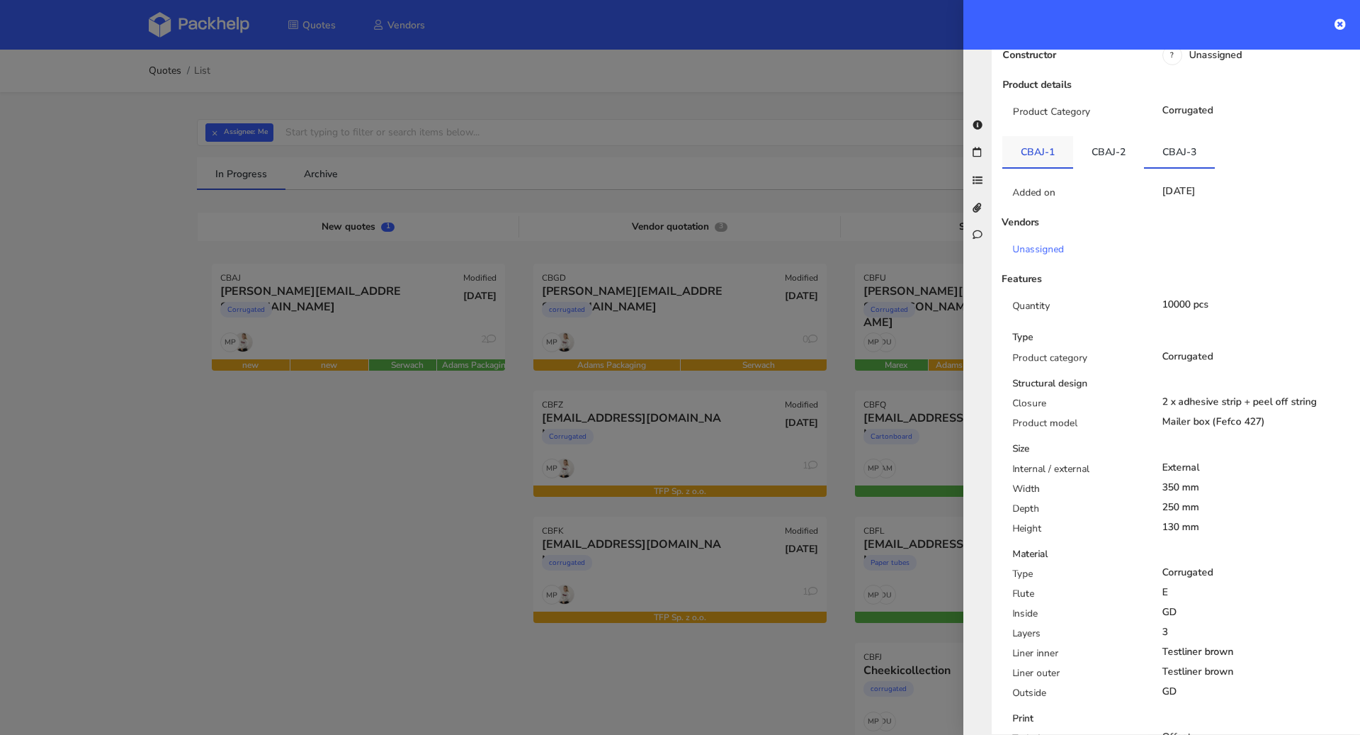
click at [1061, 136] on link "CBAJ-1" at bounding box center [1038, 151] width 71 height 31
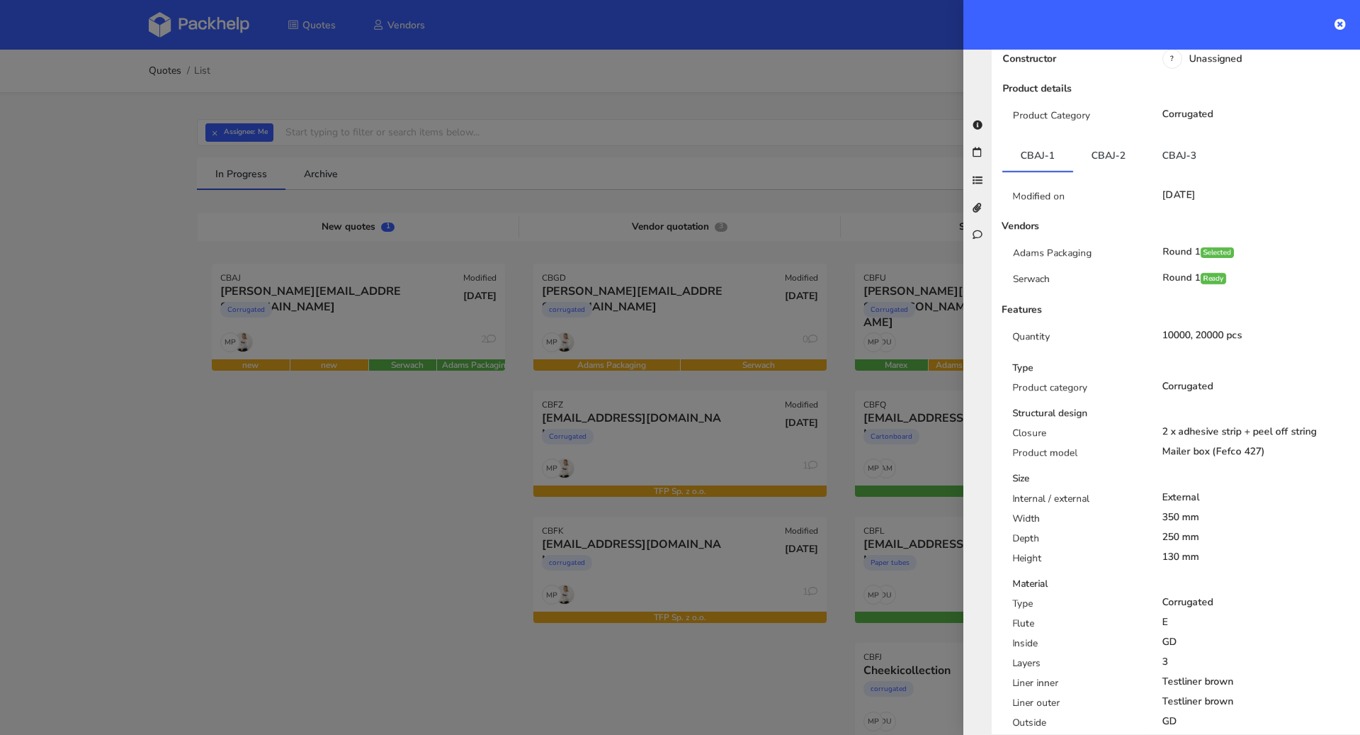
scroll to position [0, 0]
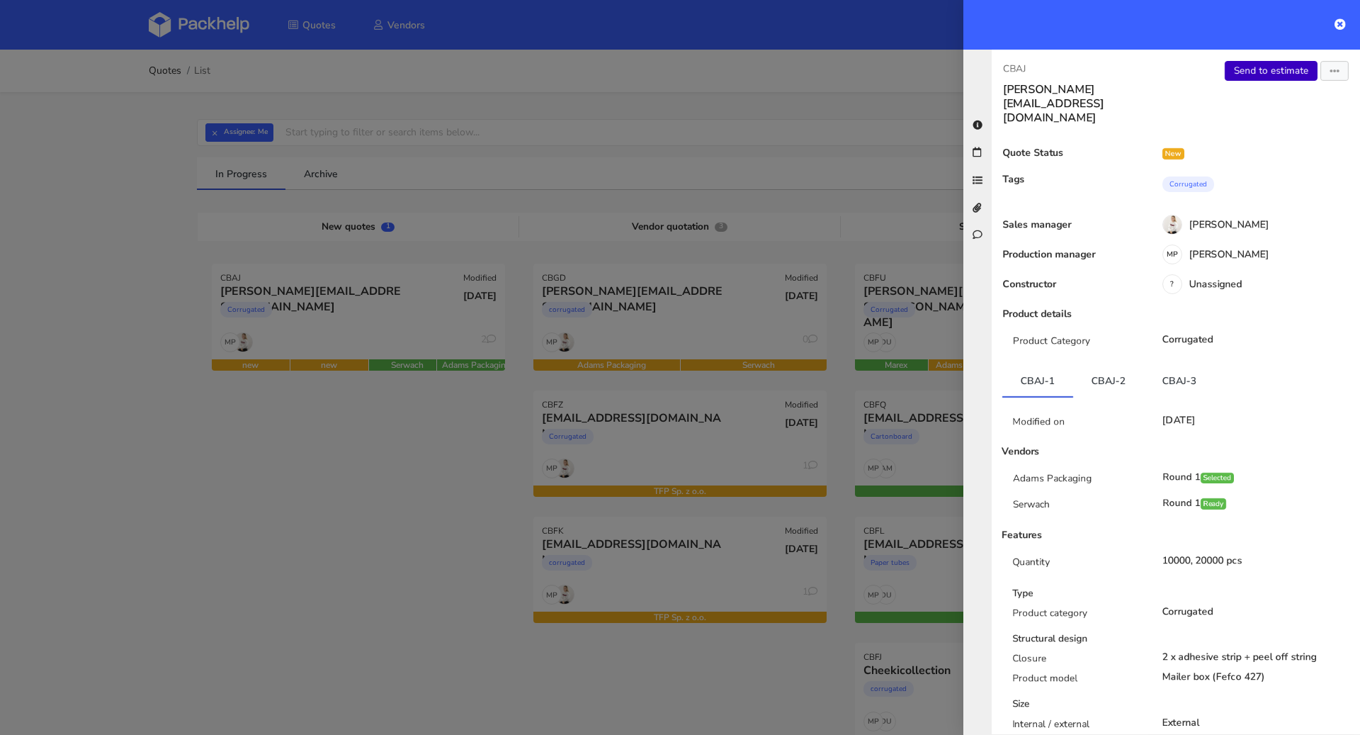
click at [1248, 74] on link "Send to estimate" at bounding box center [1271, 71] width 93 height 20
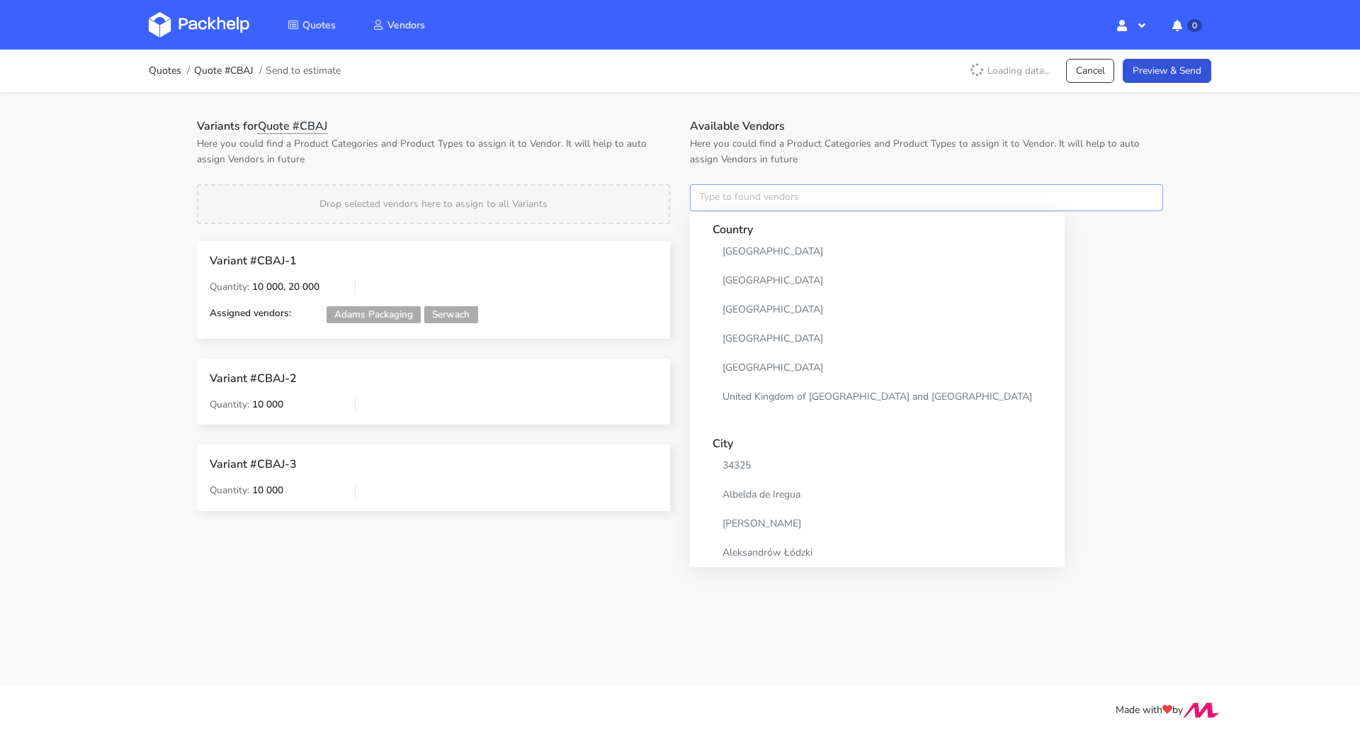
click at [769, 208] on input "text" at bounding box center [926, 197] width 473 height 27
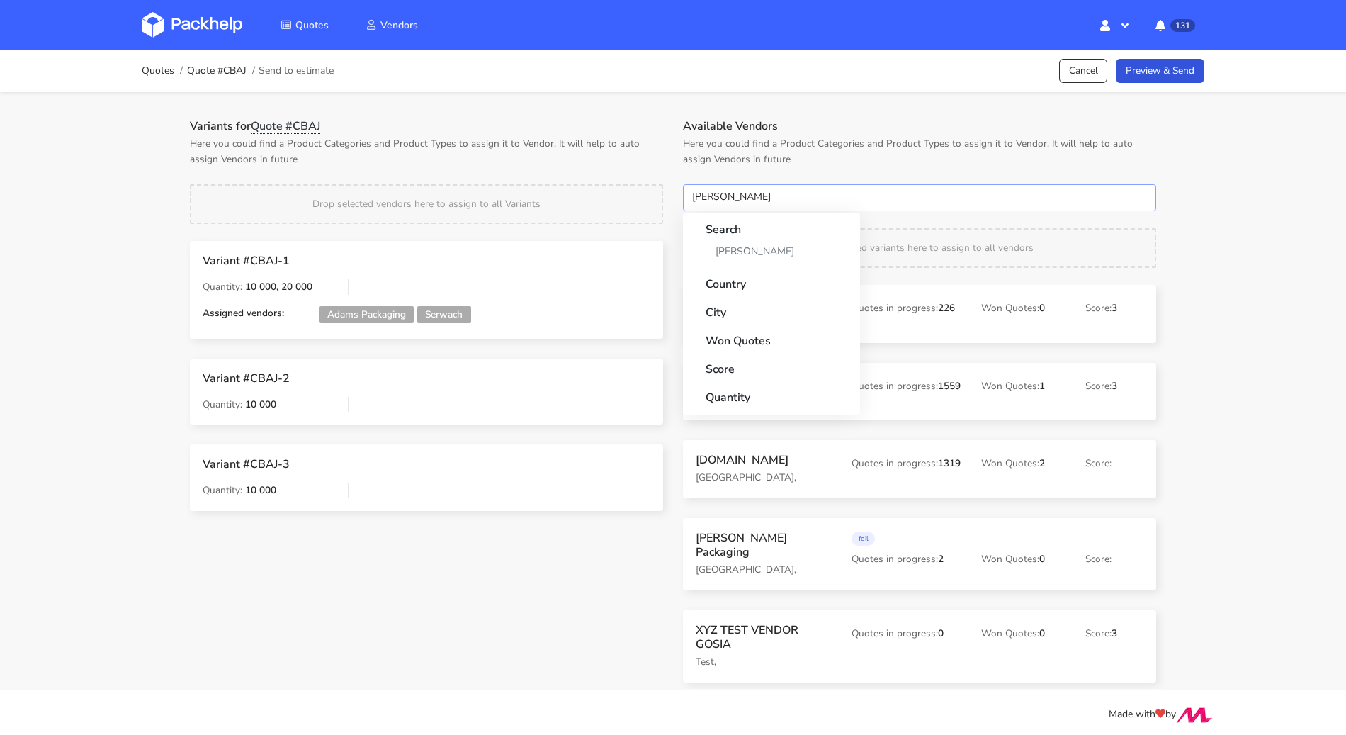
type input "adams"
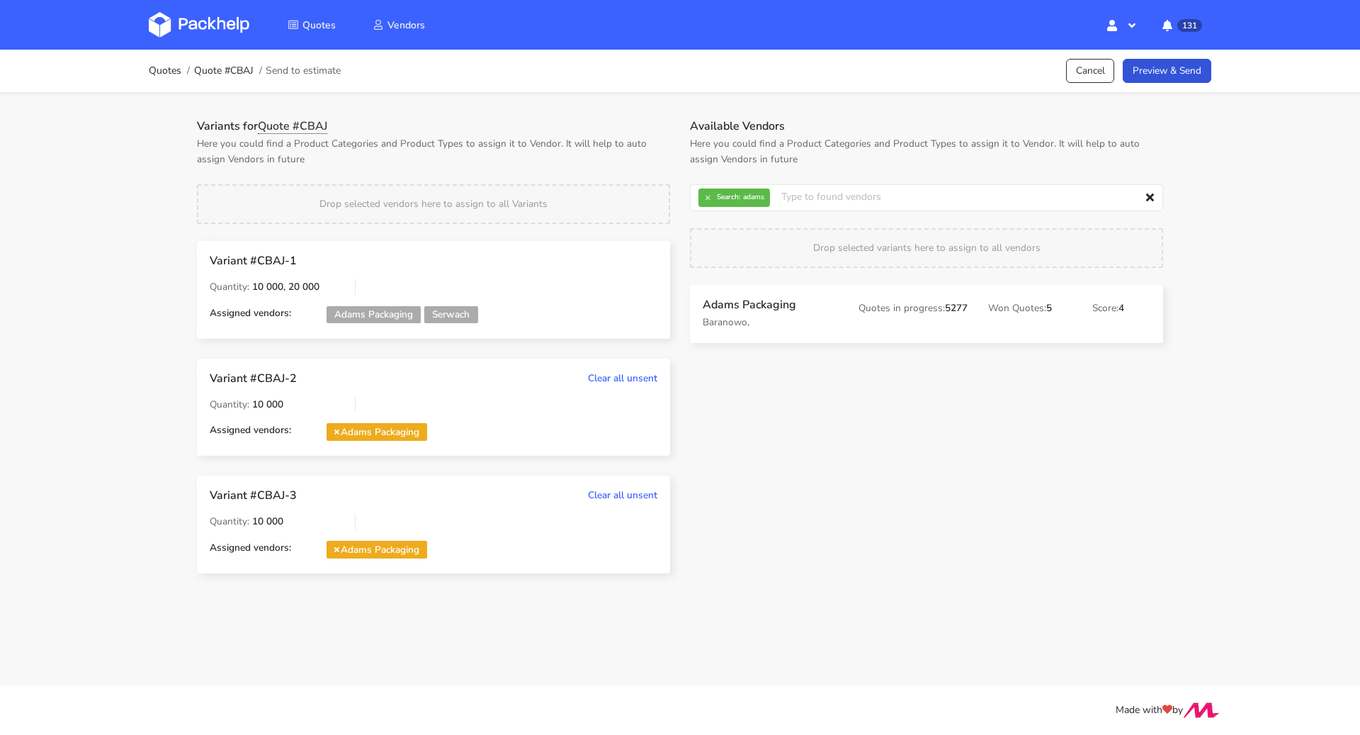
click at [717, 195] on strong "Search:" at bounding box center [728, 196] width 23 height 7
click at [710, 196] on button "×" at bounding box center [708, 197] width 18 height 18
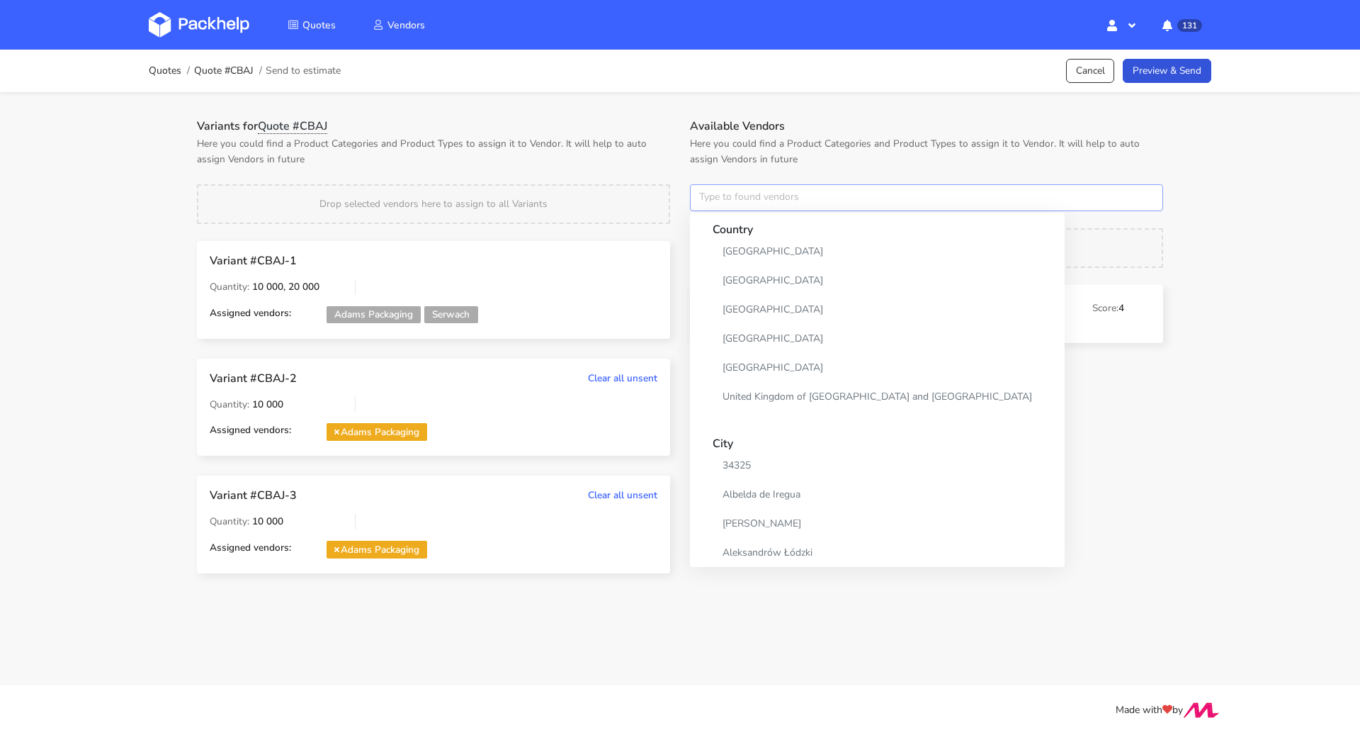
click at [710, 196] on input "text" at bounding box center [926, 197] width 473 height 27
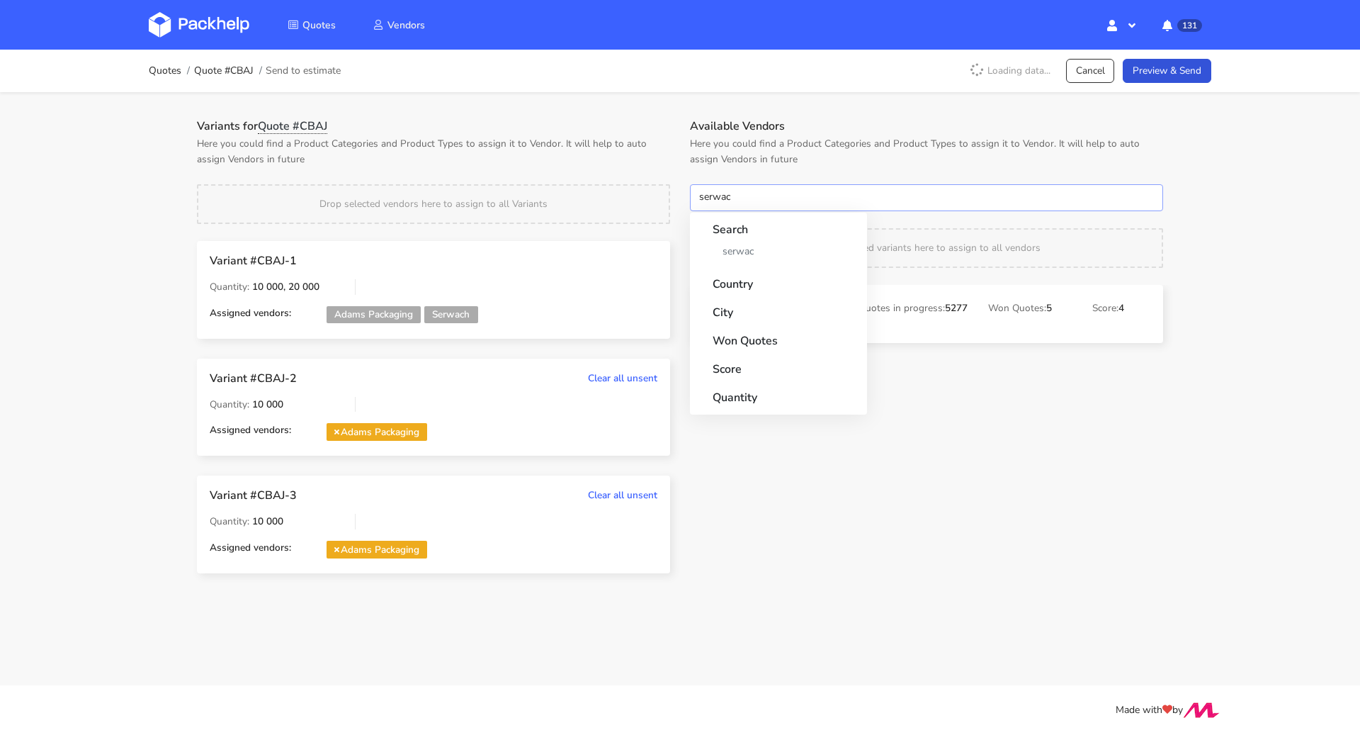
type input "serwach"
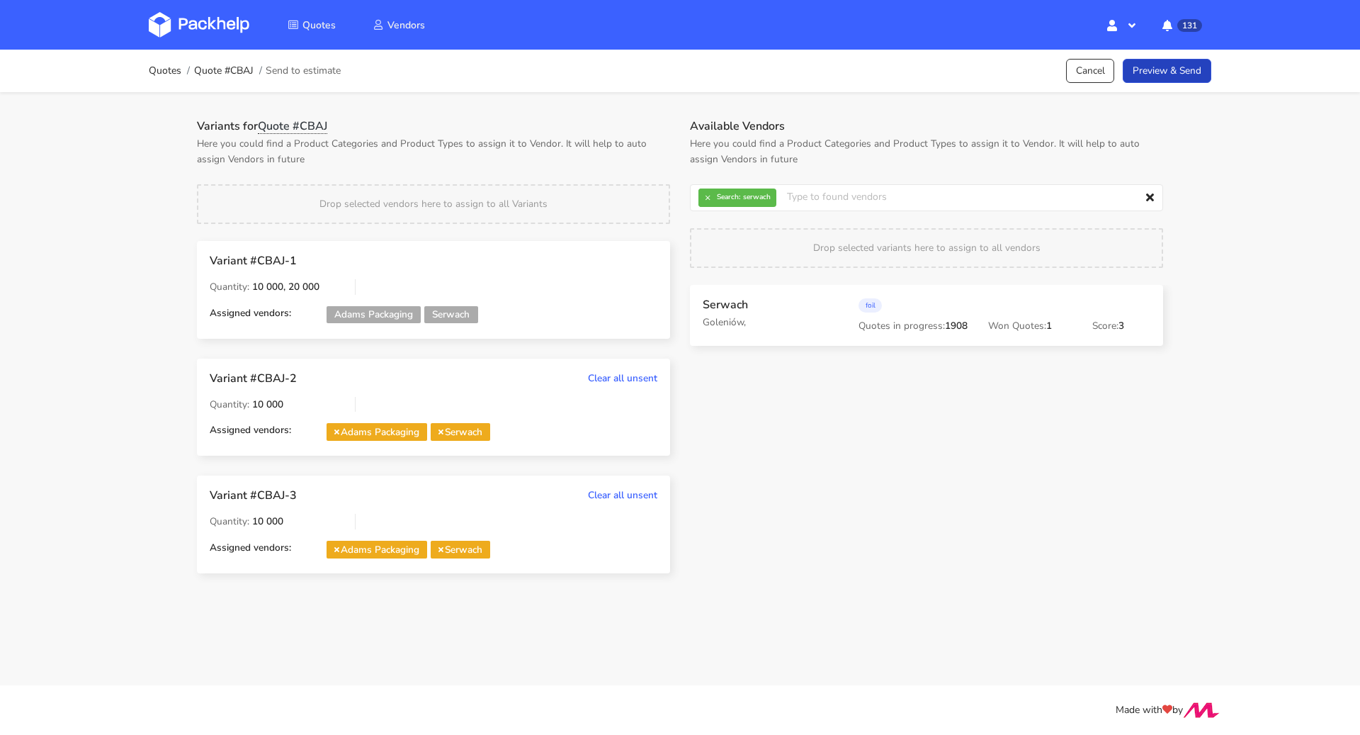
click at [1157, 67] on link "Preview & Send" at bounding box center [1167, 71] width 89 height 25
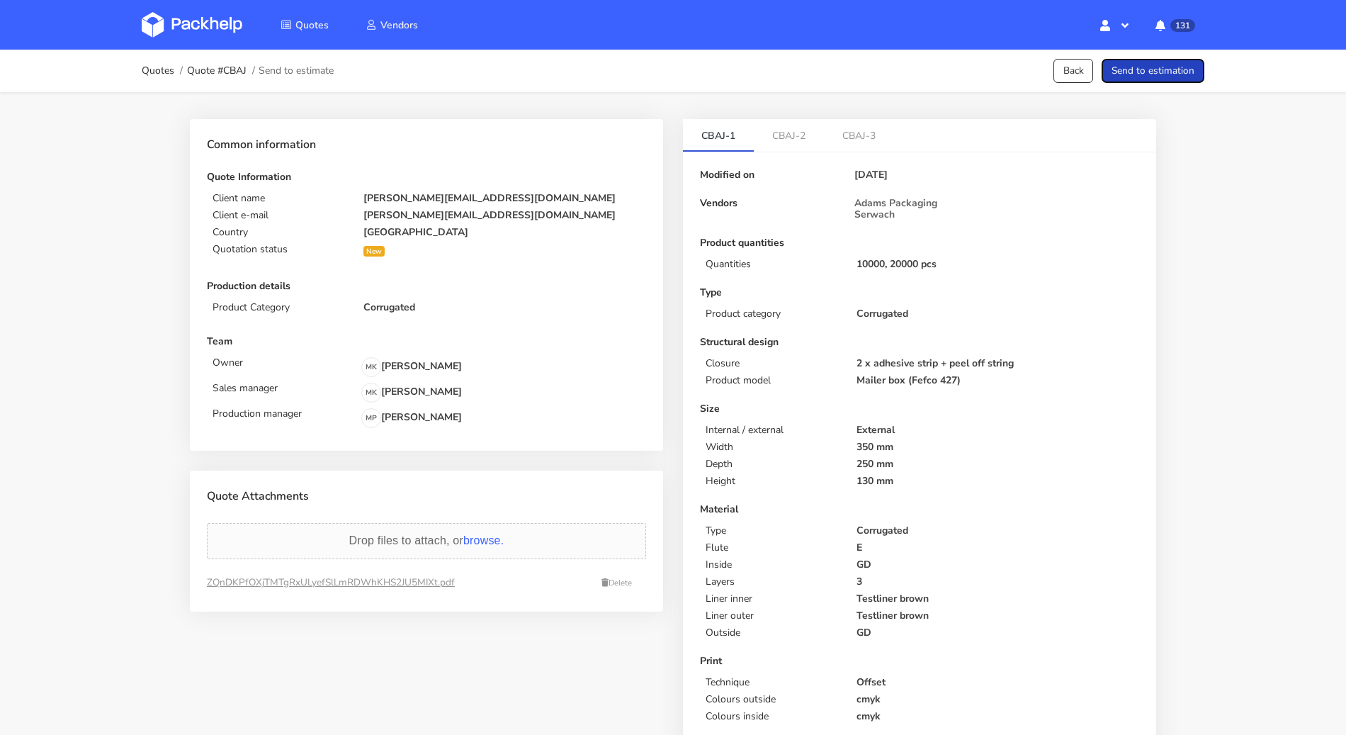
click at [1157, 67] on button "Send to estimation" at bounding box center [1153, 71] width 103 height 25
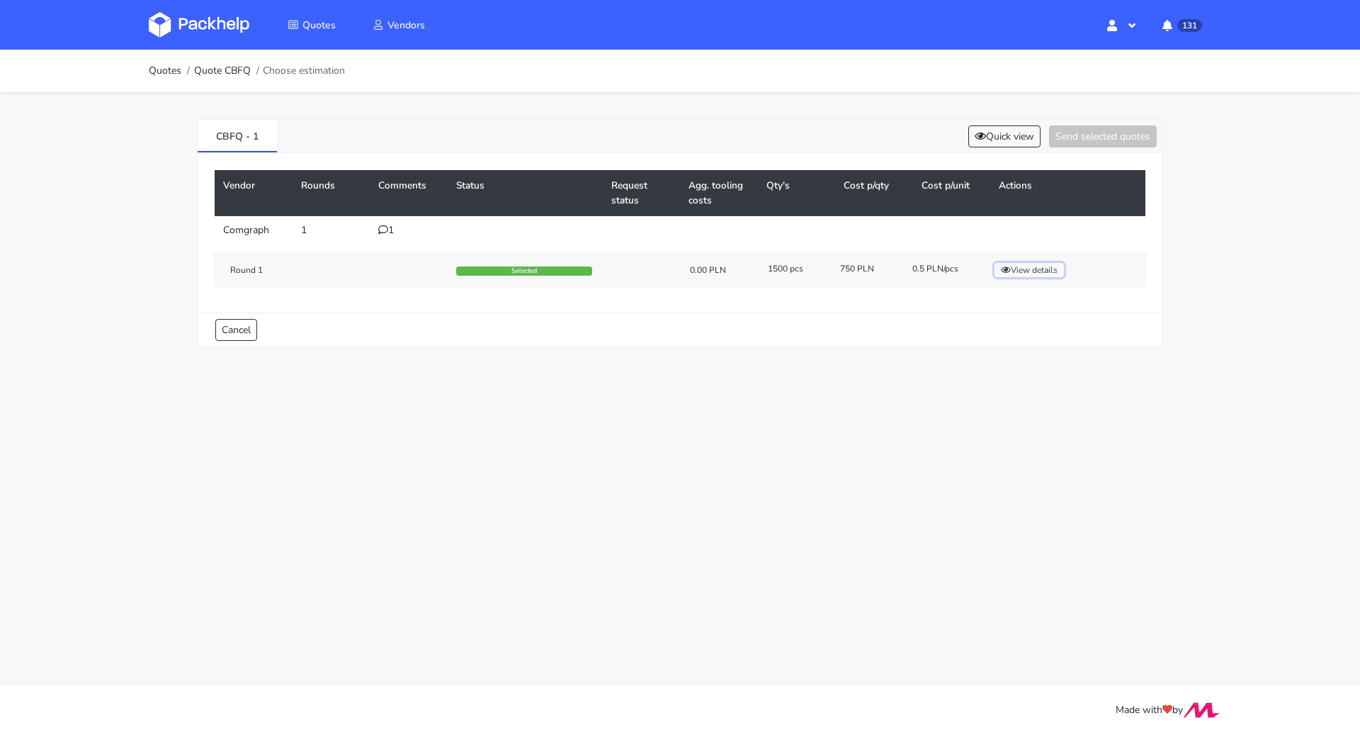
click at [1030, 263] on button "View details" at bounding box center [1029, 270] width 69 height 14
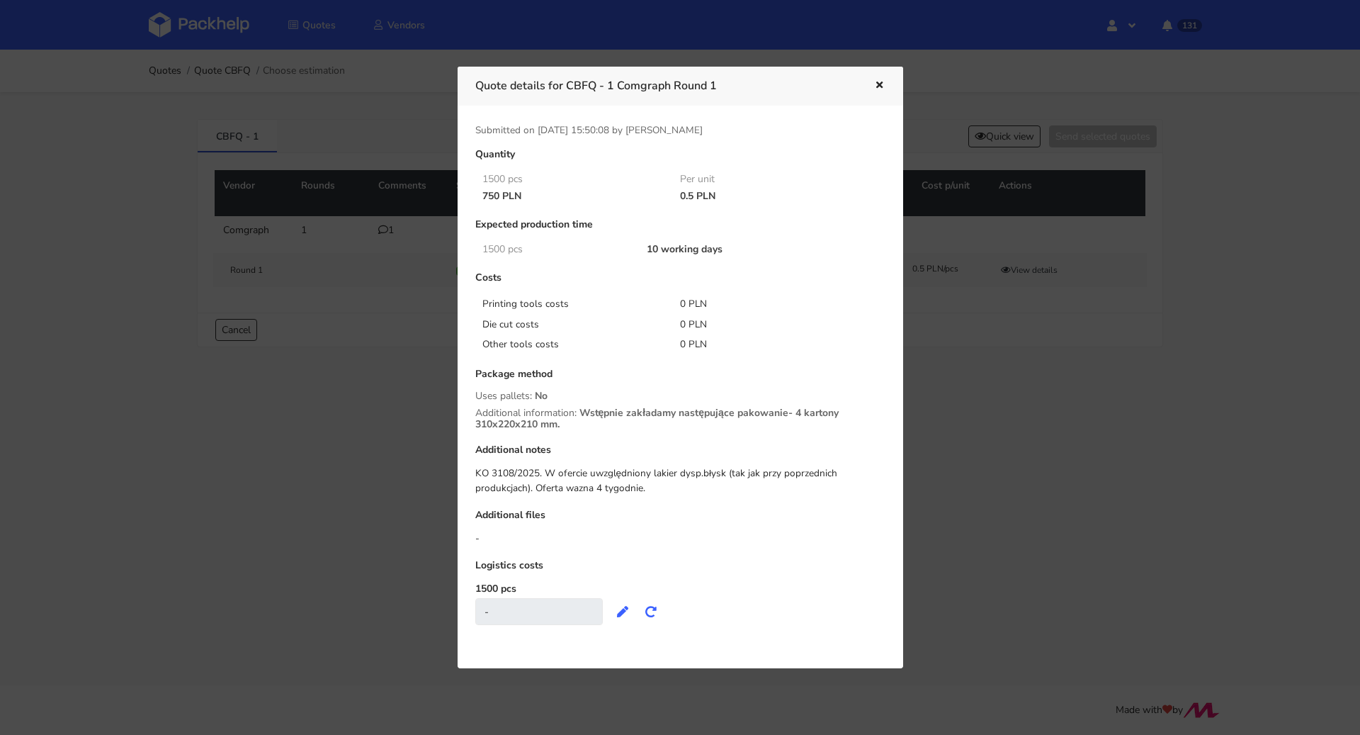
click at [876, 86] on icon "button" at bounding box center [880, 86] width 12 height 10
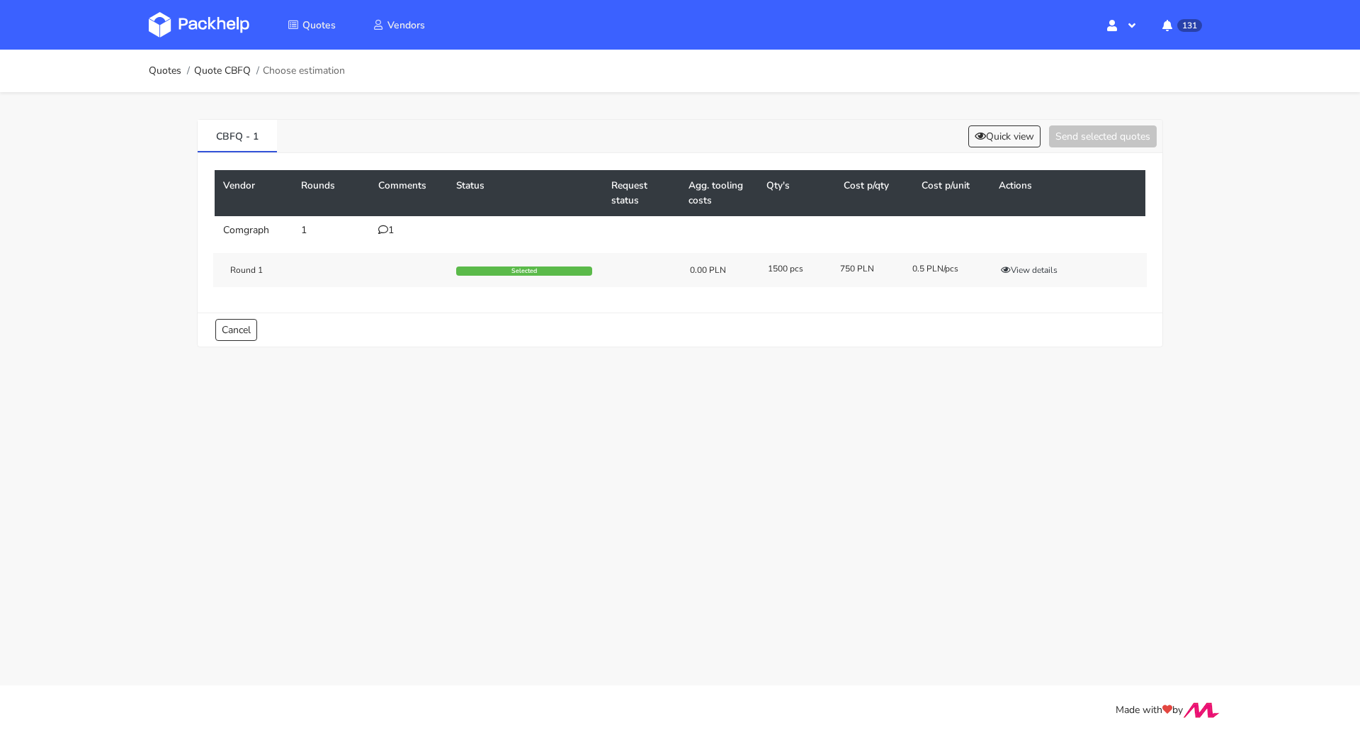
click at [384, 222] on td "1" at bounding box center [409, 230] width 78 height 28
click at [385, 228] on icon at bounding box center [383, 230] width 10 height 10
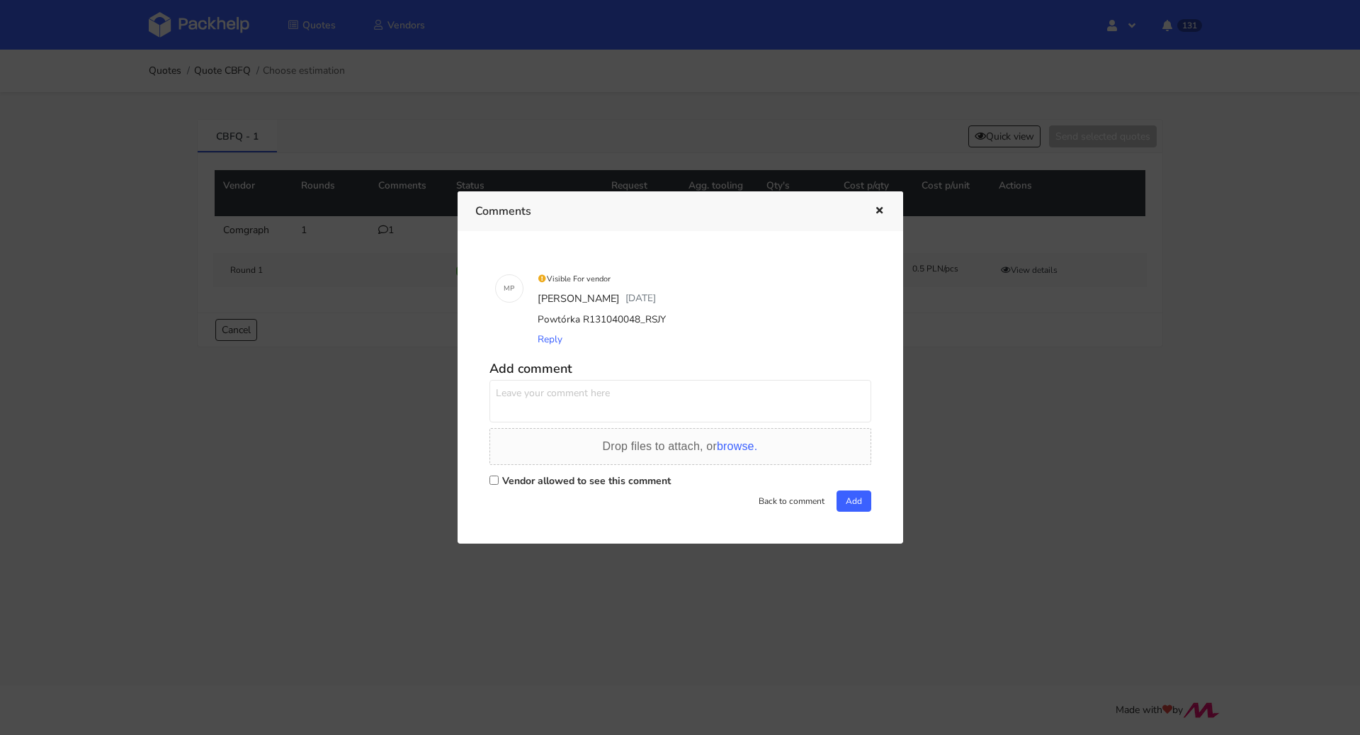
drag, startPoint x: 666, startPoint y: 313, endPoint x: 640, endPoint y: 315, distance: 26.3
click at [640, 315] on div "Powtórka R131040048_RSJY" at bounding box center [700, 320] width 331 height 20
copy div "RSJY"
click at [194, 115] on div at bounding box center [680, 367] width 1360 height 735
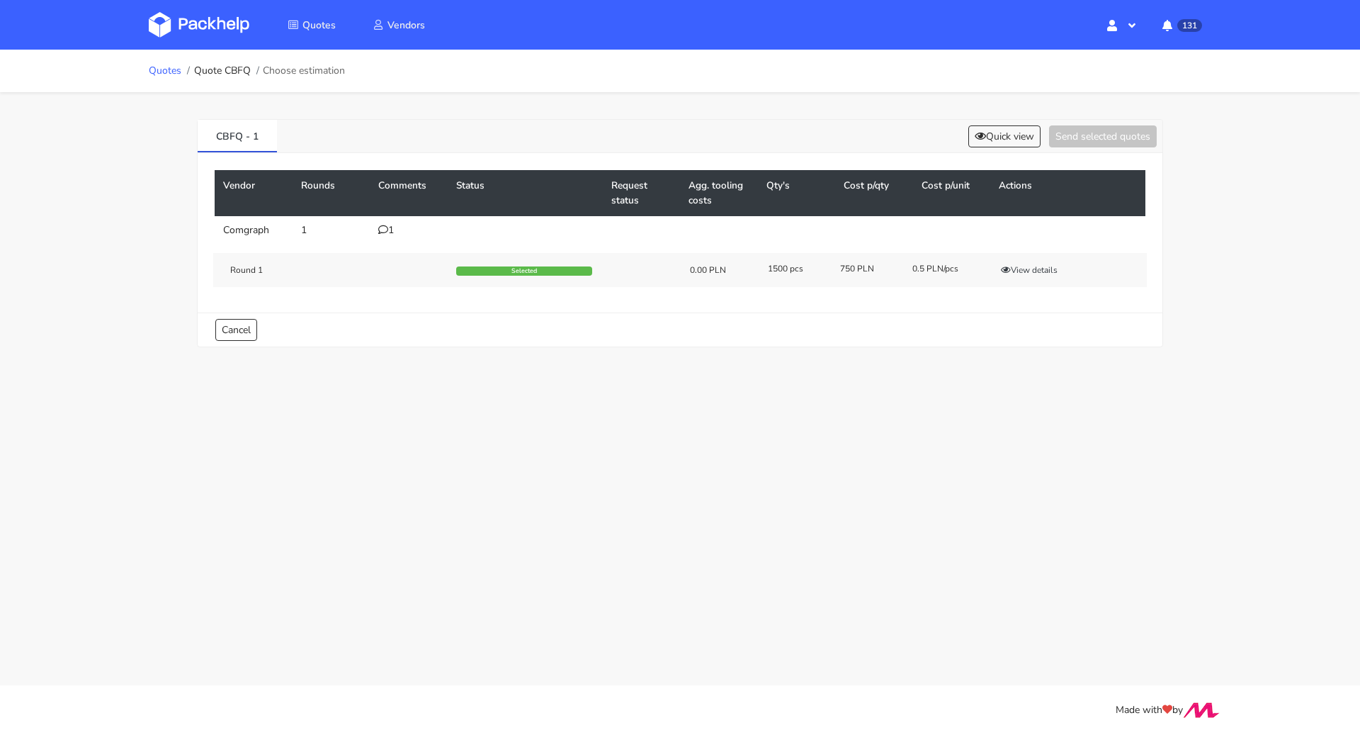
click at [158, 75] on link "Quotes" at bounding box center [165, 70] width 33 height 11
